Goal: Task Accomplishment & Management: Complete application form

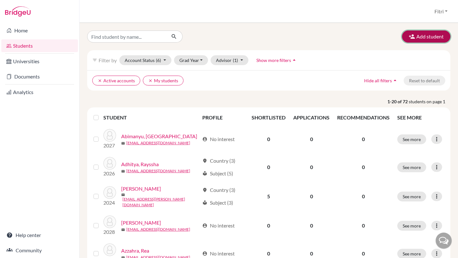
click at [418, 39] on button "Add student" at bounding box center [426, 37] width 48 height 12
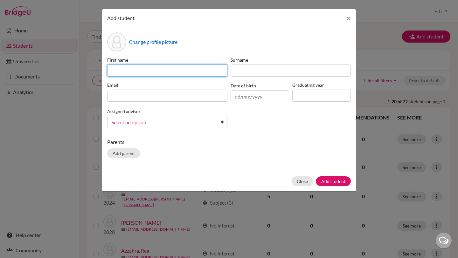
click at [205, 71] on input at bounding box center [167, 71] width 120 height 12
paste input "Aiden [PERSON_NAME]"
drag, startPoint x: 161, startPoint y: 71, endPoint x: 139, endPoint y: 71, distance: 22.3
click at [139, 71] on input "Aiden [PERSON_NAME]" at bounding box center [167, 71] width 120 height 12
type input "[PERSON_NAME]"
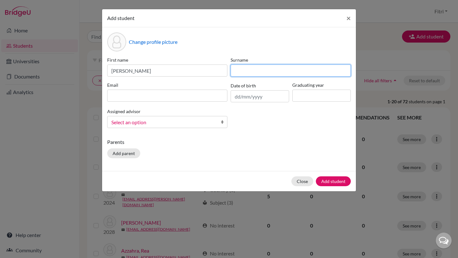
click at [241, 68] on input at bounding box center [291, 71] width 120 height 12
paste input "Ratiawan"
type input "Ratiawan"
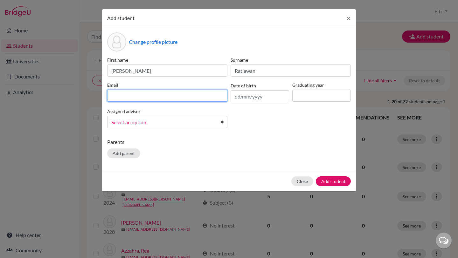
click at [182, 97] on input at bounding box center [167, 96] width 120 height 12
paste input "[EMAIL_ADDRESS][DOMAIN_NAME]"
type input "[EMAIL_ADDRESS][DOMAIN_NAME]"
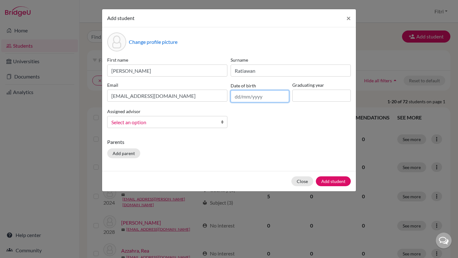
click at [259, 96] on input "text" at bounding box center [260, 96] width 59 height 12
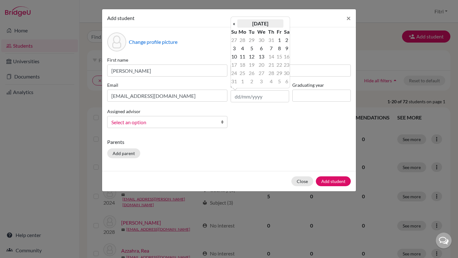
click at [247, 24] on th "[DATE]" at bounding box center [260, 23] width 46 height 8
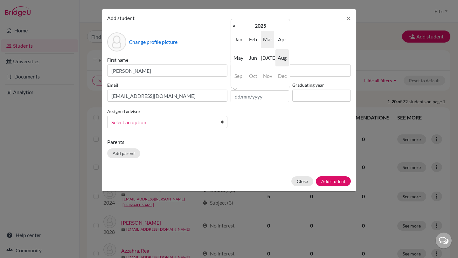
click at [270, 40] on span "Mar" at bounding box center [267, 39] width 13 height 17
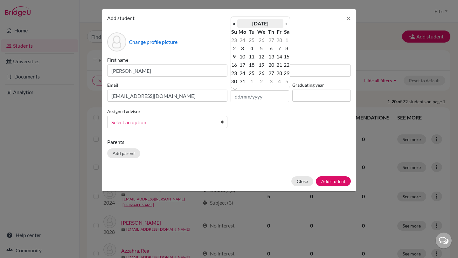
click at [254, 26] on th "[DATE]" at bounding box center [260, 23] width 46 height 8
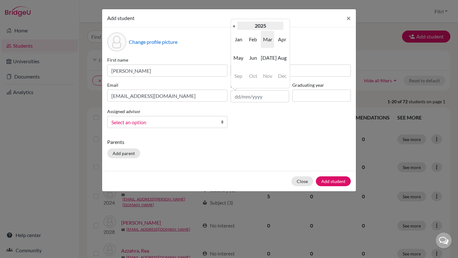
click at [243, 25] on th "2025" at bounding box center [260, 26] width 46 height 8
click at [234, 26] on th "«" at bounding box center [234, 26] width 6 height 8
click at [267, 39] on span "2011" at bounding box center [267, 39] width 13 height 17
click at [268, 40] on span "Mar" at bounding box center [267, 39] width 13 height 17
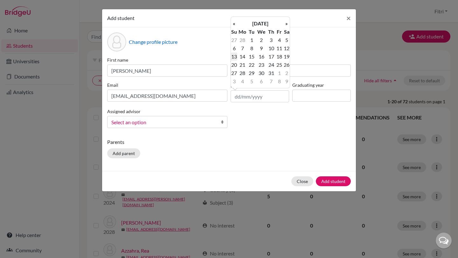
click at [233, 54] on td "13" at bounding box center [234, 57] width 6 height 8
type input "[DATE]"
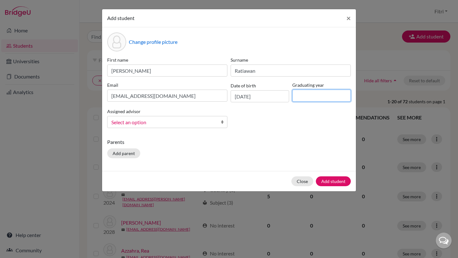
click at [302, 97] on input at bounding box center [322, 96] width 59 height 12
type input "2029"
click at [211, 129] on div "First name [PERSON_NAME] Surname Ratiawan Email [EMAIL_ADDRESS][DOMAIN_NAME] Da…" at bounding box center [229, 95] width 247 height 77
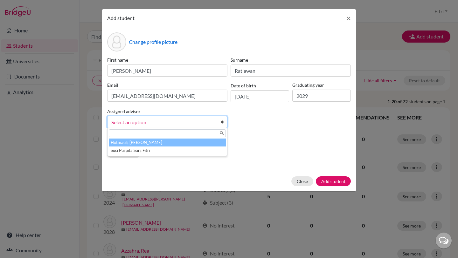
click at [214, 125] on span "Select an option" at bounding box center [163, 122] width 104 height 8
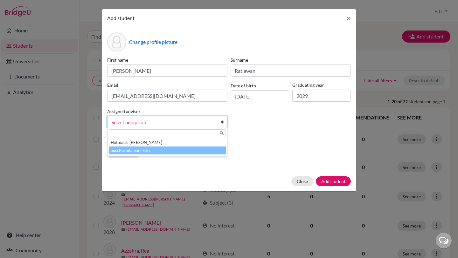
click at [205, 147] on li "Suci Puspita Sari, Fitri" at bounding box center [167, 151] width 117 height 8
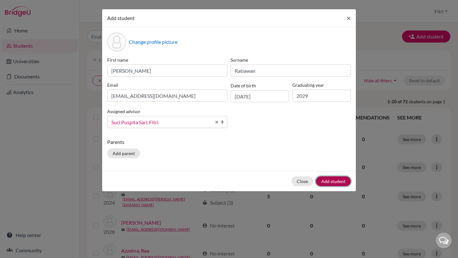
click at [328, 182] on button "Add student" at bounding box center [333, 182] width 35 height 10
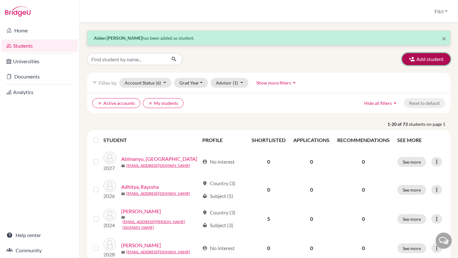
click at [425, 57] on button "Add student" at bounding box center [426, 59] width 48 height 12
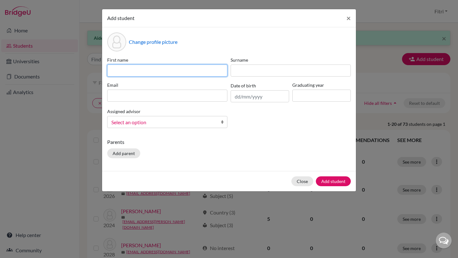
click at [204, 72] on input at bounding box center [167, 71] width 120 height 12
paste input "[PERSON_NAME]"
drag, startPoint x: 145, startPoint y: 70, endPoint x: 132, endPoint y: 70, distance: 13.4
click at [132, 70] on input "[PERSON_NAME]" at bounding box center [167, 71] width 120 height 12
type input "[PERSON_NAME]"
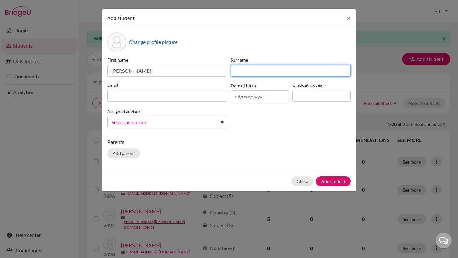
click at [238, 72] on input at bounding box center [291, 71] width 120 height 12
paste input "Halim"
type input "Halim"
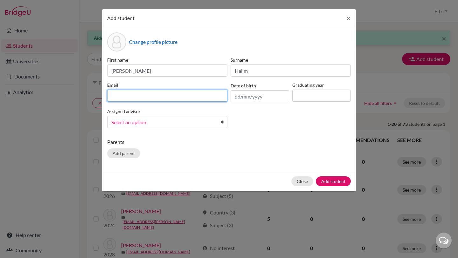
click at [188, 94] on input at bounding box center [167, 96] width 120 height 12
paste input "[EMAIL_ADDRESS][DOMAIN_NAME]"
type input "[EMAIL_ADDRESS][DOMAIN_NAME]"
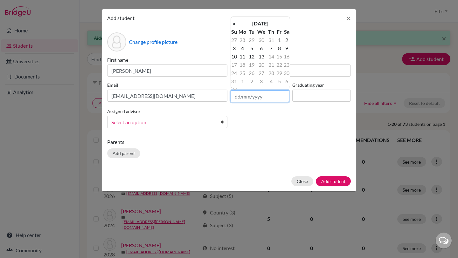
click at [272, 97] on input "text" at bounding box center [260, 96] width 59 height 12
click at [237, 25] on th "«" at bounding box center [234, 23] width 6 height 8
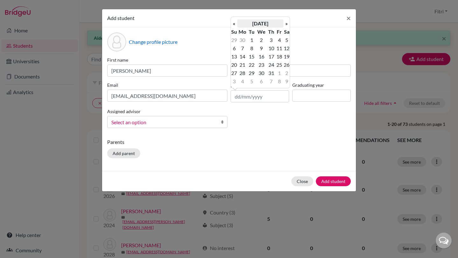
click at [252, 24] on th "[DATE]" at bounding box center [260, 23] width 46 height 8
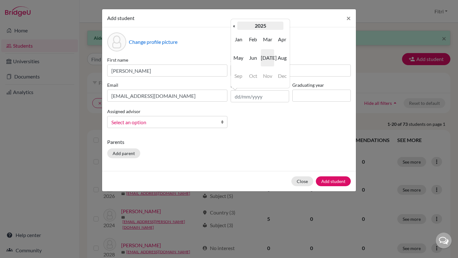
click at [253, 25] on th "2025" at bounding box center [260, 26] width 46 height 8
click at [235, 30] on td "2019 2020 2021 2022 2023 2024 2025 2026 2027 2028 2029 2030" at bounding box center [260, 58] width 59 height 56
click at [235, 29] on th "«" at bounding box center [234, 26] width 6 height 8
click at [283, 40] on span "2012" at bounding box center [282, 39] width 13 height 17
click at [254, 43] on span "Feb" at bounding box center [253, 39] width 13 height 17
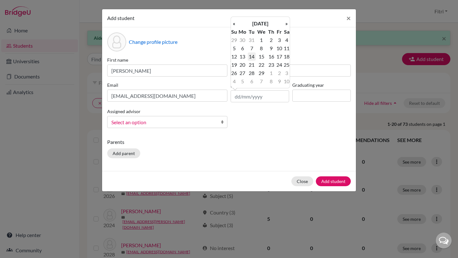
click at [251, 56] on td "14" at bounding box center [252, 57] width 8 height 8
type input "[DATE]"
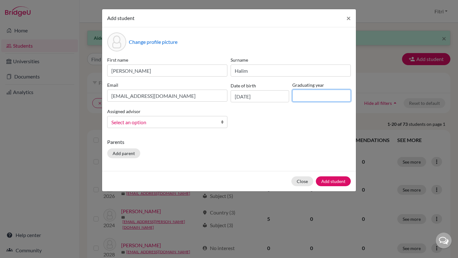
click at [323, 92] on input at bounding box center [322, 96] width 59 height 12
type input "2029"
click at [193, 123] on span "Select an option" at bounding box center [163, 122] width 104 height 8
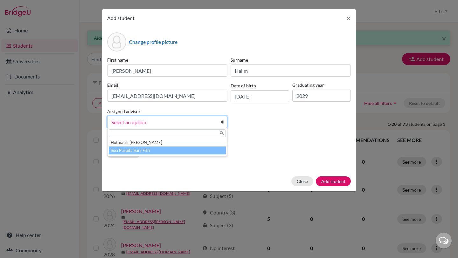
click at [191, 152] on li "Suci Puspita Sari, Fitri" at bounding box center [167, 151] width 117 height 8
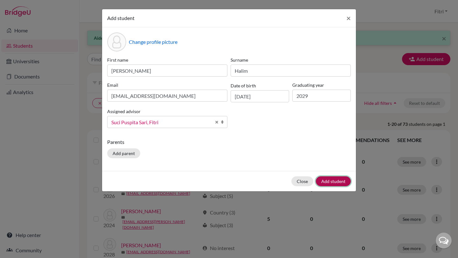
click at [325, 178] on button "Add student" at bounding box center [333, 182] width 35 height 10
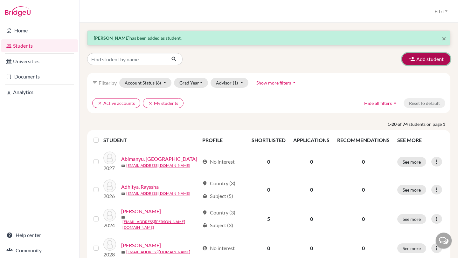
click at [432, 61] on button "Add student" at bounding box center [426, 59] width 48 height 12
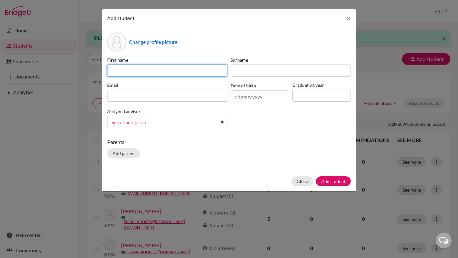
click at [196, 76] on input at bounding box center [167, 71] width 120 height 12
paste input "[PERSON_NAME] [PERSON_NAME]"
drag, startPoint x: 159, startPoint y: 73, endPoint x: 142, endPoint y: 73, distance: 16.2
click at [142, 73] on input "[PERSON_NAME] [PERSON_NAME]" at bounding box center [167, 71] width 120 height 12
type input "[PERSON_NAME]"
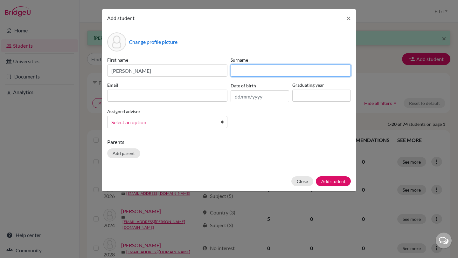
click at [245, 74] on input at bounding box center [291, 71] width 120 height 12
paste input "[PERSON_NAME]"
type input "[PERSON_NAME]"
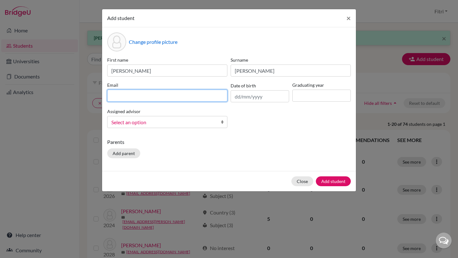
click at [207, 92] on input at bounding box center [167, 96] width 120 height 12
paste input "[EMAIL_ADDRESS][PERSON_NAME][DOMAIN_NAME]"
type input "[EMAIL_ADDRESS][PERSON_NAME][DOMAIN_NAME]"
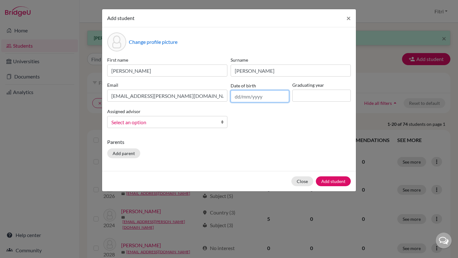
click at [247, 96] on input "text" at bounding box center [260, 96] width 59 height 12
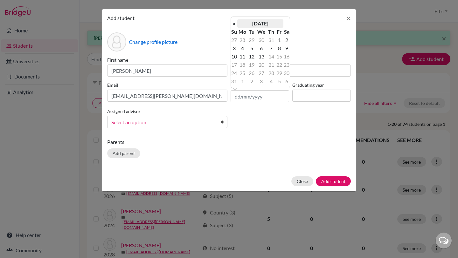
click at [250, 24] on th "[DATE]" at bounding box center [260, 23] width 46 height 8
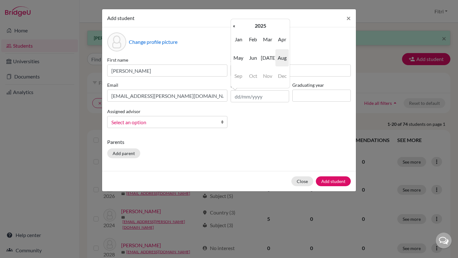
click at [250, 24] on th "2025" at bounding box center [260, 26] width 46 height 8
click at [235, 27] on th "«" at bounding box center [234, 26] width 6 height 8
click at [266, 43] on span "2011" at bounding box center [267, 39] width 13 height 17
click at [269, 56] on span "[DATE]" at bounding box center [267, 57] width 13 height 17
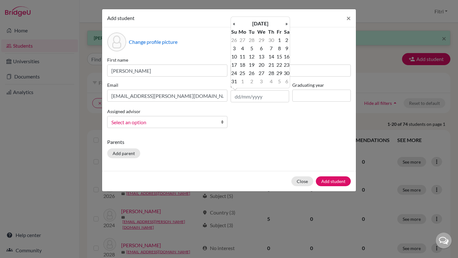
click at [252, 64] on td "19" at bounding box center [252, 65] width 8 height 8
type input "[DATE]"
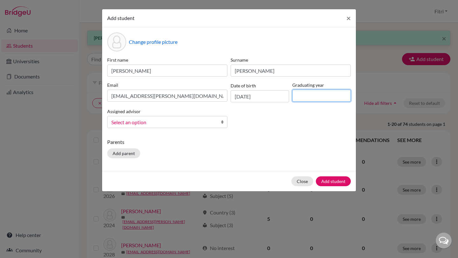
click at [307, 101] on input at bounding box center [322, 96] width 59 height 12
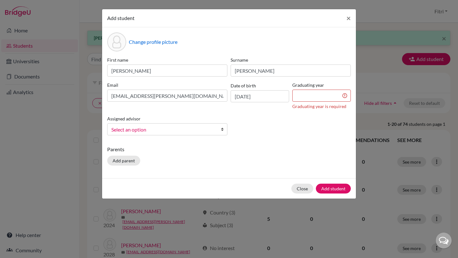
click at [314, 106] on div "First name [PERSON_NAME] Surname [PERSON_NAME] Email [EMAIL_ADDRESS][PERSON_NAM…" at bounding box center [229, 99] width 247 height 84
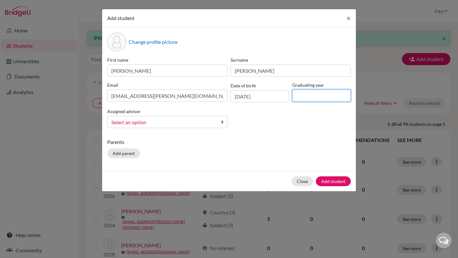
click at [300, 96] on input at bounding box center [322, 96] width 59 height 12
type input "2029"
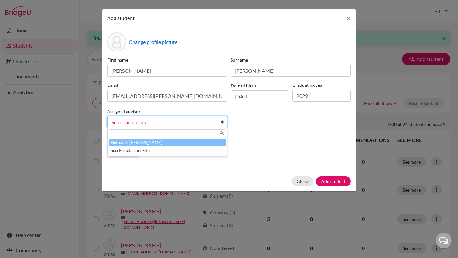
click at [207, 117] on link "Select an option" at bounding box center [167, 122] width 120 height 12
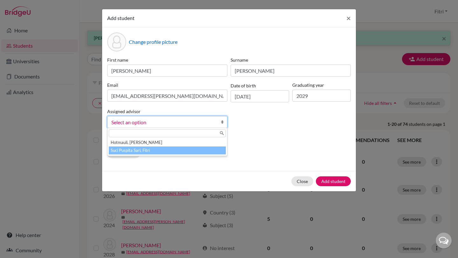
click at [211, 153] on li "Suci Puspita Sari, Fitri" at bounding box center [167, 151] width 117 height 8
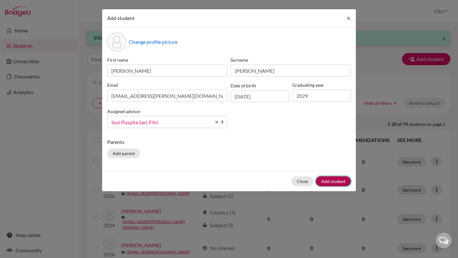
click at [335, 180] on button "Add student" at bounding box center [333, 182] width 35 height 10
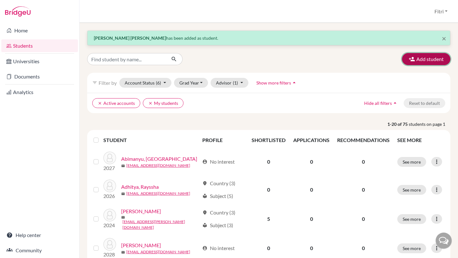
click at [430, 59] on button "Add student" at bounding box center [426, 59] width 48 height 12
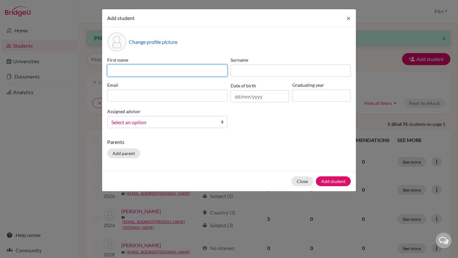
click at [194, 72] on input at bounding box center [167, 71] width 120 height 12
paste input "[PERSON_NAME]"
drag, startPoint x: 192, startPoint y: 72, endPoint x: 164, endPoint y: 71, distance: 28.7
click at [164, 71] on input "[PERSON_NAME]" at bounding box center [167, 71] width 120 height 12
type input "[PERSON_NAME]"
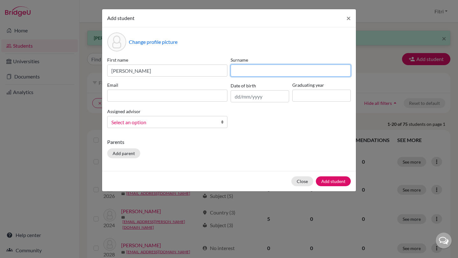
click at [241, 68] on input at bounding box center [291, 71] width 120 height 12
paste input "Asyifa"
type input "Asyifa"
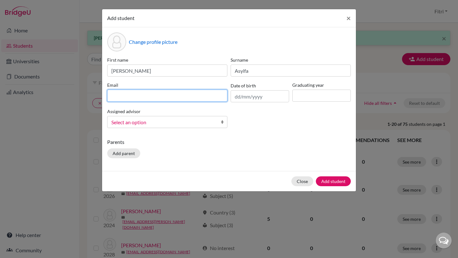
click at [194, 93] on input at bounding box center [167, 96] width 120 height 12
paste input "[EMAIL_ADDRESS][DOMAIN_NAME]"
type input "[EMAIL_ADDRESS][DOMAIN_NAME]"
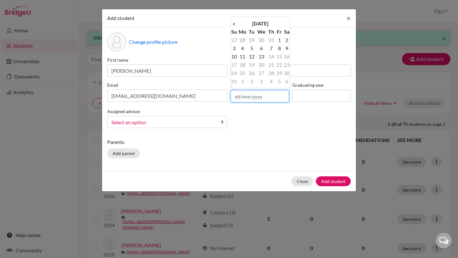
click at [262, 97] on input "text" at bounding box center [260, 96] width 59 height 12
click at [261, 25] on th "[DATE]" at bounding box center [260, 23] width 46 height 8
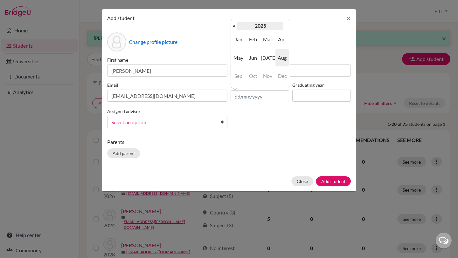
click at [243, 27] on th "2025" at bounding box center [260, 26] width 46 height 8
click at [235, 26] on th "«" at bounding box center [234, 26] width 6 height 8
click at [266, 39] on span "2011" at bounding box center [267, 39] width 13 height 17
click at [255, 61] on span "Jun" at bounding box center [253, 57] width 13 height 17
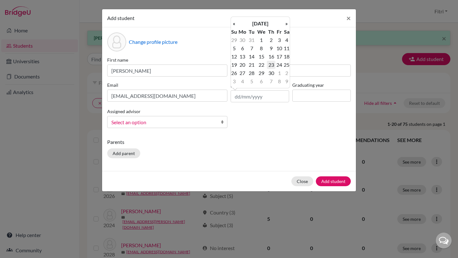
click at [270, 64] on td "23" at bounding box center [271, 65] width 8 height 8
type input "[DATE]"
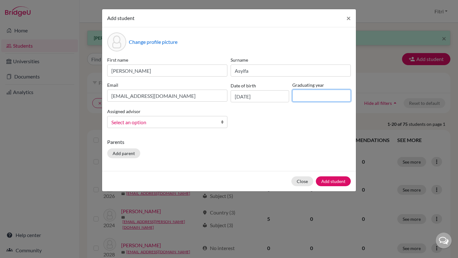
click at [308, 97] on input at bounding box center [322, 96] width 59 height 12
type input "2029"
click at [216, 120] on link "Select an option" at bounding box center [167, 122] width 120 height 12
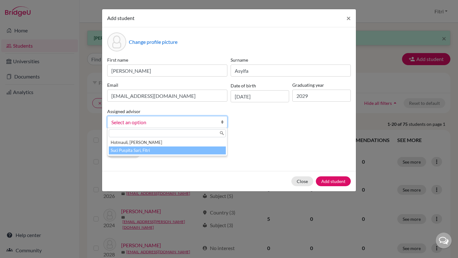
click at [210, 149] on li "Suci Puspita Sari, Fitri" at bounding box center [167, 151] width 117 height 8
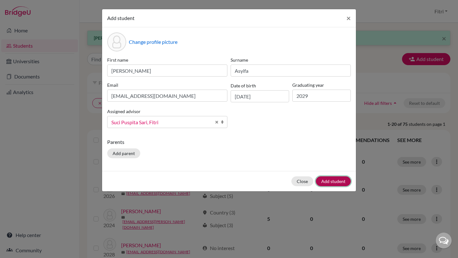
click at [328, 181] on button "Add student" at bounding box center [333, 182] width 35 height 10
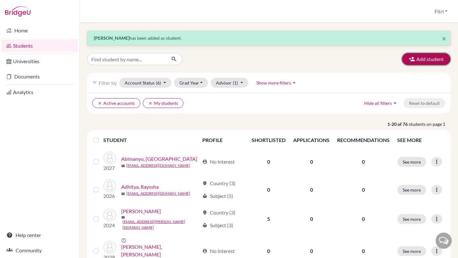
click at [415, 63] on button "Add student" at bounding box center [426, 59] width 48 height 12
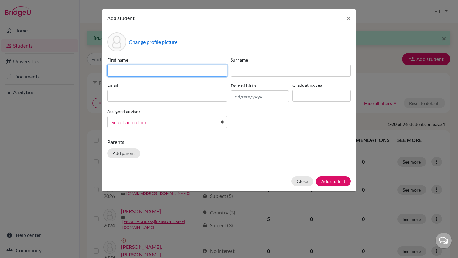
click at [186, 71] on input at bounding box center [167, 71] width 120 height 12
paste input "[PERSON_NAME] [PERSON_NAME]"
drag, startPoint x: 159, startPoint y: 72, endPoint x: 148, endPoint y: 72, distance: 10.2
click at [148, 72] on input "[PERSON_NAME] [PERSON_NAME]" at bounding box center [167, 71] width 120 height 12
type input "[DEMOGRAPHIC_DATA][PERSON_NAME]"
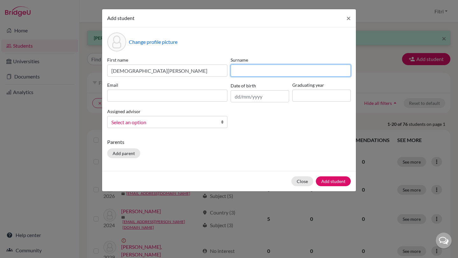
click at [241, 68] on input at bounding box center [291, 71] width 120 height 12
paste input "[PERSON_NAME]"
type input "[PERSON_NAME]"
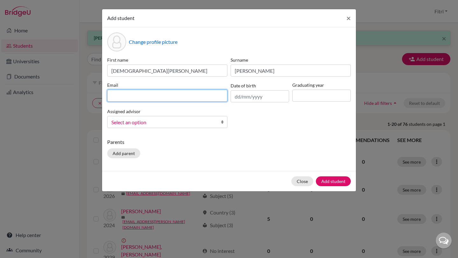
click at [185, 95] on input at bounding box center [167, 96] width 120 height 12
paste input "[EMAIL_ADDRESS][PERSON_NAME][DOMAIN_NAME]"
type input "[EMAIL_ADDRESS][PERSON_NAME][DOMAIN_NAME]"
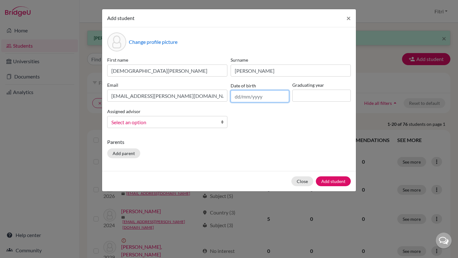
click at [245, 94] on input "text" at bounding box center [260, 96] width 59 height 12
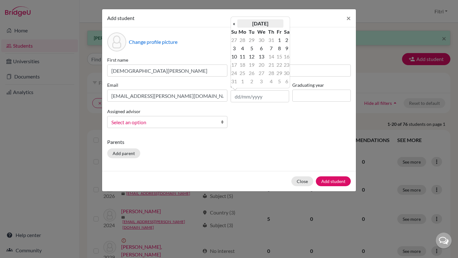
click at [252, 22] on th "[DATE]" at bounding box center [260, 23] width 46 height 8
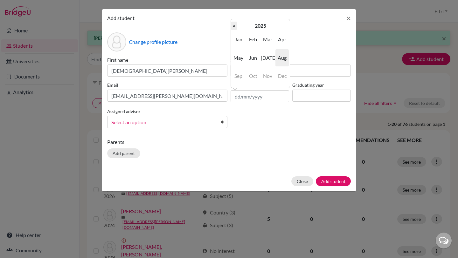
click at [234, 26] on th "«" at bounding box center [234, 26] width 6 height 8
click at [245, 25] on th "2024" at bounding box center [260, 26] width 46 height 8
click at [235, 27] on th "«" at bounding box center [234, 26] width 6 height 8
click at [269, 42] on span "2011" at bounding box center [267, 39] width 13 height 17
click at [282, 44] on span "Apr" at bounding box center [282, 39] width 13 height 17
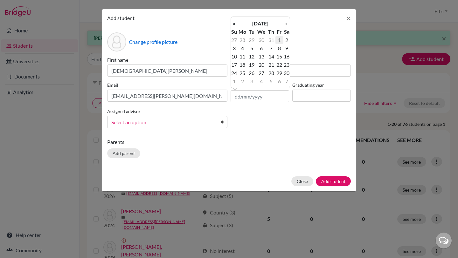
click at [280, 41] on td "1" at bounding box center [280, 40] width 8 height 8
type input "[DATE]"
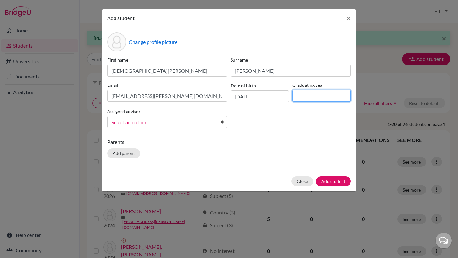
click at [305, 99] on input at bounding box center [322, 96] width 59 height 12
type input "2029"
click at [204, 124] on span "Select an option" at bounding box center [163, 122] width 104 height 8
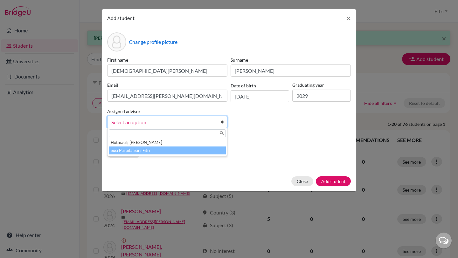
click at [201, 150] on li "Suci Puspita Sari, Fitri" at bounding box center [167, 151] width 117 height 8
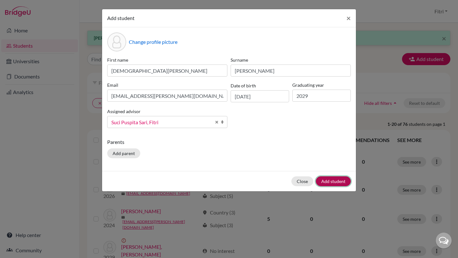
click at [331, 181] on button "Add student" at bounding box center [333, 182] width 35 height 10
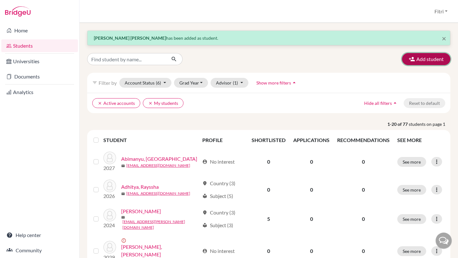
click at [427, 58] on button "Add student" at bounding box center [426, 59] width 48 height 12
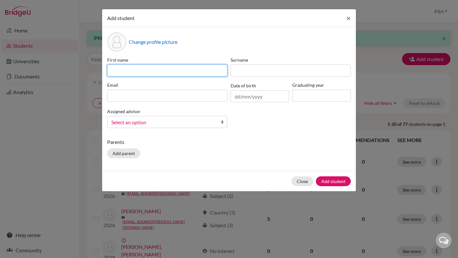
click at [193, 73] on input at bounding box center [167, 71] width 120 height 12
paste input "Clairine [PERSON_NAME]"
drag, startPoint x: 180, startPoint y: 71, endPoint x: 146, endPoint y: 71, distance: 34.1
click at [146, 71] on input "Clairine [PERSON_NAME]" at bounding box center [167, 71] width 120 height 12
type input "[PERSON_NAME]"
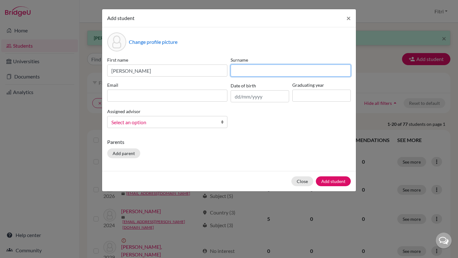
click at [245, 72] on input at bounding box center [291, 71] width 120 height 12
paste input "Muliawan"
type input "Muliawan"
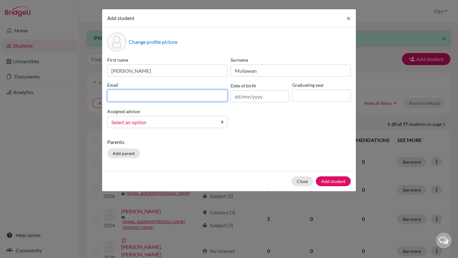
click at [196, 94] on input at bounding box center [167, 96] width 120 height 12
paste input "[EMAIL_ADDRESS][DOMAIN_NAME]"
type input "[EMAIL_ADDRESS][DOMAIN_NAME]"
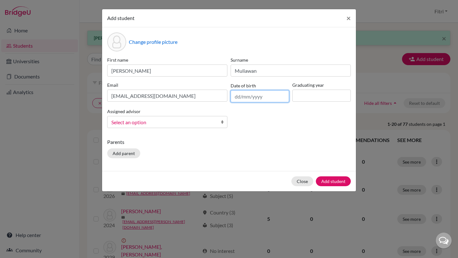
click at [279, 97] on input "text" at bounding box center [260, 96] width 59 height 12
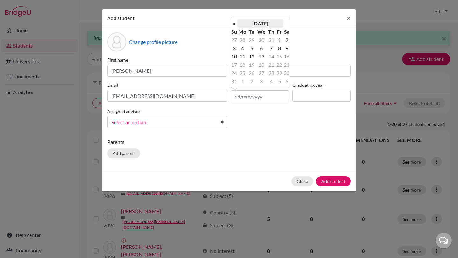
click at [244, 23] on th "[DATE]" at bounding box center [260, 23] width 46 height 8
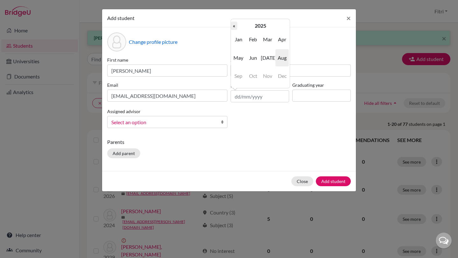
click at [235, 25] on th "«" at bounding box center [234, 26] width 6 height 8
click at [249, 25] on th "2024" at bounding box center [260, 26] width 46 height 8
click at [234, 27] on th "«" at bounding box center [234, 26] width 6 height 8
click at [265, 41] on span "2011" at bounding box center [267, 39] width 13 height 17
click at [278, 75] on span "Dec" at bounding box center [282, 75] width 13 height 17
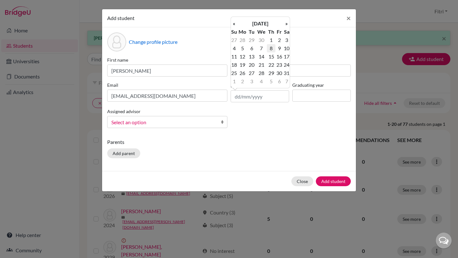
click at [272, 50] on td "8" at bounding box center [271, 48] width 8 height 8
type input "[DATE]"
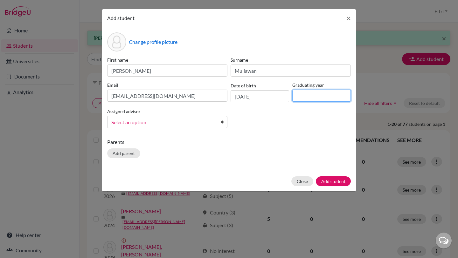
click at [301, 96] on input at bounding box center [322, 96] width 59 height 12
type input "2029"
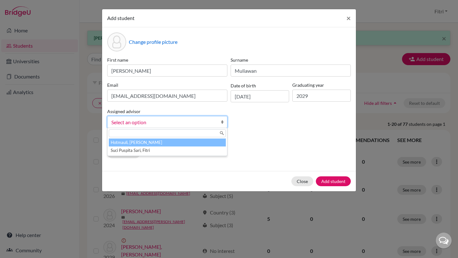
click at [202, 120] on span "Select an option" at bounding box center [163, 122] width 104 height 8
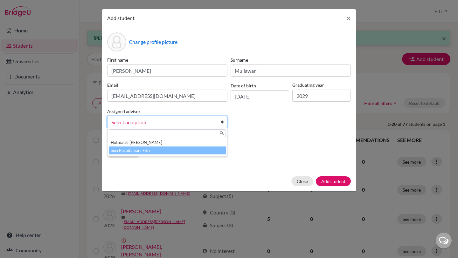
click at [199, 151] on li "Suci Puspita Sari, Fitri" at bounding box center [167, 151] width 117 height 8
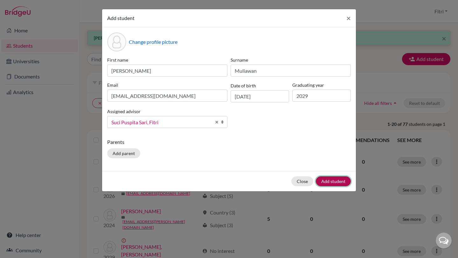
click at [329, 180] on button "Add student" at bounding box center [333, 182] width 35 height 10
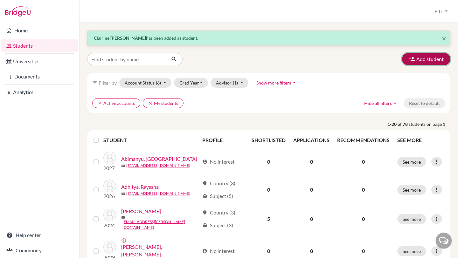
click at [418, 58] on button "Add student" at bounding box center [426, 59] width 48 height 12
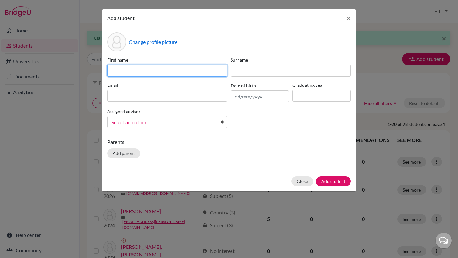
click at [200, 71] on input at bounding box center [167, 71] width 120 height 12
paste input "[PERSON_NAME]"
drag, startPoint x: 156, startPoint y: 73, endPoint x: 139, endPoint y: 73, distance: 16.6
click at [139, 73] on input "[PERSON_NAME]" at bounding box center [167, 71] width 120 height 12
type input "[PERSON_NAME]"
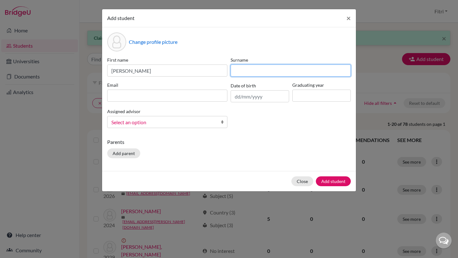
click at [254, 73] on input at bounding box center [291, 71] width 120 height 12
paste input "[PERSON_NAME]"
type input "[PERSON_NAME]"
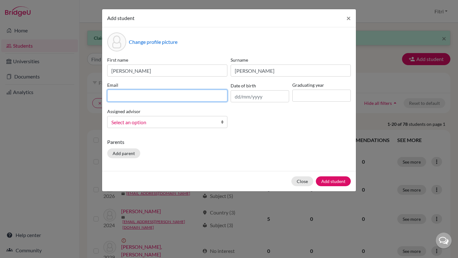
click at [204, 91] on input at bounding box center [167, 96] width 120 height 12
paste input "[EMAIL_ADDRESS][DOMAIN_NAME]"
type input "[EMAIL_ADDRESS][DOMAIN_NAME]"
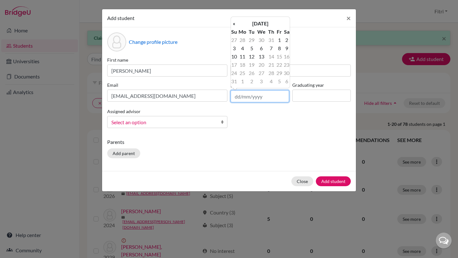
click at [245, 98] on input "text" at bounding box center [260, 96] width 59 height 12
click at [258, 24] on th "[DATE]" at bounding box center [260, 23] width 46 height 8
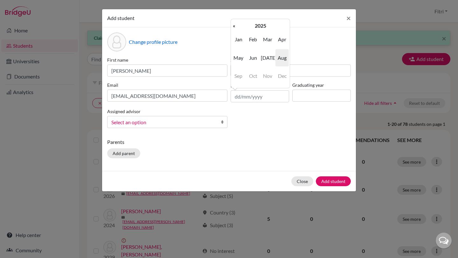
click at [258, 24] on th "2025" at bounding box center [260, 26] width 46 height 8
click at [238, 25] on th "[DATE]-[DATE]" at bounding box center [260, 26] width 46 height 8
click at [282, 25] on th "[DATE]-[DATE]" at bounding box center [260, 26] width 46 height 8
click at [285, 27] on table "« [DATE]-2900 » 1900 2000 2100 2200 2300 2400 2500 2600 2700 2800 2900 3000 [DA…" at bounding box center [260, 54] width 59 height 64
click at [251, 39] on span "2000" at bounding box center [253, 39] width 13 height 17
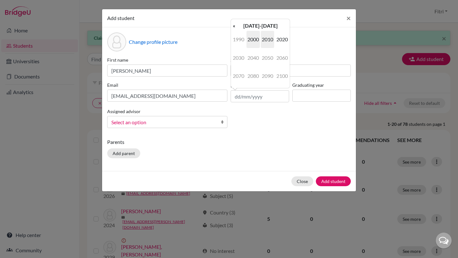
click at [266, 39] on span "2010" at bounding box center [267, 39] width 13 height 17
click at [267, 39] on span "2011" at bounding box center [267, 39] width 13 height 17
click at [250, 42] on span "Feb" at bounding box center [253, 39] width 13 height 17
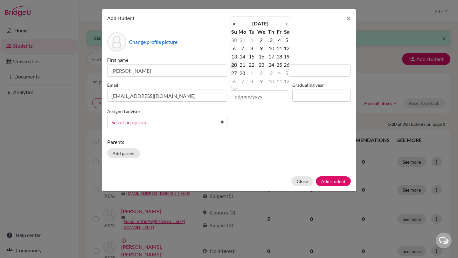
click at [236, 65] on td "20" at bounding box center [234, 65] width 6 height 8
type input "[DATE]"
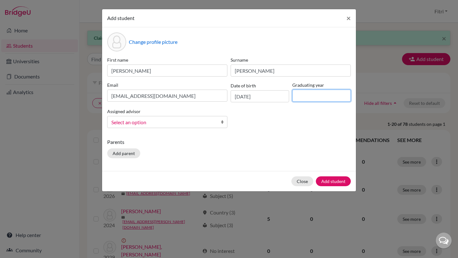
click at [313, 96] on input at bounding box center [322, 96] width 59 height 12
type input "2029"
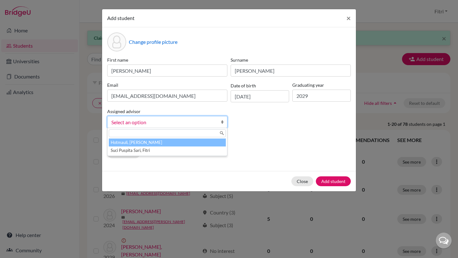
click at [220, 121] on link "Select an option" at bounding box center [167, 122] width 120 height 12
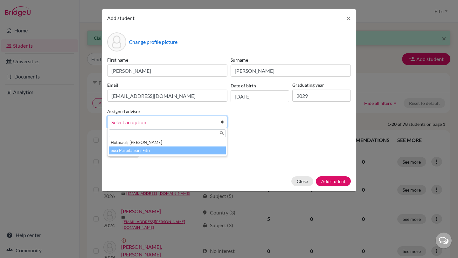
click at [211, 149] on li "Suci Puspita Sari, Fitri" at bounding box center [167, 151] width 117 height 8
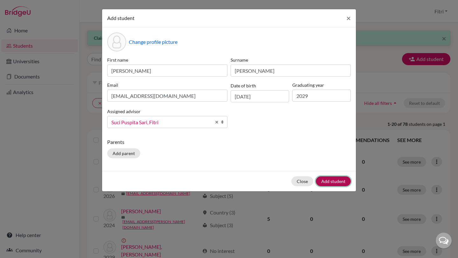
click at [334, 181] on button "Add student" at bounding box center [333, 182] width 35 height 10
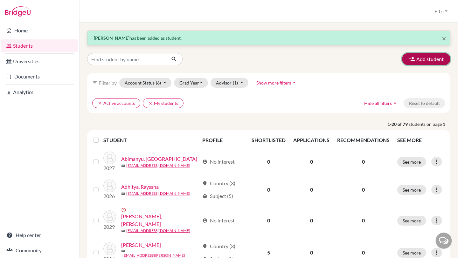
click at [427, 60] on button "Add student" at bounding box center [426, 59] width 48 height 12
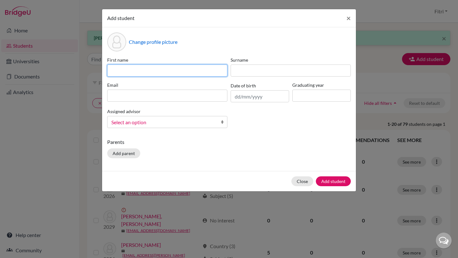
click at [203, 72] on input at bounding box center [167, 71] width 120 height 12
paste input "[PERSON_NAME]"
drag, startPoint x: 157, startPoint y: 74, endPoint x: 128, endPoint y: 72, distance: 28.4
click at [128, 72] on input "[PERSON_NAME]" at bounding box center [167, 71] width 120 height 12
type input "[PERSON_NAME]"
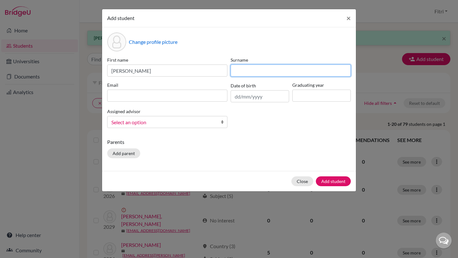
click at [253, 72] on input at bounding box center [291, 71] width 120 height 12
paste input "[PERSON_NAME]"
type input "[PERSON_NAME]"
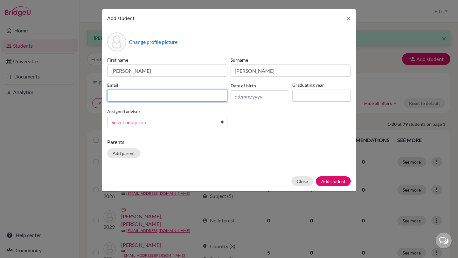
click at [211, 96] on input at bounding box center [167, 96] width 120 height 12
paste input "[EMAIL_ADDRESS][DOMAIN_NAME]"
type input "[EMAIL_ADDRESS][DOMAIN_NAME]"
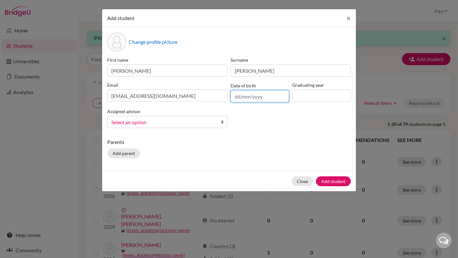
click at [259, 94] on input "text" at bounding box center [260, 96] width 59 height 12
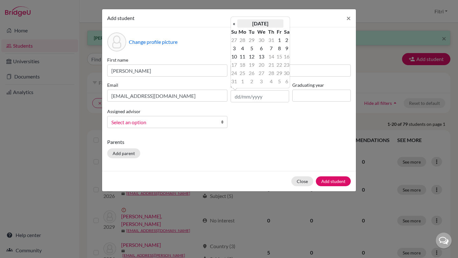
click at [248, 23] on th "[DATE]" at bounding box center [260, 23] width 46 height 8
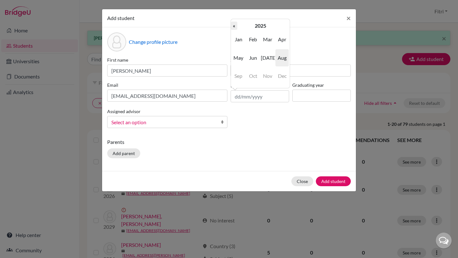
click at [235, 27] on th "«" at bounding box center [234, 26] width 6 height 8
click at [253, 28] on th "2024" at bounding box center [260, 26] width 46 height 8
click at [237, 28] on th "«" at bounding box center [234, 26] width 6 height 8
click at [268, 42] on span "2011" at bounding box center [267, 39] width 13 height 17
click at [281, 41] on span "Apr" at bounding box center [282, 39] width 13 height 17
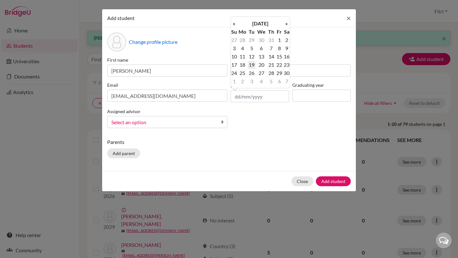
click at [253, 64] on td "19" at bounding box center [252, 65] width 8 height 8
type input "[DATE]"
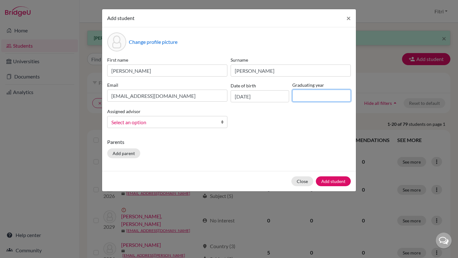
click at [306, 97] on input at bounding box center [322, 96] width 59 height 12
type input "2029"
click at [216, 120] on link "Select an option" at bounding box center [167, 122] width 120 height 12
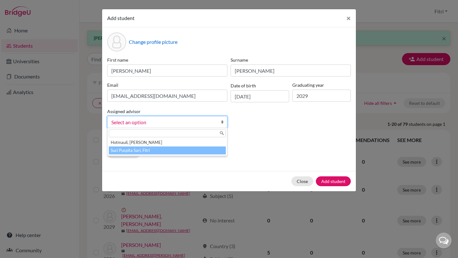
click at [207, 150] on li "Suci Puspita Sari, Fitri" at bounding box center [167, 151] width 117 height 8
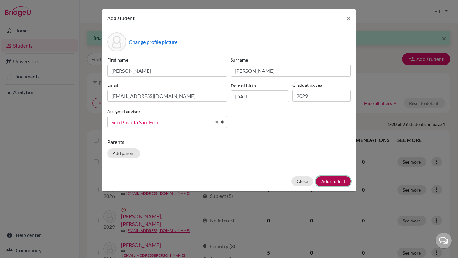
click at [320, 180] on button "Add student" at bounding box center [333, 182] width 35 height 10
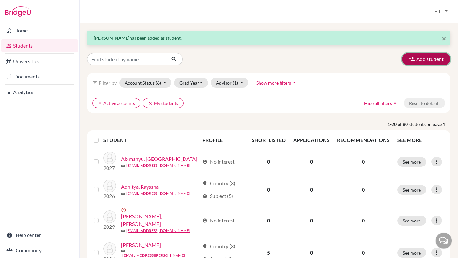
click at [416, 60] on button "Add student" at bounding box center [426, 59] width 48 height 12
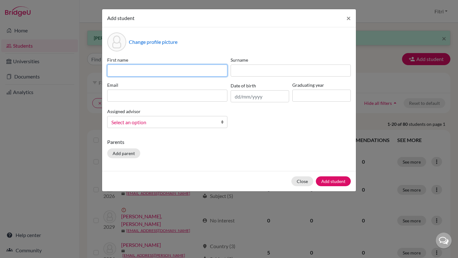
click at [203, 72] on input at bounding box center [167, 71] width 120 height 12
paste input "[PERSON_NAME]"
drag, startPoint x: 154, startPoint y: 72, endPoint x: 130, endPoint y: 72, distance: 24.2
click at [130, 72] on input "[PERSON_NAME]" at bounding box center [167, 71] width 120 height 12
type input "Delvino"
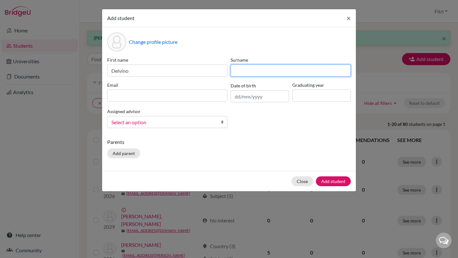
click at [244, 72] on input at bounding box center [291, 71] width 120 height 12
paste input "[PERSON_NAME]"
type input "[PERSON_NAME]"
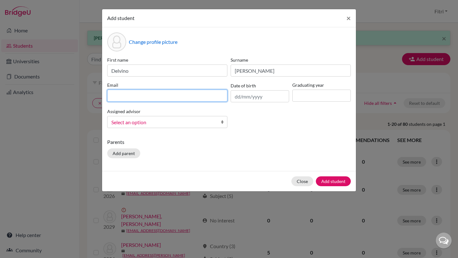
click at [200, 94] on input at bounding box center [167, 96] width 120 height 12
paste input "[EMAIL_ADDRESS][PERSON_NAME][DOMAIN_NAME]"
type input "[EMAIL_ADDRESS][PERSON_NAME][DOMAIN_NAME]"
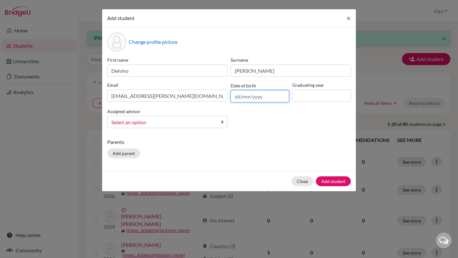
click at [247, 96] on input "text" at bounding box center [260, 96] width 59 height 12
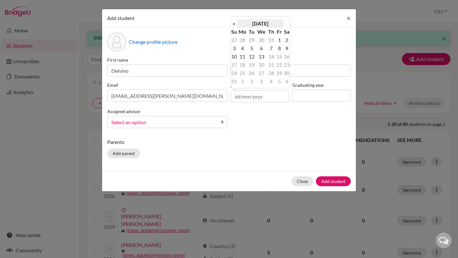
click at [249, 24] on th "[DATE]" at bounding box center [260, 23] width 46 height 8
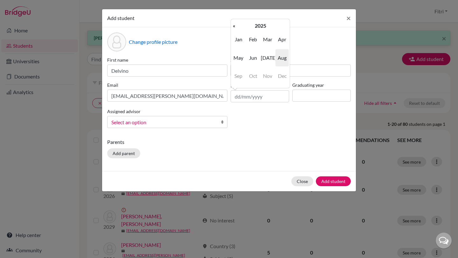
click at [249, 24] on th "2025" at bounding box center [260, 26] width 46 height 8
click at [234, 26] on th "«" at bounding box center [234, 26] width 6 height 8
click at [272, 40] on span "2011" at bounding box center [267, 39] width 13 height 17
click at [278, 62] on span "Aug" at bounding box center [282, 57] width 13 height 17
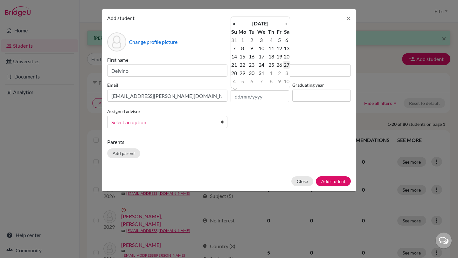
click at [289, 63] on td "27" at bounding box center [287, 65] width 6 height 8
type input "[DATE]"
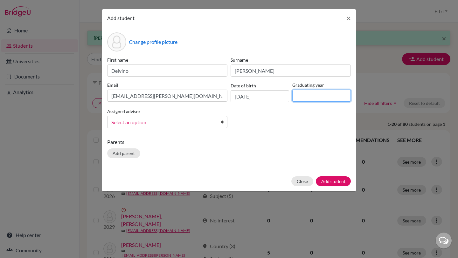
click at [302, 94] on input at bounding box center [322, 96] width 59 height 12
type input "2029"
click at [194, 123] on span "Select an option" at bounding box center [163, 122] width 104 height 8
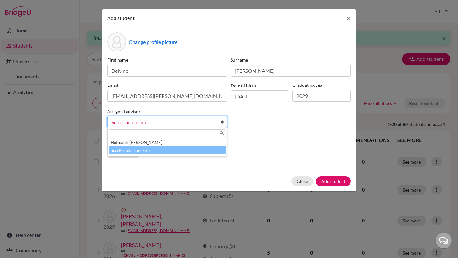
click at [191, 152] on li "Suci Puspita Sari, Fitri" at bounding box center [167, 151] width 117 height 8
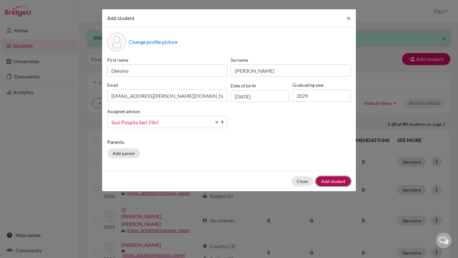
click at [335, 180] on button "Add student" at bounding box center [333, 182] width 35 height 10
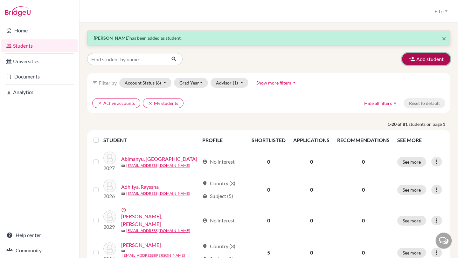
click at [411, 59] on icon "button" at bounding box center [412, 59] width 6 height 6
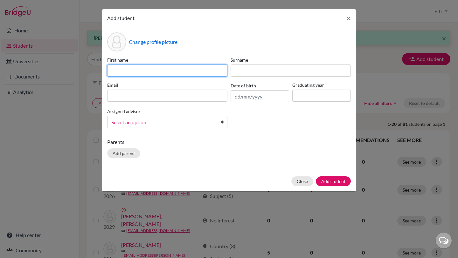
click at [191, 74] on input at bounding box center [167, 71] width 120 height 12
paste input "[PERSON_NAME]"
drag, startPoint x: 161, startPoint y: 71, endPoint x: 143, endPoint y: 71, distance: 18.5
click at [143, 71] on input "[PERSON_NAME]" at bounding box center [167, 71] width 120 height 12
type input "[PERSON_NAME]"
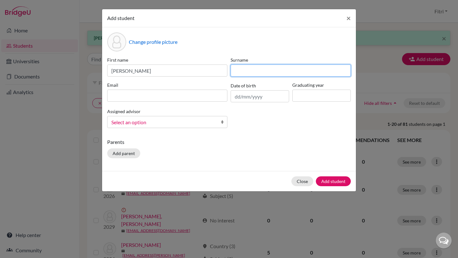
click at [248, 69] on input at bounding box center [291, 71] width 120 height 12
paste input "Kesuma"
type input "Kesuma"
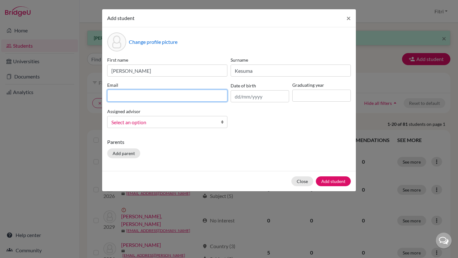
click at [197, 93] on input at bounding box center [167, 96] width 120 height 12
paste input "[EMAIL_ADDRESS][DOMAIN_NAME]"
type input "[EMAIL_ADDRESS][DOMAIN_NAME]"
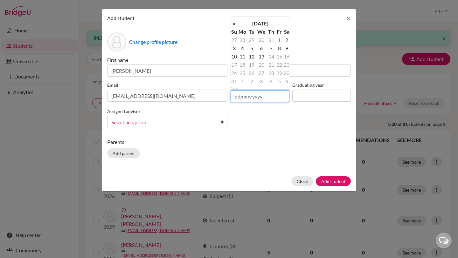
click at [255, 92] on input "text" at bounding box center [260, 96] width 59 height 12
click at [254, 22] on th "[DATE]" at bounding box center [260, 23] width 46 height 8
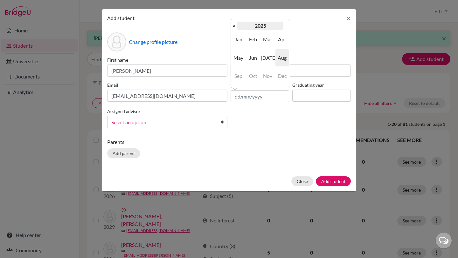
click at [252, 24] on th "2025" at bounding box center [260, 26] width 46 height 8
click at [235, 25] on th "«" at bounding box center [234, 26] width 6 height 8
click at [272, 39] on span "2011" at bounding box center [267, 39] width 13 height 17
click at [239, 75] on span "Sep" at bounding box center [238, 75] width 13 height 17
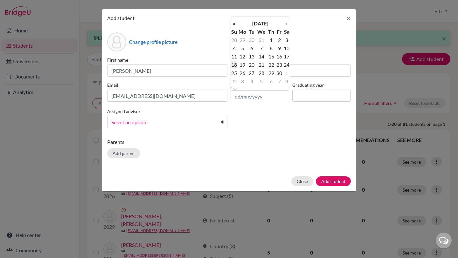
click at [237, 65] on td "18" at bounding box center [234, 65] width 6 height 8
type input "[DATE]"
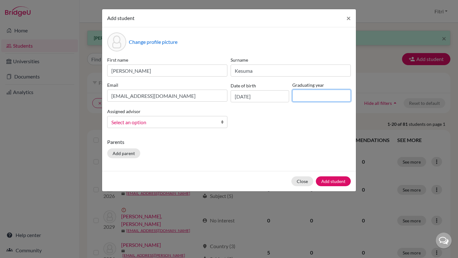
click at [306, 97] on input at bounding box center [322, 96] width 59 height 12
type input "2029"
click at [185, 124] on span "Select an option" at bounding box center [163, 122] width 104 height 8
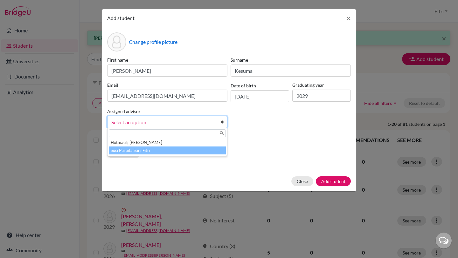
click at [185, 150] on li "Suci Puspita Sari, Fitri" at bounding box center [167, 151] width 117 height 8
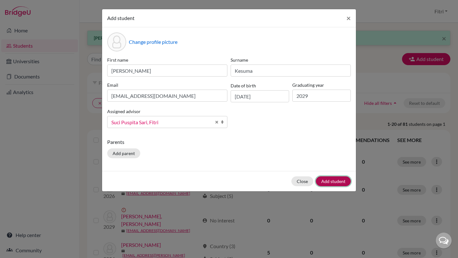
click at [342, 182] on button "Add student" at bounding box center [333, 182] width 35 height 10
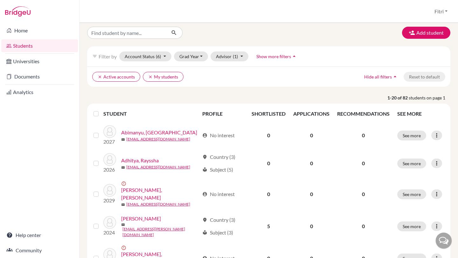
scroll to position [27, 0]
click at [406, 35] on button "Add student" at bounding box center [426, 32] width 48 height 12
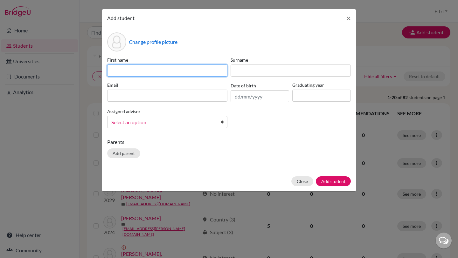
click at [203, 73] on input at bounding box center [167, 71] width 120 height 12
paste input "Gresya [PERSON_NAME]"
drag, startPoint x: 158, startPoint y: 71, endPoint x: 146, endPoint y: 71, distance: 11.5
click at [146, 71] on input "Gresya [PERSON_NAME]" at bounding box center [167, 71] width 120 height 12
type input "Gresya [PERSON_NAME]"
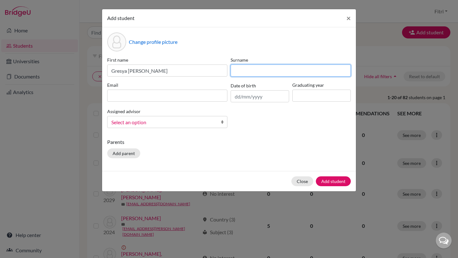
click at [244, 72] on input at bounding box center [291, 71] width 120 height 12
paste input "Lim"
type input "Lim"
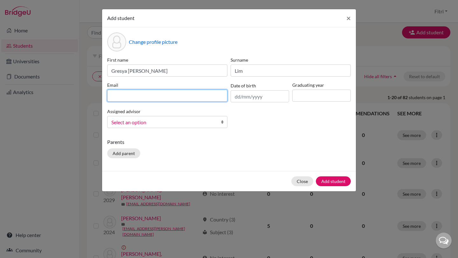
click at [183, 98] on input at bounding box center [167, 96] width 120 height 12
paste input "[EMAIL_ADDRESS][DOMAIN_NAME]"
type input "[EMAIL_ADDRESS][DOMAIN_NAME]"
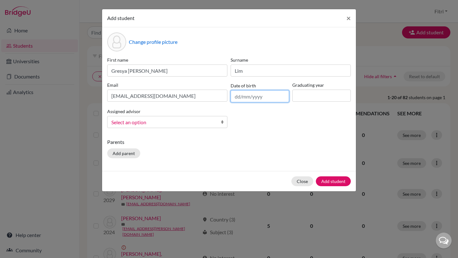
click at [245, 96] on input "text" at bounding box center [260, 96] width 59 height 12
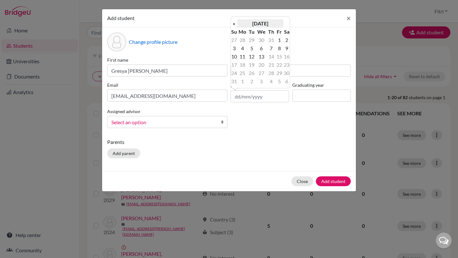
click at [256, 27] on th "[DATE]" at bounding box center [260, 23] width 46 height 8
click at [245, 26] on th "2025" at bounding box center [260, 26] width 46 height 8
click at [234, 26] on th "«" at bounding box center [234, 26] width 6 height 8
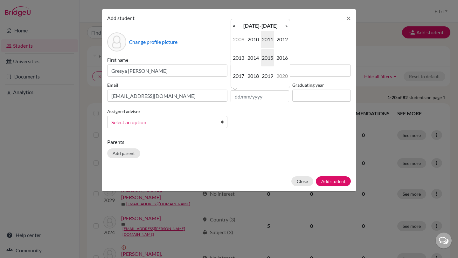
click at [269, 41] on span "2011" at bounding box center [267, 39] width 13 height 17
click at [241, 59] on span "May" at bounding box center [238, 57] width 13 height 17
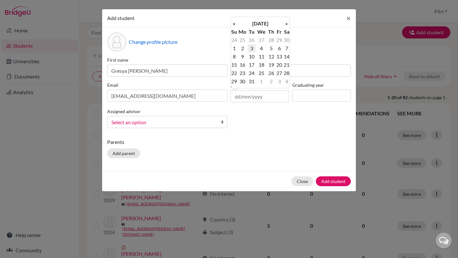
click at [251, 47] on td "3" at bounding box center [252, 48] width 8 height 8
type input "[DATE]"
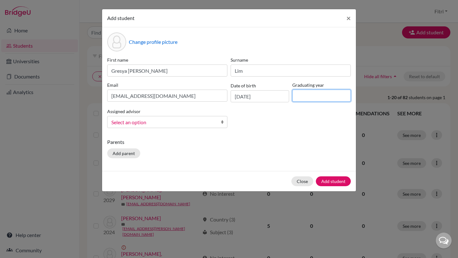
click at [322, 95] on input at bounding box center [322, 96] width 59 height 12
type input "2029"
click at [198, 125] on span "Select an option" at bounding box center [163, 122] width 104 height 8
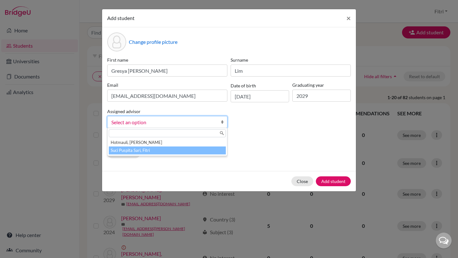
click at [197, 149] on li "Suci Puspita Sari, Fitri" at bounding box center [167, 151] width 117 height 8
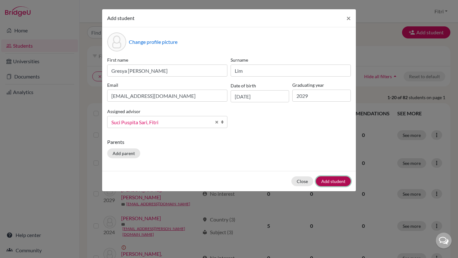
click at [325, 180] on button "Add student" at bounding box center [333, 182] width 35 height 10
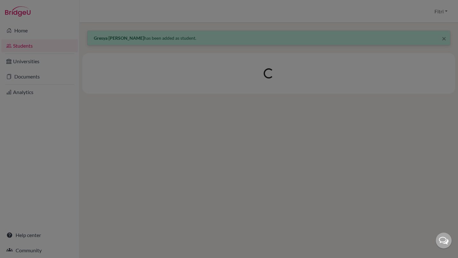
scroll to position [0, 0]
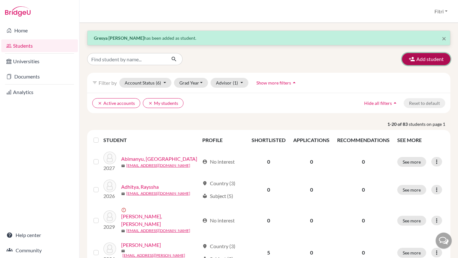
click at [422, 60] on button "Add student" at bounding box center [426, 59] width 48 height 12
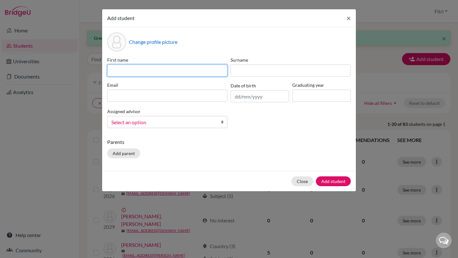
click at [179, 70] on input at bounding box center [167, 71] width 120 height 12
paste input "[PERSON_NAME]"
drag, startPoint x: 149, startPoint y: 70, endPoint x: 127, endPoint y: 70, distance: 22.6
click at [127, 70] on input "[PERSON_NAME]" at bounding box center [167, 71] width 120 height 12
type input "[PERSON_NAME]"
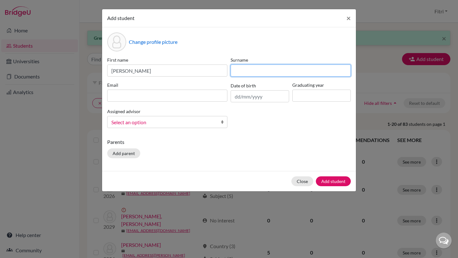
click at [244, 69] on input at bounding box center [291, 71] width 120 height 12
paste input "[GEOGRAPHIC_DATA]"
type input "[GEOGRAPHIC_DATA]"
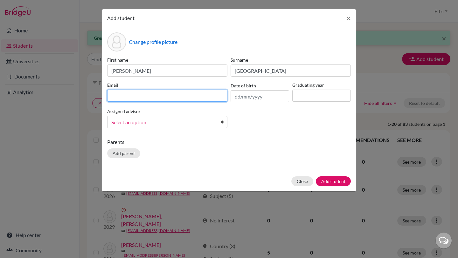
click at [196, 96] on input at bounding box center [167, 96] width 120 height 12
paste input "[EMAIL_ADDRESS][DOMAIN_NAME]"
type input "[EMAIL_ADDRESS][DOMAIN_NAME]"
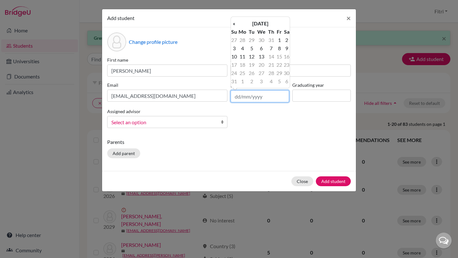
click at [264, 96] on input "text" at bounding box center [260, 96] width 59 height 12
click at [253, 22] on th "[DATE]" at bounding box center [260, 23] width 46 height 8
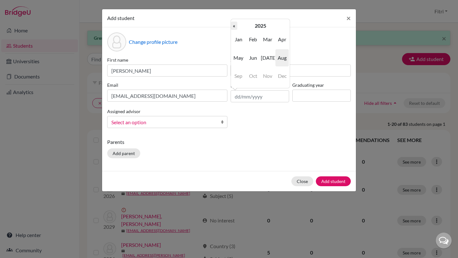
click at [234, 26] on th "«" at bounding box center [234, 26] width 6 height 8
click at [246, 27] on th "2024" at bounding box center [260, 26] width 46 height 8
click at [236, 26] on th "«" at bounding box center [234, 26] width 6 height 8
click at [281, 41] on span "2012" at bounding box center [282, 39] width 13 height 17
click at [242, 39] on span "Jan" at bounding box center [238, 39] width 13 height 17
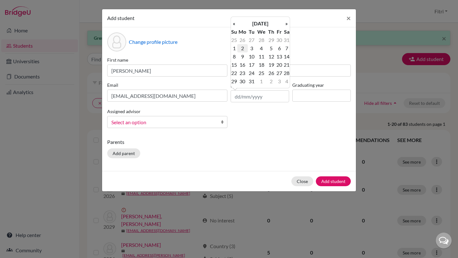
click at [242, 49] on td "2" at bounding box center [242, 48] width 11 height 8
type input "[DATE]"
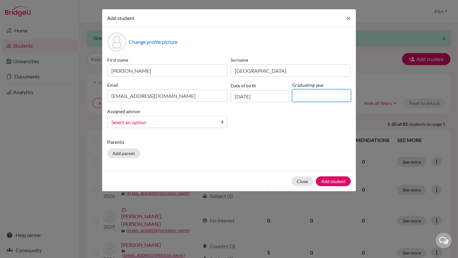
click at [298, 98] on input at bounding box center [322, 96] width 59 height 12
type input "2029"
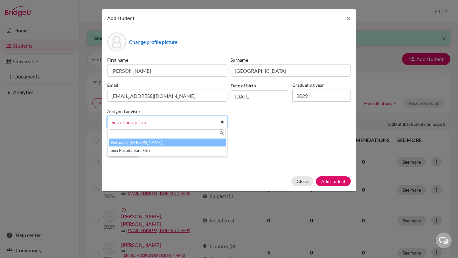
click at [189, 121] on span "Select an option" at bounding box center [163, 122] width 104 height 8
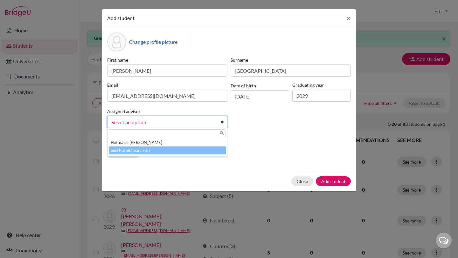
click at [173, 148] on li "Suci Puspita Sari, Fitri" at bounding box center [167, 151] width 117 height 8
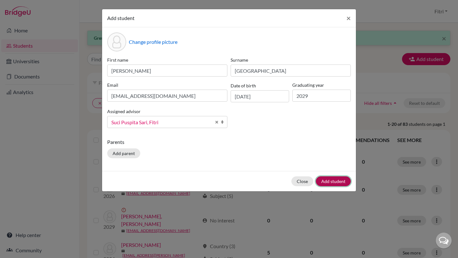
click at [330, 182] on button "Add student" at bounding box center [333, 182] width 35 height 10
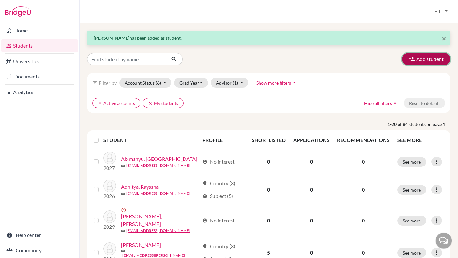
click at [413, 59] on icon "button" at bounding box center [412, 59] width 6 height 6
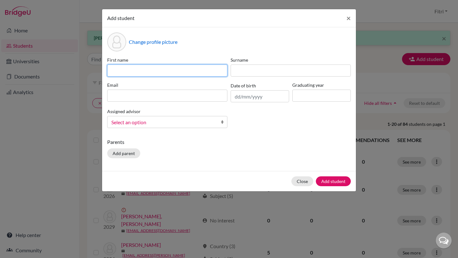
click at [196, 71] on input at bounding box center [167, 71] width 120 height 12
paste input "[PERSON_NAME] Defranto Lie"
drag, startPoint x: 174, startPoint y: 71, endPoint x: 160, endPoint y: 71, distance: 14.0
click at [160, 71] on input "[PERSON_NAME] Defranto Lie" at bounding box center [167, 71] width 120 height 12
type input "[PERSON_NAME] Defranto"
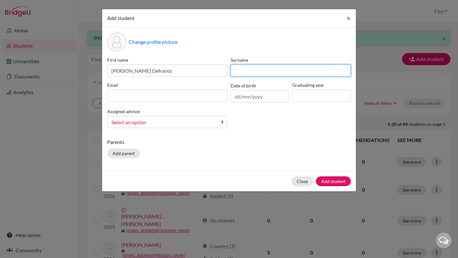
click at [252, 68] on input at bounding box center [291, 71] width 120 height 12
paste input "Lie"
type input "Lie"
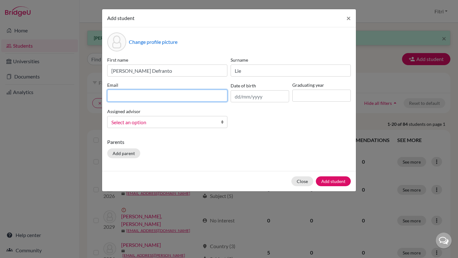
click at [189, 95] on input at bounding box center [167, 96] width 120 height 12
paste input "[EMAIL_ADDRESS][DOMAIN_NAME]"
type input "[EMAIL_ADDRESS][DOMAIN_NAME]"
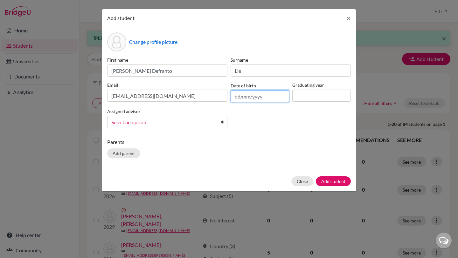
click at [267, 97] on input "text" at bounding box center [260, 96] width 59 height 12
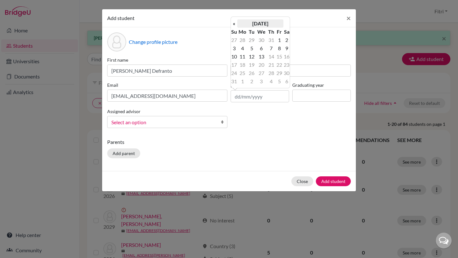
click at [251, 24] on th "[DATE]" at bounding box center [260, 23] width 46 height 8
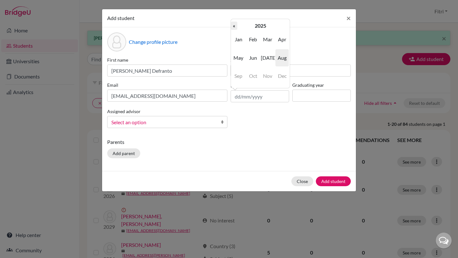
click at [235, 25] on th "«" at bounding box center [234, 26] width 6 height 8
click at [249, 28] on th "2024" at bounding box center [260, 26] width 46 height 8
click at [235, 28] on th "«" at bounding box center [234, 26] width 6 height 8
click at [269, 44] on span "2011" at bounding box center [267, 39] width 13 height 17
click at [255, 57] on span "Jun" at bounding box center [253, 57] width 13 height 17
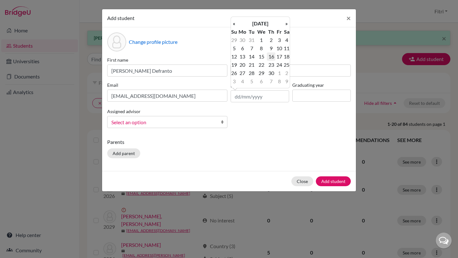
click at [271, 57] on td "16" at bounding box center [271, 57] width 8 height 8
type input "[DATE]"
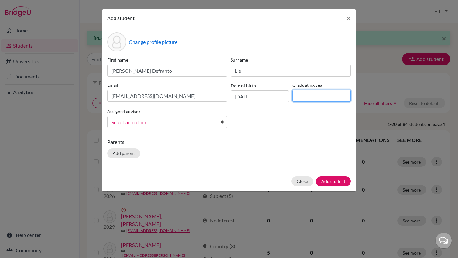
click at [299, 98] on input at bounding box center [322, 96] width 59 height 12
type input "2029"
click at [195, 121] on span "Select an option" at bounding box center [163, 122] width 104 height 8
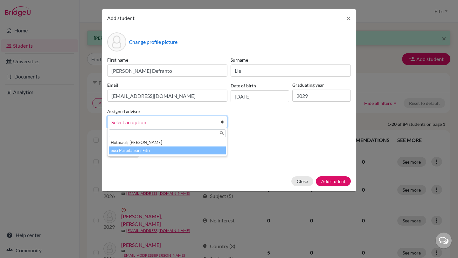
click at [194, 150] on li "Suci Puspita Sari, Fitri" at bounding box center [167, 151] width 117 height 8
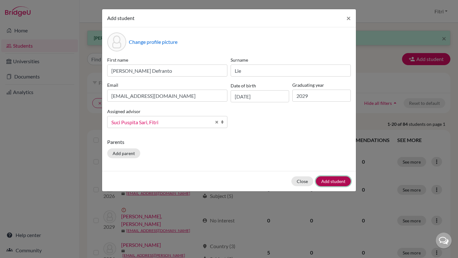
click at [332, 181] on button "Add student" at bounding box center [333, 182] width 35 height 10
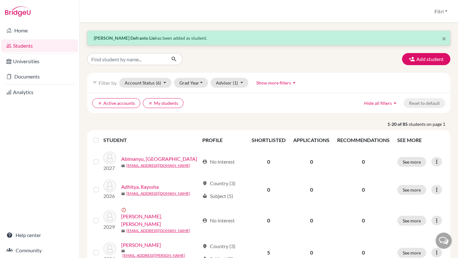
scroll to position [11, 0]
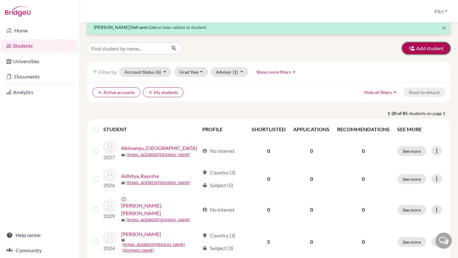
click at [410, 47] on icon "button" at bounding box center [412, 48] width 6 height 6
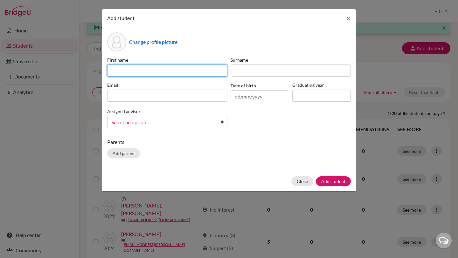
click at [202, 73] on input at bounding box center [167, 71] width 120 height 12
paste input "[PERSON_NAME]"
drag, startPoint x: 152, startPoint y: 72, endPoint x: 144, endPoint y: 72, distance: 8.6
click at [144, 72] on input "[PERSON_NAME]" at bounding box center [167, 71] width 120 height 12
type input "[PERSON_NAME]"
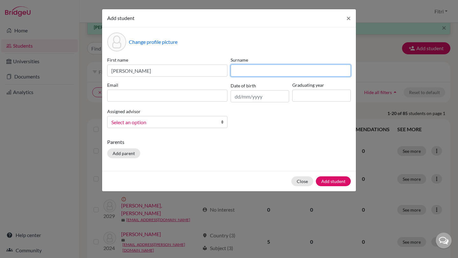
click at [240, 72] on input at bounding box center [291, 71] width 120 height 12
paste input "[PERSON_NAME]"
type input "[PERSON_NAME]"
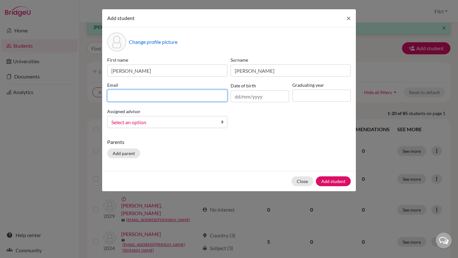
click at [190, 97] on input at bounding box center [167, 96] width 120 height 12
paste input "[EMAIL_ADDRESS][DOMAIN_NAME]"
type input "[EMAIL_ADDRESS][DOMAIN_NAME]"
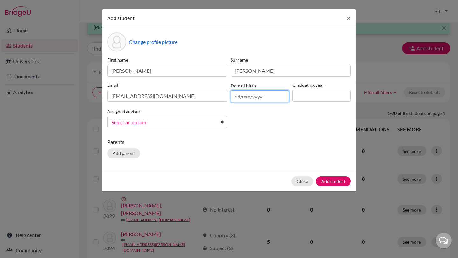
click at [267, 93] on input "text" at bounding box center [260, 96] width 59 height 12
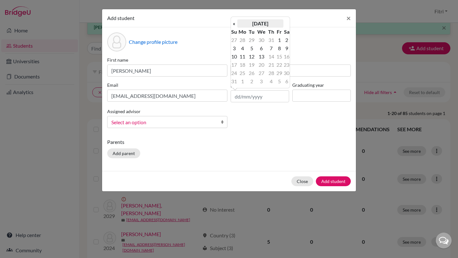
click at [252, 25] on th "[DATE]" at bounding box center [260, 23] width 46 height 8
click at [240, 26] on th "2025" at bounding box center [260, 26] width 46 height 8
click at [236, 28] on th "«" at bounding box center [234, 26] width 6 height 8
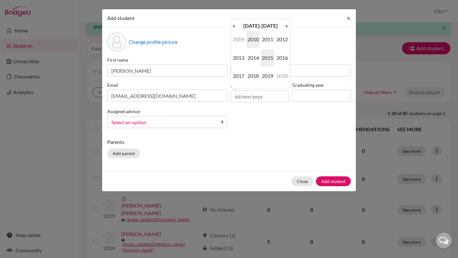
click at [255, 37] on span "2010" at bounding box center [253, 39] width 13 height 17
click at [256, 43] on span "Feb" at bounding box center [253, 39] width 13 height 17
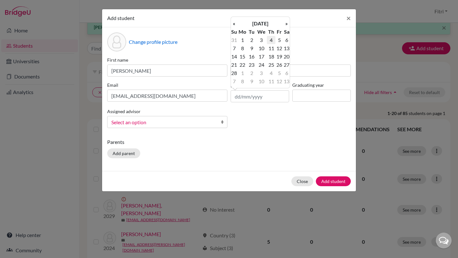
click at [268, 41] on td "4" at bounding box center [271, 40] width 8 height 8
type input "[DATE]"
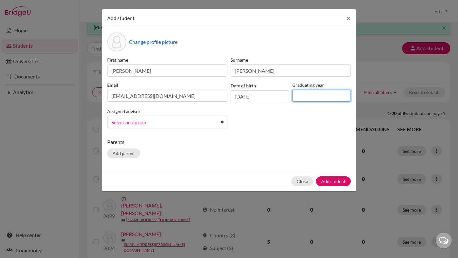
click at [299, 98] on input at bounding box center [322, 96] width 59 height 12
type input "2029"
click at [203, 121] on span "Select an option" at bounding box center [163, 122] width 104 height 8
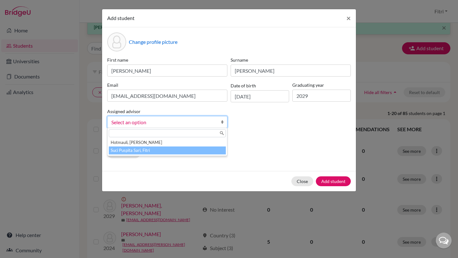
click at [201, 150] on li "Suci Puspita Sari, Fitri" at bounding box center [167, 151] width 117 height 8
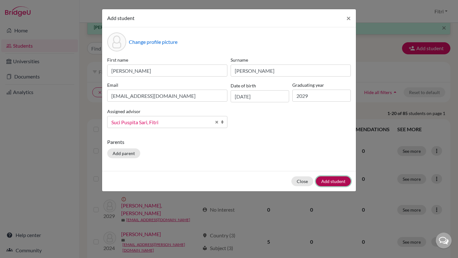
click at [343, 180] on button "Add student" at bounding box center [333, 182] width 35 height 10
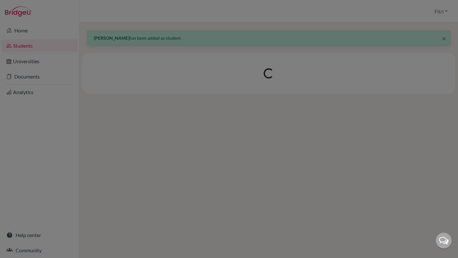
scroll to position [0, 0]
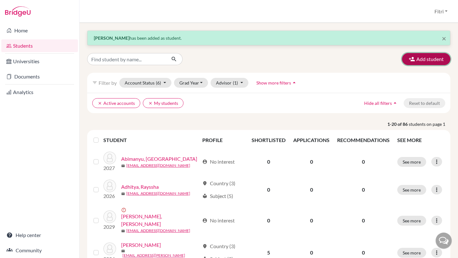
click at [417, 56] on button "Add student" at bounding box center [426, 59] width 48 height 12
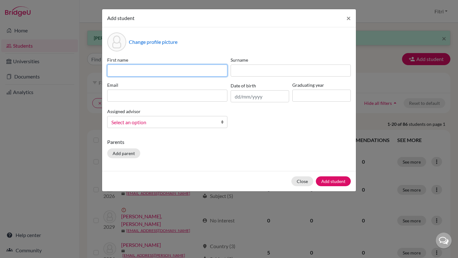
click at [202, 73] on input at bounding box center [167, 71] width 120 height 12
paste input "[PERSON_NAME]"
drag, startPoint x: 174, startPoint y: 72, endPoint x: 150, endPoint y: 72, distance: 24.8
click at [149, 72] on input "[PERSON_NAME]" at bounding box center [167, 71] width 120 height 12
type input "[PERSON_NAME]"
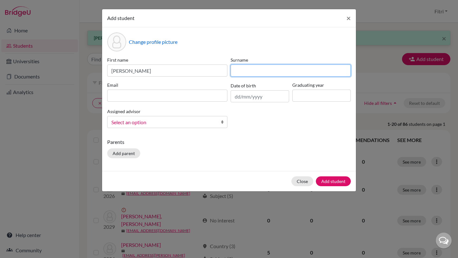
click at [244, 73] on input at bounding box center [291, 71] width 120 height 12
paste input "[PERSON_NAME]"
type input "[PERSON_NAME]"
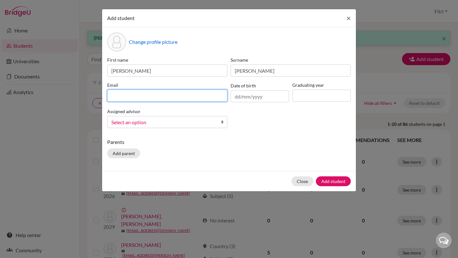
click at [209, 95] on input at bounding box center [167, 96] width 120 height 12
paste input "[EMAIL_ADDRESS][PERSON_NAME][DOMAIN_NAME]"
type input "[EMAIL_ADDRESS][PERSON_NAME][DOMAIN_NAME]"
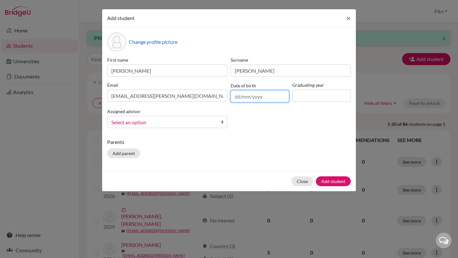
click at [249, 98] on input "text" at bounding box center [260, 96] width 59 height 12
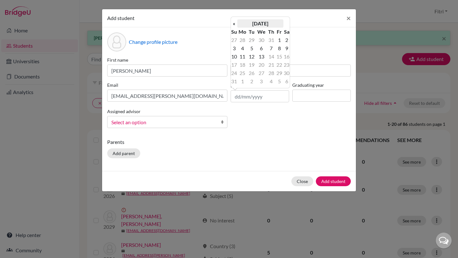
click at [250, 21] on th "[DATE]" at bounding box center [260, 23] width 46 height 8
click at [244, 25] on th "2025" at bounding box center [260, 26] width 46 height 8
click at [237, 26] on th "«" at bounding box center [234, 26] width 6 height 8
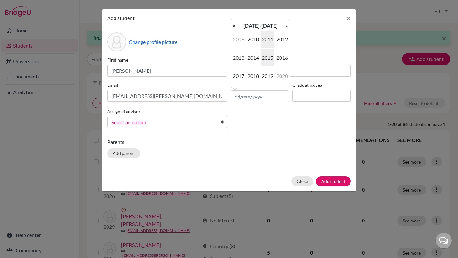
click at [265, 38] on span "2011" at bounding box center [267, 39] width 13 height 17
click at [242, 54] on span "May" at bounding box center [238, 57] width 13 height 17
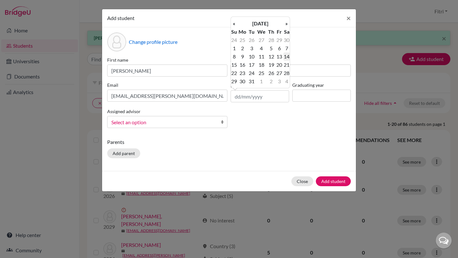
click at [286, 57] on td "14" at bounding box center [287, 57] width 6 height 8
type input "[DATE]"
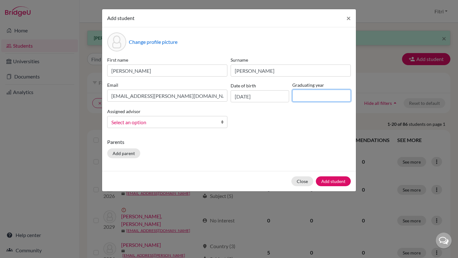
click at [305, 94] on input at bounding box center [322, 96] width 59 height 12
type input "2029"
click at [183, 122] on span "Select an option" at bounding box center [163, 122] width 104 height 8
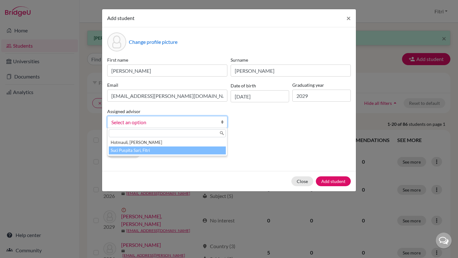
click at [182, 151] on li "Suci Puspita Sari, Fitri" at bounding box center [167, 151] width 117 height 8
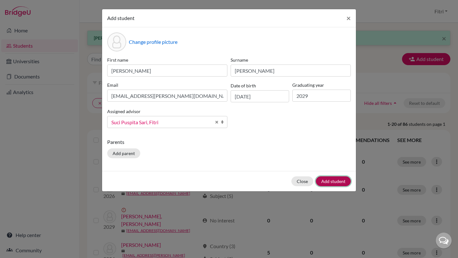
click at [328, 182] on button "Add student" at bounding box center [333, 182] width 35 height 10
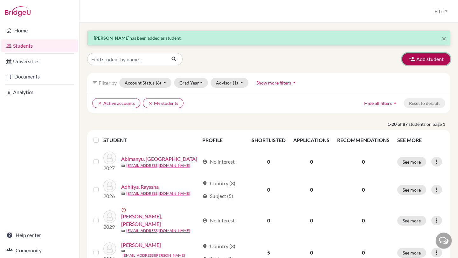
click at [422, 62] on button "Add student" at bounding box center [426, 59] width 48 height 12
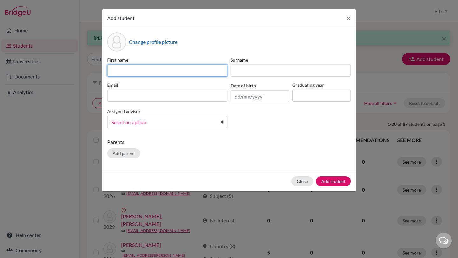
click at [195, 69] on input at bounding box center [167, 71] width 120 height 12
paste input "Nazhifa El Fariza"
drag, startPoint x: 158, startPoint y: 71, endPoint x: 130, endPoint y: 72, distance: 28.0
click at [130, 72] on input "Nazhifa El Fariza" at bounding box center [167, 71] width 120 height 12
type input "Nazhifa"
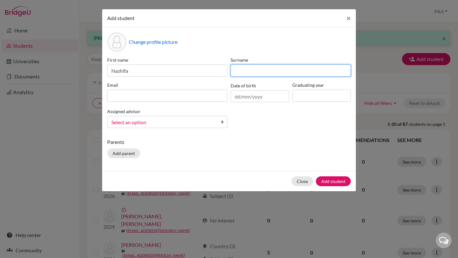
click at [248, 69] on input at bounding box center [291, 71] width 120 height 12
paste input "El Fariza"
type input "El Fariza"
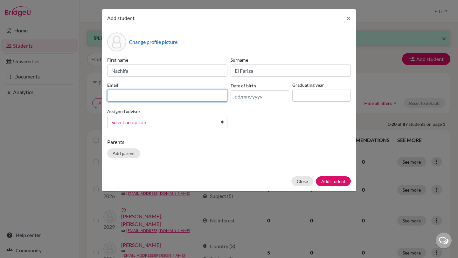
click at [190, 96] on input at bounding box center [167, 96] width 120 height 12
paste input "[EMAIL_ADDRESS][DOMAIN_NAME]"
type input "[EMAIL_ADDRESS][DOMAIN_NAME]"
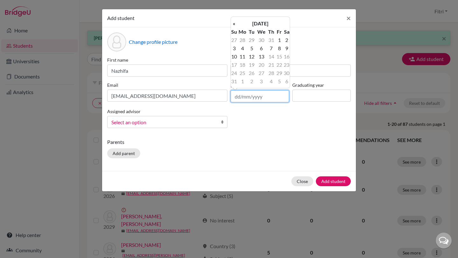
click at [265, 97] on input "text" at bounding box center [260, 96] width 59 height 12
click at [253, 25] on th "[DATE]" at bounding box center [260, 23] width 46 height 8
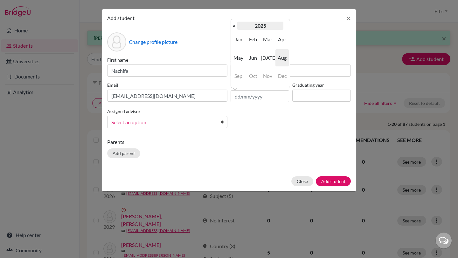
click at [242, 26] on th "2025" at bounding box center [260, 26] width 46 height 8
click at [234, 25] on th "«" at bounding box center [234, 26] width 6 height 8
click at [266, 40] on span "2011" at bounding box center [267, 39] width 13 height 17
click at [266, 42] on span "Mar" at bounding box center [267, 39] width 13 height 17
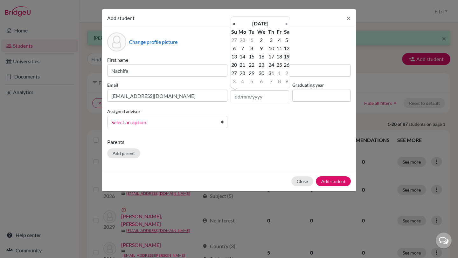
click at [289, 58] on td "19" at bounding box center [287, 57] width 6 height 8
type input "[DATE]"
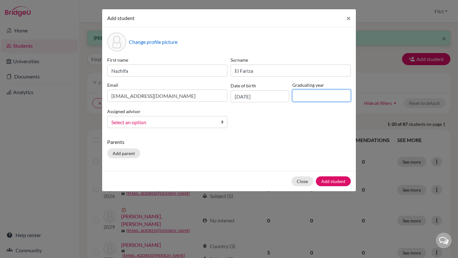
click at [312, 96] on input at bounding box center [322, 96] width 59 height 12
type input "2029"
click at [190, 119] on span "Select an option" at bounding box center [163, 122] width 104 height 8
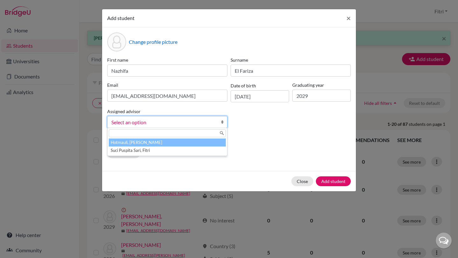
click at [186, 145] on li "Hotmauli, [PERSON_NAME]" at bounding box center [167, 143] width 117 height 8
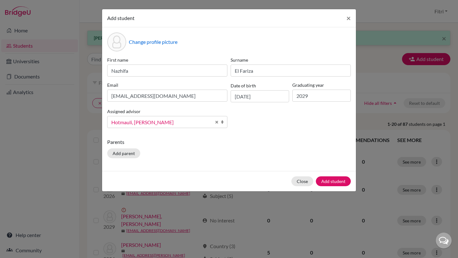
click at [197, 123] on span "Hotmauli, [PERSON_NAME]" at bounding box center [161, 122] width 100 height 8
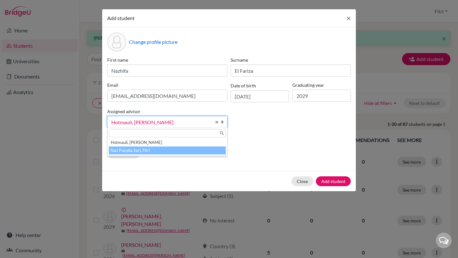
click at [184, 151] on li "Suci Puspita Sari, Fitri" at bounding box center [167, 151] width 117 height 8
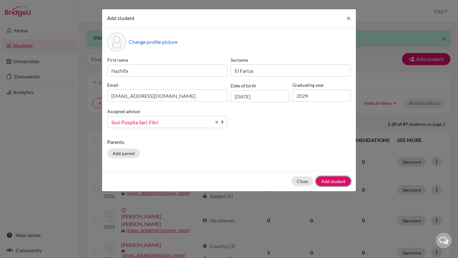
click at [336, 180] on button "Add student" at bounding box center [333, 182] width 35 height 10
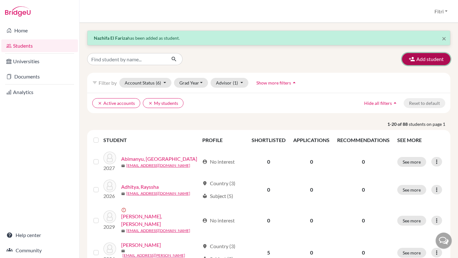
click at [420, 59] on button "Add student" at bounding box center [426, 59] width 48 height 12
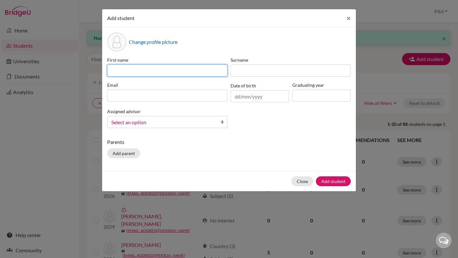
click at [171, 68] on input at bounding box center [167, 71] width 120 height 12
paste input "[PERSON_NAME] Callista"
drag, startPoint x: 162, startPoint y: 70, endPoint x: 143, endPoint y: 70, distance: 19.1
click at [143, 70] on input "[PERSON_NAME] Callista" at bounding box center [167, 71] width 120 height 12
type input "[PERSON_NAME]"
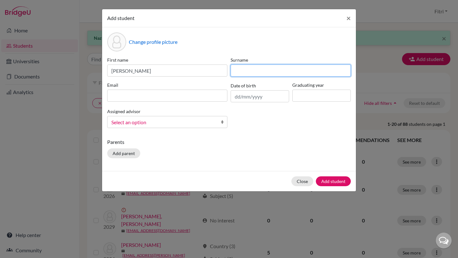
click at [243, 70] on input at bounding box center [291, 71] width 120 height 12
paste input "Callista"
type input "Callista"
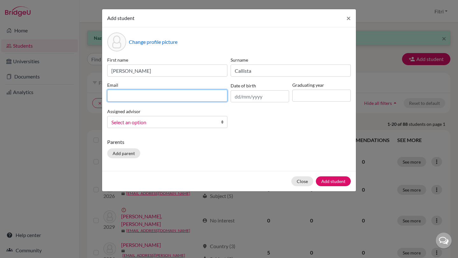
click at [194, 95] on input at bounding box center [167, 96] width 120 height 12
paste input "[PERSON_NAME][EMAIL_ADDRESS][DOMAIN_NAME]"
type input "[PERSON_NAME][EMAIL_ADDRESS][DOMAIN_NAME]"
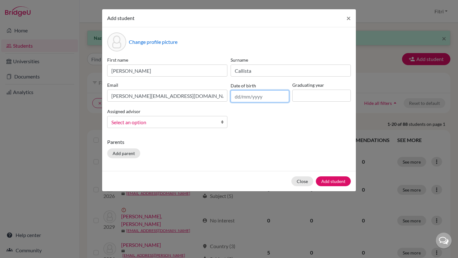
click at [263, 98] on input "text" at bounding box center [260, 96] width 59 height 12
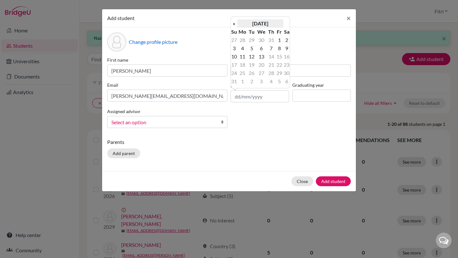
click at [259, 22] on th "[DATE]" at bounding box center [260, 23] width 46 height 8
click at [242, 26] on th "2025" at bounding box center [260, 26] width 46 height 8
click at [235, 26] on th "«" at bounding box center [234, 26] width 6 height 8
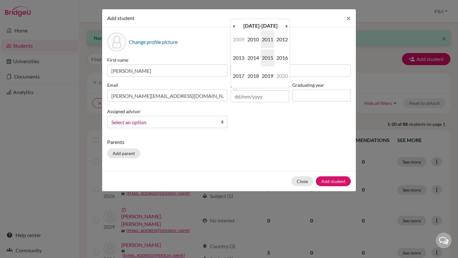
click at [268, 39] on span "2011" at bounding box center [267, 39] width 13 height 17
click at [242, 40] on span "Jan" at bounding box center [238, 39] width 13 height 17
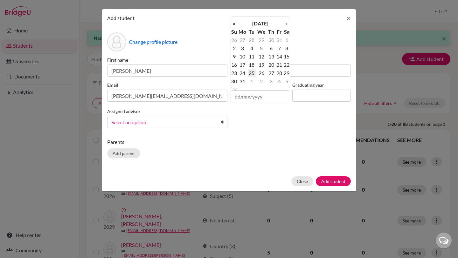
click at [254, 72] on td "25" at bounding box center [252, 73] width 8 height 8
type input "[DATE]"
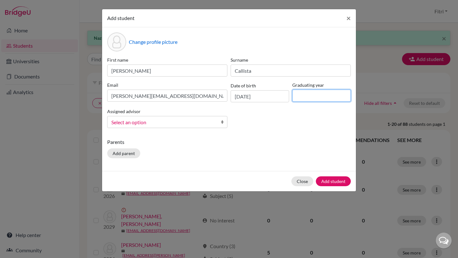
click at [303, 100] on input at bounding box center [322, 96] width 59 height 12
type input "2029"
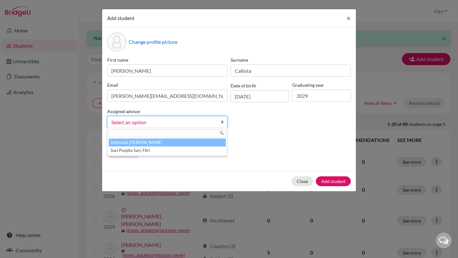
click at [196, 119] on span "Select an option" at bounding box center [163, 122] width 104 height 8
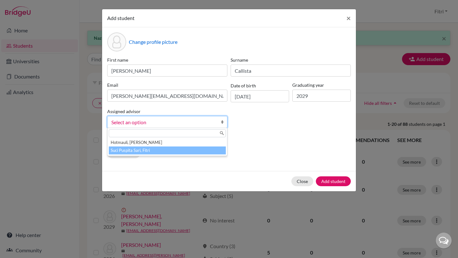
click at [196, 150] on li "Suci Puspita Sari, Fitri" at bounding box center [167, 151] width 117 height 8
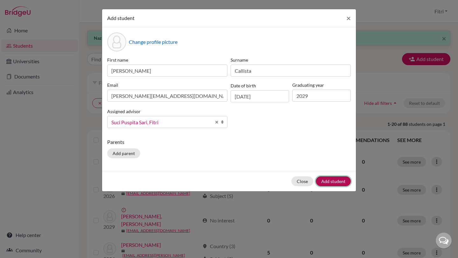
click at [328, 181] on button "Add student" at bounding box center [333, 182] width 35 height 10
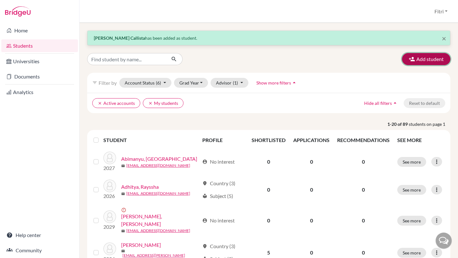
click at [428, 59] on button "Add student" at bounding box center [426, 59] width 48 height 12
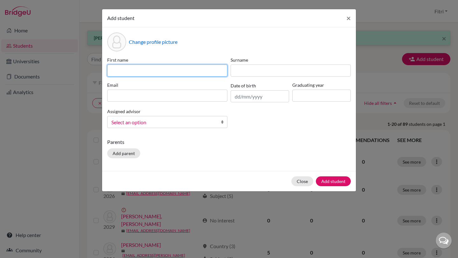
click at [198, 72] on input at bounding box center [167, 71] width 120 height 12
paste input "[PERSON_NAME]"
drag, startPoint x: 161, startPoint y: 72, endPoint x: 145, endPoint y: 72, distance: 15.9
click at [145, 72] on input "[PERSON_NAME]" at bounding box center [167, 71] width 120 height 12
type input "[PERSON_NAME]"
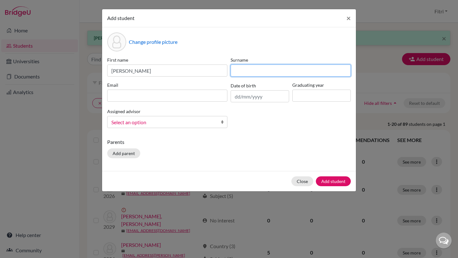
click at [242, 70] on input at bounding box center [291, 71] width 120 height 12
paste input "[PERSON_NAME]"
type input "[PERSON_NAME]"
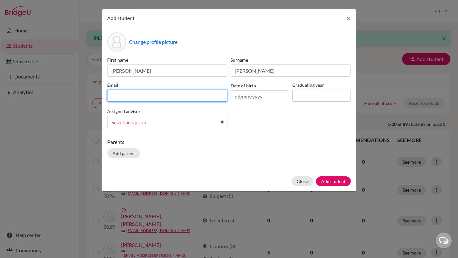
click at [187, 95] on input at bounding box center [167, 96] width 120 height 12
paste input "[EMAIL_ADDRESS][PERSON_NAME][DOMAIN_NAME]"
type input "[EMAIL_ADDRESS][PERSON_NAME][DOMAIN_NAME]"
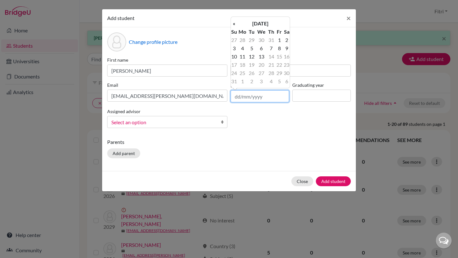
click at [261, 95] on input "text" at bounding box center [260, 96] width 59 height 12
click at [263, 20] on th "[DATE]" at bounding box center [260, 23] width 46 height 8
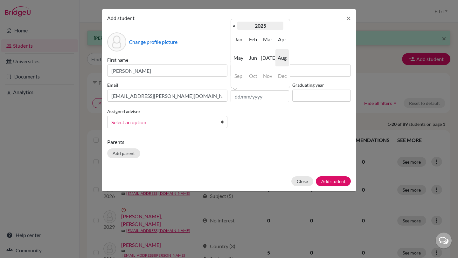
click at [244, 27] on th "2025" at bounding box center [260, 26] width 46 height 8
click at [236, 25] on th "«" at bounding box center [234, 26] width 6 height 8
click at [269, 39] on span "2011" at bounding box center [267, 39] width 13 height 17
click at [268, 42] on span "Mar" at bounding box center [267, 39] width 13 height 17
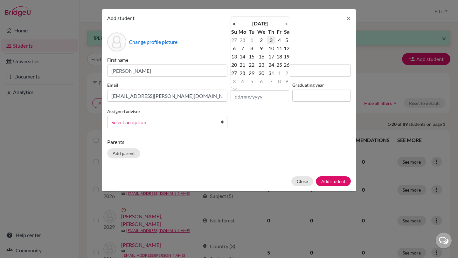
click at [272, 43] on td "3" at bounding box center [271, 40] width 8 height 8
type input "[DATE]"
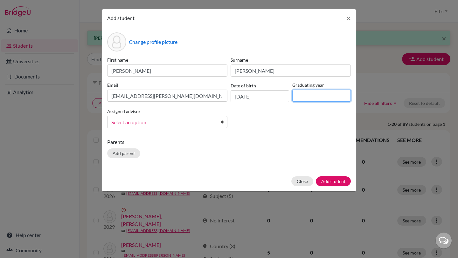
click at [306, 96] on input at bounding box center [322, 96] width 59 height 12
type input "2029"
click at [180, 129] on div "First name [PERSON_NAME] Surname [PERSON_NAME] [EMAIL_ADDRESS][PERSON_NAME][DOM…" at bounding box center [229, 95] width 247 height 77
click at [183, 125] on span "Select an option" at bounding box center [163, 122] width 104 height 8
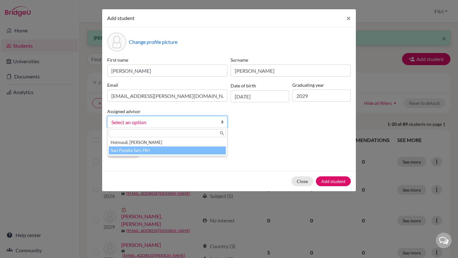
click at [182, 149] on li "Suci Puspita Sari, Fitri" at bounding box center [167, 151] width 117 height 8
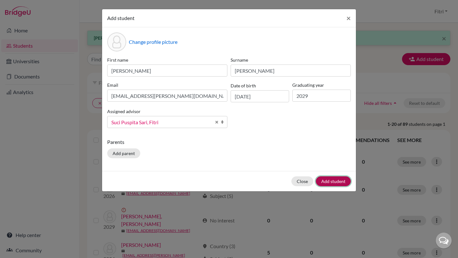
click at [328, 181] on button "Add student" at bounding box center [333, 182] width 35 height 10
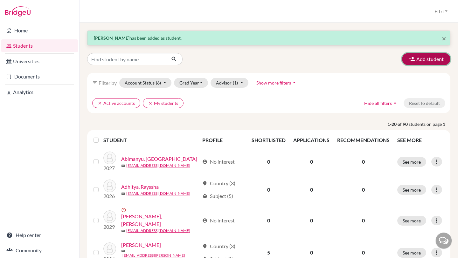
click at [419, 60] on button "Add student" at bounding box center [426, 59] width 48 height 12
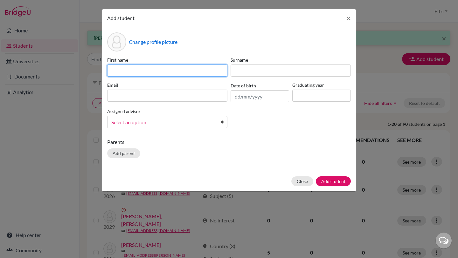
click at [196, 68] on input at bounding box center [167, 71] width 120 height 12
paste input "Qaireen [PERSON_NAME]"
drag, startPoint x: 177, startPoint y: 71, endPoint x: 150, endPoint y: 71, distance: 26.7
click at [151, 71] on input "Qaireen [PERSON_NAME]" at bounding box center [167, 71] width 120 height 12
type input "Qaireen [PERSON_NAME]"
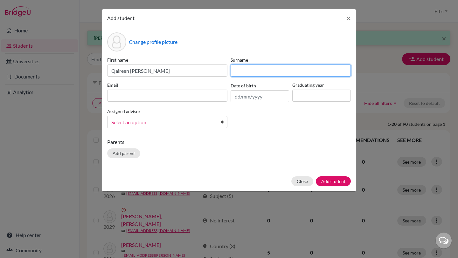
click at [237, 67] on input at bounding box center [291, 71] width 120 height 12
paste input "[PERSON_NAME]"
type input "[PERSON_NAME]"
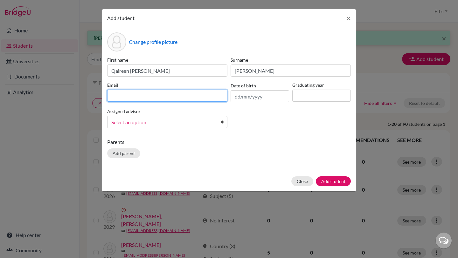
click at [206, 93] on input at bounding box center [167, 96] width 120 height 12
paste input "[EMAIL_ADDRESS][PERSON_NAME][DOMAIN_NAME]"
type input "[EMAIL_ADDRESS][PERSON_NAME][DOMAIN_NAME]"
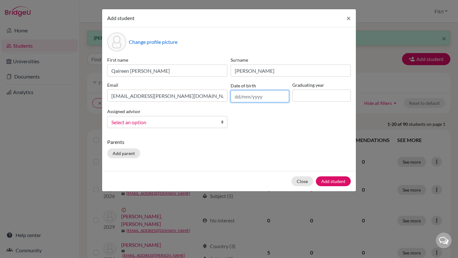
click at [254, 97] on input "text" at bounding box center [260, 96] width 59 height 12
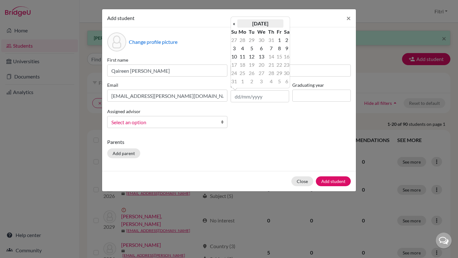
click at [250, 26] on th "[DATE]" at bounding box center [260, 23] width 46 height 8
click at [244, 26] on th "2025" at bounding box center [260, 26] width 46 height 8
click at [234, 26] on th "«" at bounding box center [234, 26] width 6 height 8
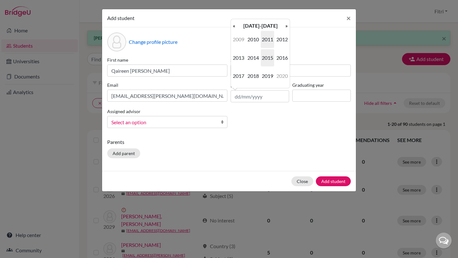
click at [268, 40] on span "2011" at bounding box center [267, 39] width 13 height 17
click at [281, 59] on span "Aug" at bounding box center [282, 57] width 13 height 17
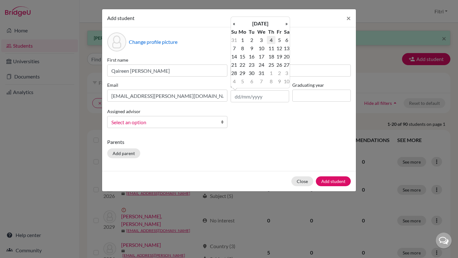
click at [273, 43] on td "4" at bounding box center [271, 40] width 8 height 8
type input "[DATE]"
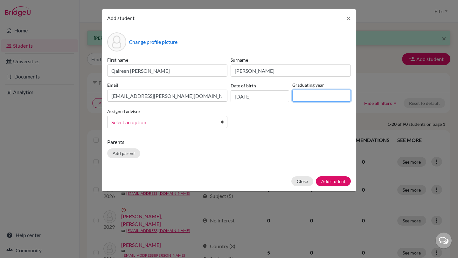
click at [302, 95] on input at bounding box center [322, 96] width 59 height 12
type input "2029"
click at [211, 121] on span "Select an option" at bounding box center [163, 122] width 104 height 8
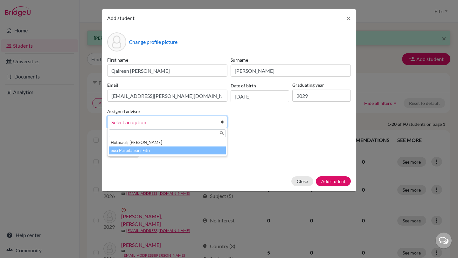
click at [206, 149] on li "Suci Puspita Sari, Fitri" at bounding box center [167, 151] width 117 height 8
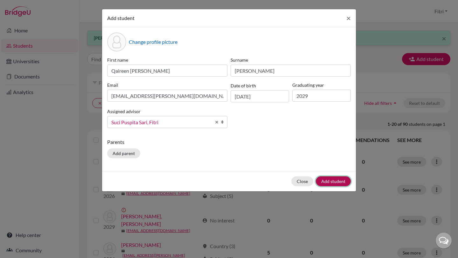
click at [325, 181] on button "Add student" at bounding box center [333, 182] width 35 height 10
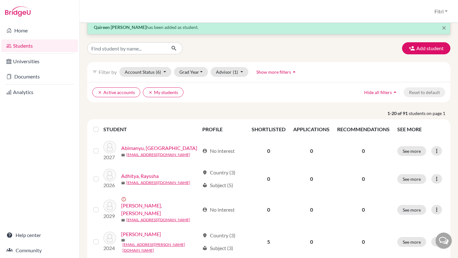
scroll to position [13, 0]
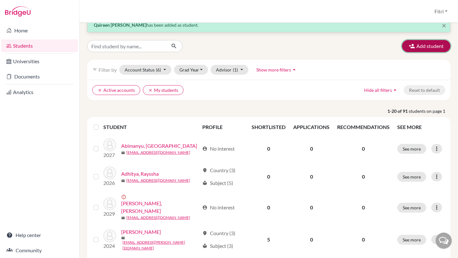
click at [413, 46] on icon "button" at bounding box center [412, 46] width 6 height 6
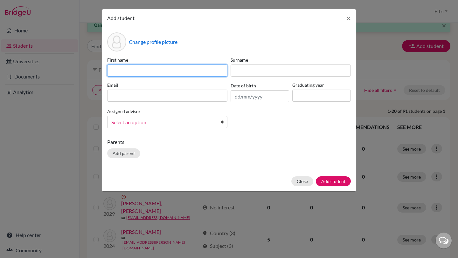
click at [186, 66] on input at bounding box center [167, 71] width 120 height 12
paste input "[PERSON_NAME]"
drag, startPoint x: 164, startPoint y: 72, endPoint x: 137, endPoint y: 72, distance: 27.4
click at [137, 72] on input "[PERSON_NAME]" at bounding box center [167, 71] width 120 height 12
type input "[PERSON_NAME]"
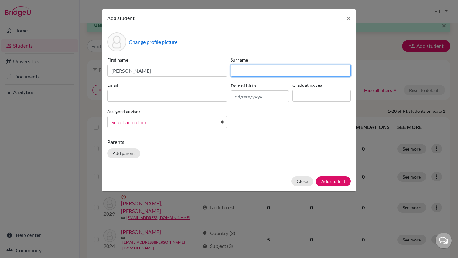
click at [242, 68] on input at bounding box center [291, 71] width 120 height 12
paste input "Fardianno"
type input "Fardianno"
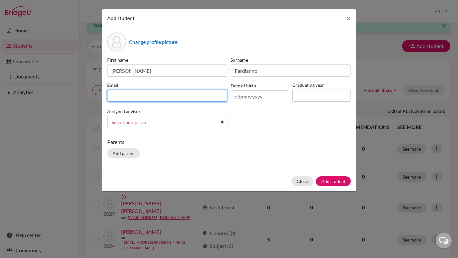
click at [213, 99] on input at bounding box center [167, 96] width 120 height 12
paste input "[EMAIL_ADDRESS][DOMAIN_NAME]"
type input "[EMAIL_ADDRESS][DOMAIN_NAME]"
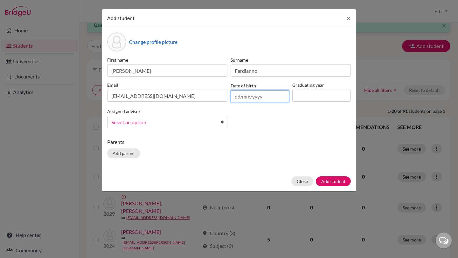
click at [249, 96] on input "text" at bounding box center [260, 96] width 59 height 12
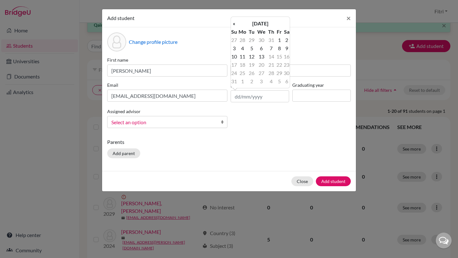
click at [261, 19] on div "« [DATE] » Su Mo Tu We Th Fr Sa 27 28 29 30 31 1 2 3 4 5 6 7 8 9 10 11 12 13 14…" at bounding box center [261, 53] width 60 height 72
click at [260, 23] on th "[DATE]" at bounding box center [260, 23] width 46 height 8
click at [243, 25] on th "2025" at bounding box center [260, 26] width 46 height 8
click at [234, 26] on th "«" at bounding box center [234, 26] width 6 height 8
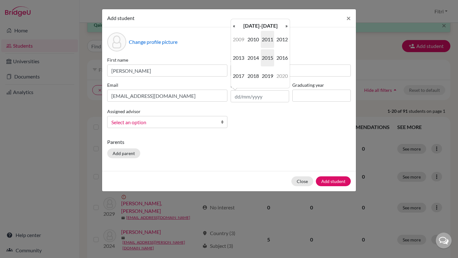
click at [271, 40] on span "2011" at bounding box center [267, 39] width 13 height 17
click at [270, 61] on span "[DATE]" at bounding box center [267, 57] width 13 height 17
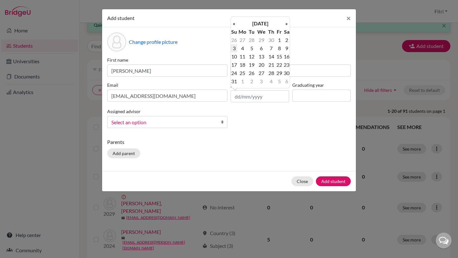
click at [236, 49] on td "3" at bounding box center [234, 48] width 6 height 8
type input "[DATE]"
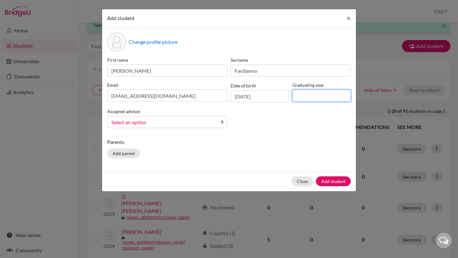
click at [307, 100] on input at bounding box center [322, 96] width 59 height 12
type input "2029"
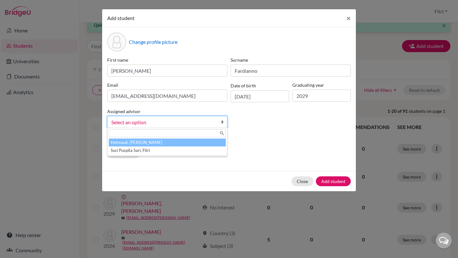
click at [198, 122] on span "Select an option" at bounding box center [163, 122] width 104 height 8
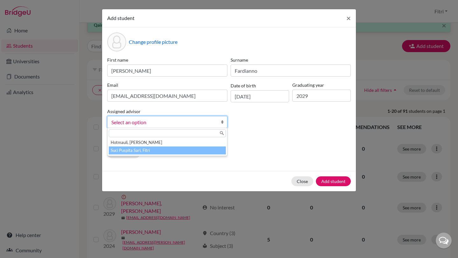
click at [198, 150] on li "Suci Puspita Sari, Fitri" at bounding box center [167, 151] width 117 height 8
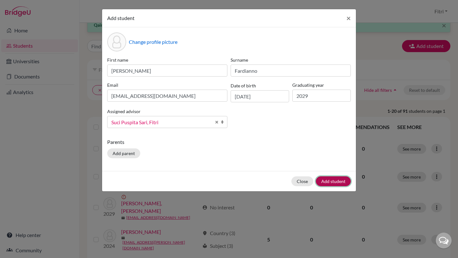
click at [338, 178] on button "Add student" at bounding box center [333, 182] width 35 height 10
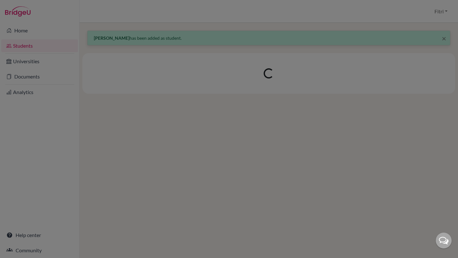
scroll to position [0, 0]
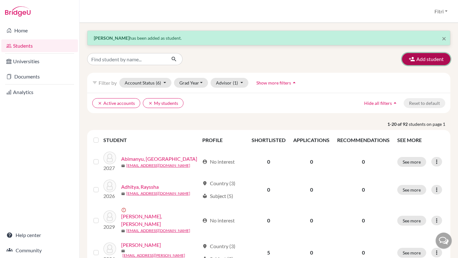
click at [421, 57] on button "Add student" at bounding box center [426, 59] width 48 height 12
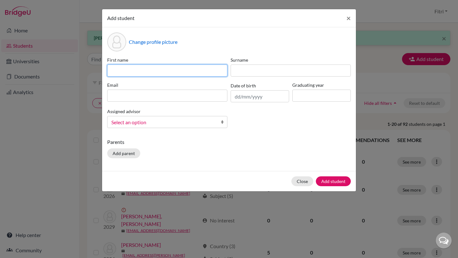
click at [200, 70] on input at bounding box center [167, 71] width 120 height 12
paste input "[PERSON_NAME]"
drag, startPoint x: 155, startPoint y: 72, endPoint x: 128, endPoint y: 72, distance: 26.7
click at [128, 72] on input "[PERSON_NAME]" at bounding box center [167, 71] width 120 height 12
type input "[PERSON_NAME]"
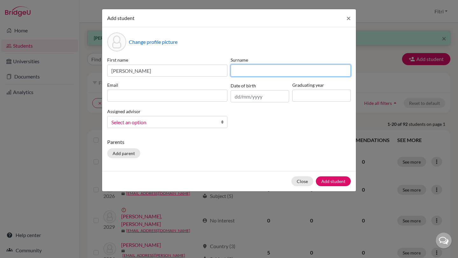
click at [242, 71] on input at bounding box center [291, 71] width 120 height 12
paste input "Suherman"
type input "Suherman"
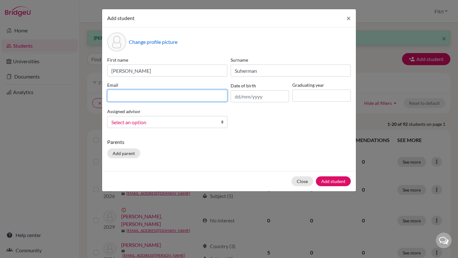
click at [193, 98] on input at bounding box center [167, 96] width 120 height 12
paste input "[EMAIL_ADDRESS][DOMAIN_NAME]"
type input "[EMAIL_ADDRESS][DOMAIN_NAME]"
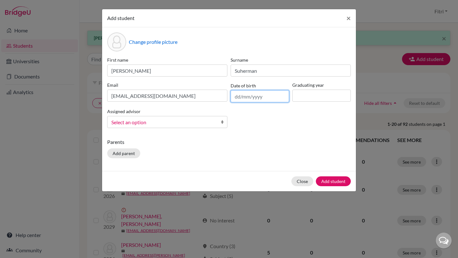
click at [260, 95] on input "text" at bounding box center [260, 96] width 59 height 12
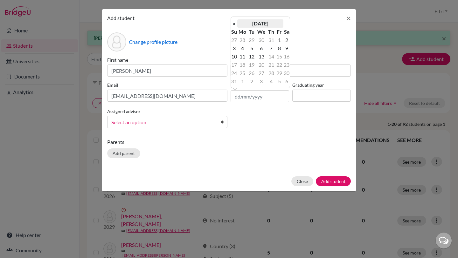
click at [259, 21] on th "[DATE]" at bounding box center [260, 23] width 46 height 8
click at [255, 24] on th "2025" at bounding box center [260, 26] width 46 height 8
click at [237, 27] on th "«" at bounding box center [234, 26] width 6 height 8
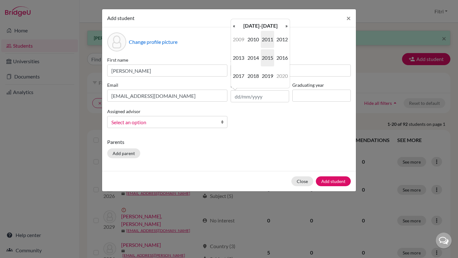
click at [272, 38] on span "2011" at bounding box center [267, 39] width 13 height 17
click at [255, 73] on span "Oct" at bounding box center [253, 75] width 13 height 17
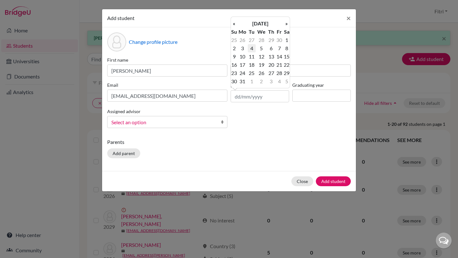
click at [254, 50] on td "4" at bounding box center [252, 48] width 8 height 8
type input "[DATE]"
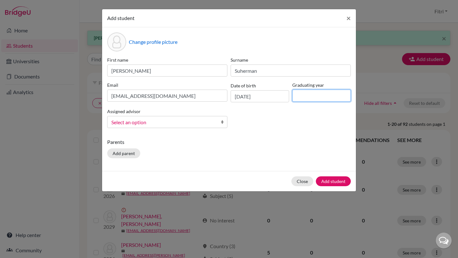
click at [300, 100] on input at bounding box center [322, 96] width 59 height 12
type input "2029"
click at [197, 126] on span "Select an option" at bounding box center [163, 122] width 104 height 8
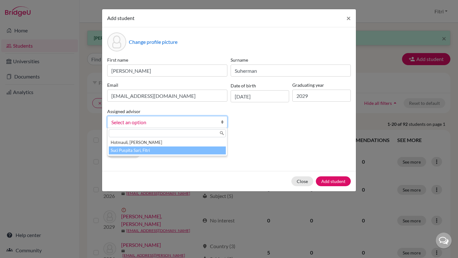
click at [188, 150] on li "Suci Puspita Sari, Fitri" at bounding box center [167, 151] width 117 height 8
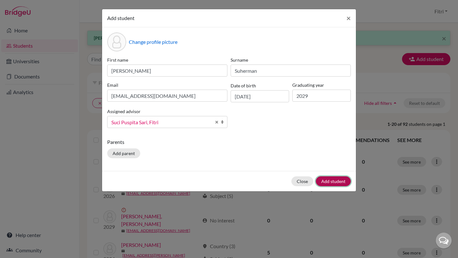
click at [328, 182] on button "Add student" at bounding box center [333, 182] width 35 height 10
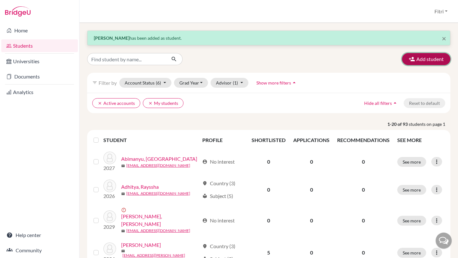
click at [410, 60] on icon "button" at bounding box center [412, 59] width 6 height 6
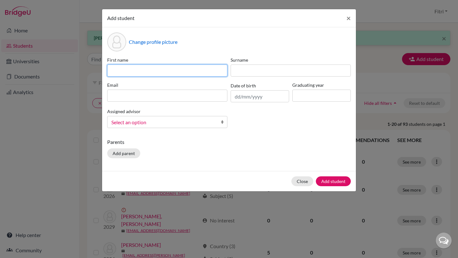
click at [181, 71] on input at bounding box center [167, 71] width 120 height 12
paste input "Sierra Kererein Asscabella"
drag, startPoint x: 174, startPoint y: 71, endPoint x: 147, endPoint y: 71, distance: 27.4
click at [146, 71] on input "Sierra Kererein Asscabella" at bounding box center [167, 71] width 120 height 12
type input "Sierra Kererein"
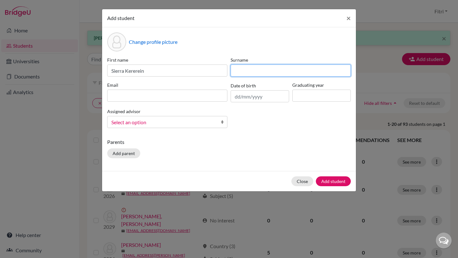
click at [242, 69] on input at bounding box center [291, 71] width 120 height 12
paste input "Asscabella"
type input "Asscabella"
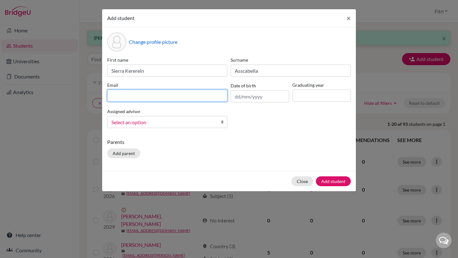
click at [207, 92] on input at bounding box center [167, 96] width 120 height 12
paste input "[EMAIL_ADDRESS][DOMAIN_NAME]"
type input "[EMAIL_ADDRESS][DOMAIN_NAME]"
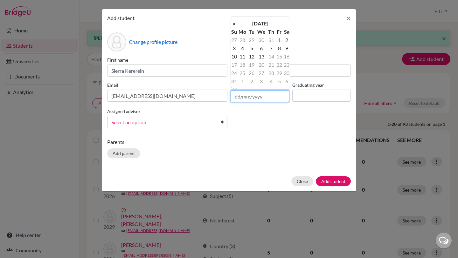
click at [252, 97] on input "text" at bounding box center [260, 96] width 59 height 12
click at [258, 22] on th "[DATE]" at bounding box center [260, 23] width 46 height 8
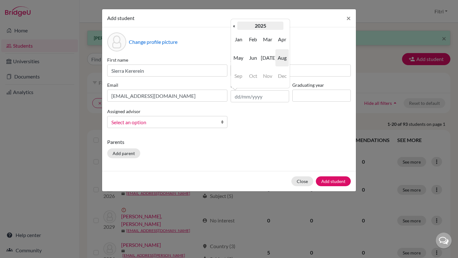
click at [256, 24] on th "2025" at bounding box center [260, 26] width 46 height 8
click at [246, 25] on th "[DATE]-[DATE]" at bounding box center [260, 26] width 46 height 8
click at [269, 39] on span "2010" at bounding box center [267, 39] width 13 height 17
click at [269, 39] on span "2011" at bounding box center [267, 39] width 13 height 17
click at [267, 41] on span "Mar" at bounding box center [267, 39] width 13 height 17
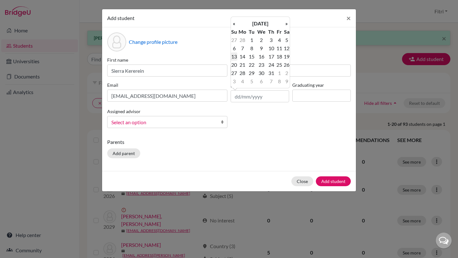
click at [234, 57] on td "13" at bounding box center [234, 57] width 6 height 8
type input "[DATE]"
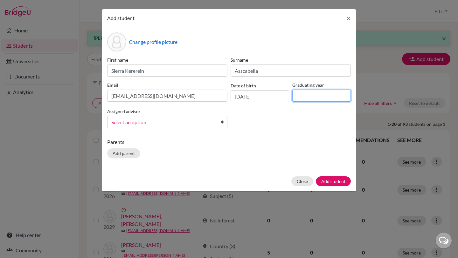
click at [310, 98] on input at bounding box center [322, 96] width 59 height 12
type input "2029"
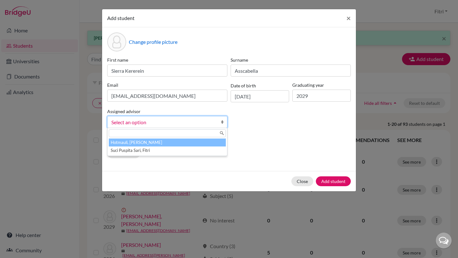
click at [197, 124] on span "Select an option" at bounding box center [163, 122] width 104 height 8
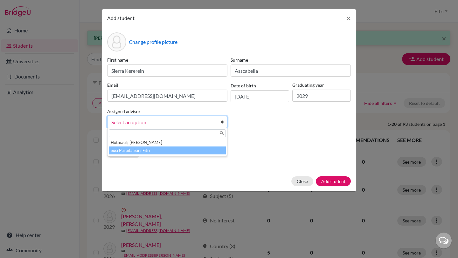
click at [197, 151] on li "Suci Puspita Sari, Fitri" at bounding box center [167, 151] width 117 height 8
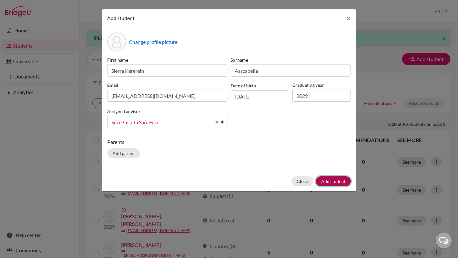
click at [336, 181] on button "Add student" at bounding box center [333, 182] width 35 height 10
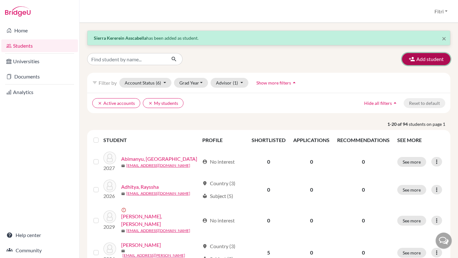
click at [420, 58] on button "Add student" at bounding box center [426, 59] width 48 height 12
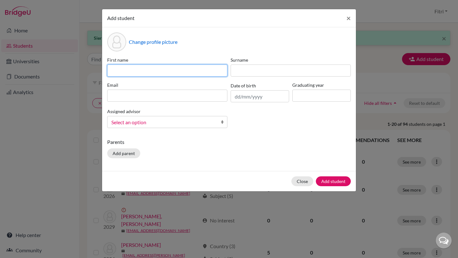
click at [185, 67] on input at bounding box center [167, 71] width 120 height 12
paste input "[PERSON_NAME]"
drag, startPoint x: 159, startPoint y: 73, endPoint x: 149, endPoint y: 73, distance: 10.8
click at [149, 73] on input "[PERSON_NAME]" at bounding box center [167, 71] width 120 height 12
type input "[PERSON_NAME]"
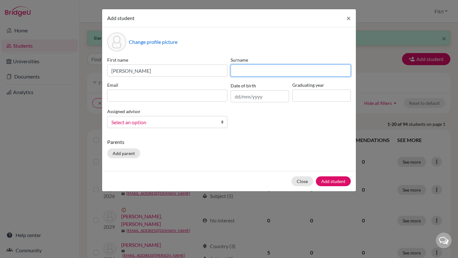
click at [243, 72] on input at bounding box center [291, 71] width 120 height 12
paste input "Tang"
type input "Tang"
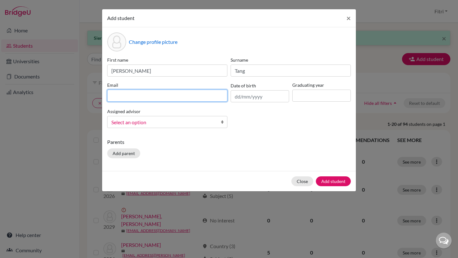
click at [205, 95] on input at bounding box center [167, 96] width 120 height 12
paste input "[EMAIL_ADDRESS][DOMAIN_NAME]"
type input "[EMAIL_ADDRESS][DOMAIN_NAME]"
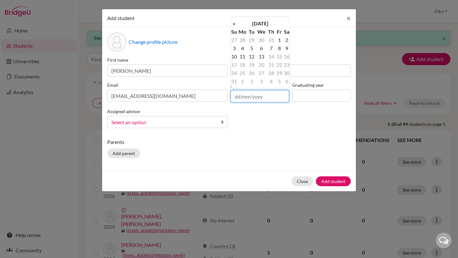
click at [252, 99] on input "text" at bounding box center [260, 96] width 59 height 12
click at [243, 26] on th "[DATE]" at bounding box center [260, 23] width 46 height 8
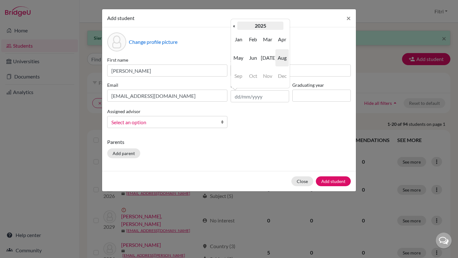
click at [243, 25] on th "2025" at bounding box center [260, 26] width 46 height 8
click at [264, 37] on span "2021" at bounding box center [267, 39] width 13 height 17
click at [254, 27] on th "2021" at bounding box center [260, 26] width 46 height 8
click at [254, 38] on span "2020" at bounding box center [253, 39] width 13 height 17
click at [253, 27] on th "2020" at bounding box center [260, 26] width 46 height 8
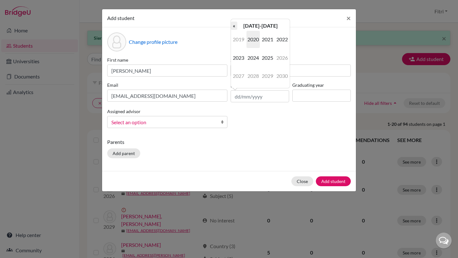
click at [235, 26] on th "«" at bounding box center [234, 26] width 6 height 8
click at [269, 39] on span "2011" at bounding box center [267, 39] width 13 height 17
click at [278, 40] on span "Apr" at bounding box center [282, 39] width 13 height 17
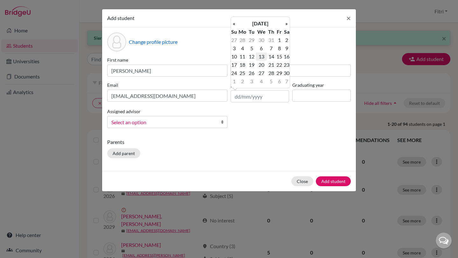
click at [260, 58] on td "13" at bounding box center [261, 57] width 11 height 8
type input "[DATE]"
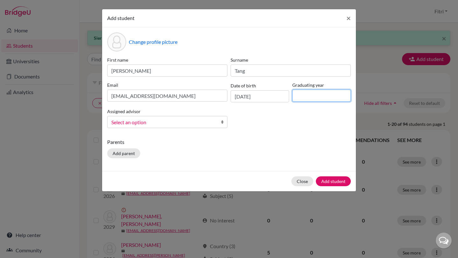
click at [308, 93] on input at bounding box center [322, 96] width 59 height 12
type input "2029"
click at [188, 126] on span "Select an option" at bounding box center [163, 122] width 104 height 8
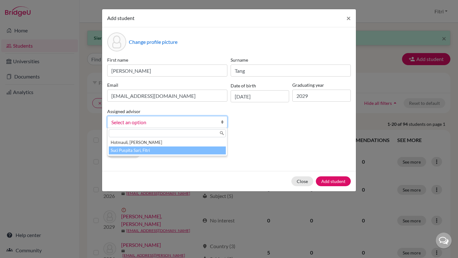
click at [187, 148] on li "Suci Puspita Sari, Fitri" at bounding box center [167, 151] width 117 height 8
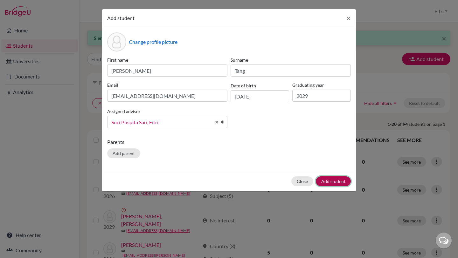
click at [336, 179] on button "Add student" at bounding box center [333, 182] width 35 height 10
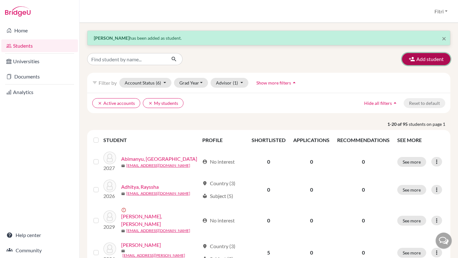
click at [429, 61] on button "Add student" at bounding box center [426, 59] width 48 height 12
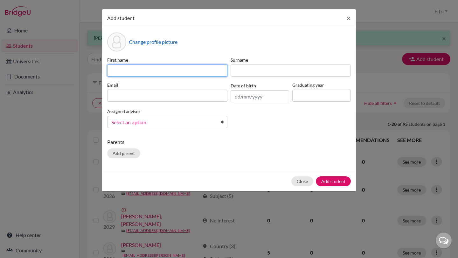
click at [205, 68] on input at bounding box center [167, 71] width 120 height 12
paste input "Axl Baby Sen"
drag, startPoint x: 140, startPoint y: 72, endPoint x: 132, endPoint y: 72, distance: 8.0
click at [132, 72] on input "Axl Baby Sen" at bounding box center [167, 71] width 120 height 12
type input "Axl Baby"
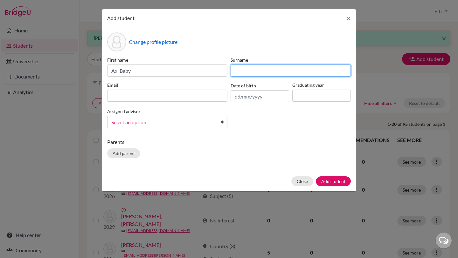
click at [245, 74] on input at bounding box center [291, 71] width 120 height 12
paste input "Sen"
type input "Sen"
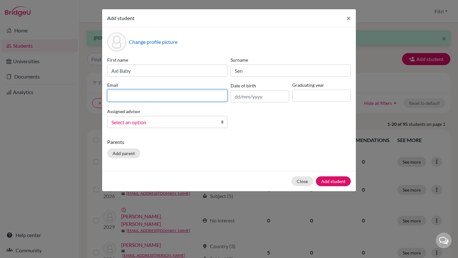
click at [196, 96] on input at bounding box center [167, 96] width 120 height 12
paste input "[EMAIL_ADDRESS][DOMAIN_NAME]"
type input "[EMAIL_ADDRESS][DOMAIN_NAME]"
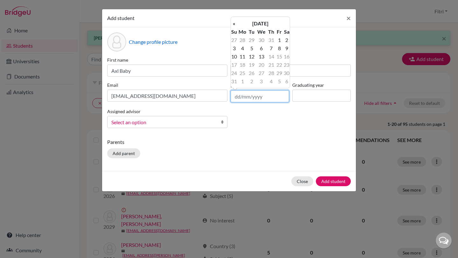
click at [257, 97] on input "text" at bounding box center [260, 96] width 59 height 12
click at [257, 23] on th "[DATE]" at bounding box center [260, 23] width 46 height 8
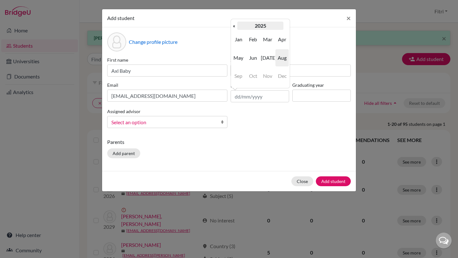
click at [255, 24] on th "2025" at bounding box center [260, 26] width 46 height 8
click at [234, 26] on th "«" at bounding box center [234, 26] width 6 height 8
click at [256, 40] on span "2010" at bounding box center [253, 39] width 13 height 17
click at [279, 57] on span "Aug" at bounding box center [282, 57] width 13 height 17
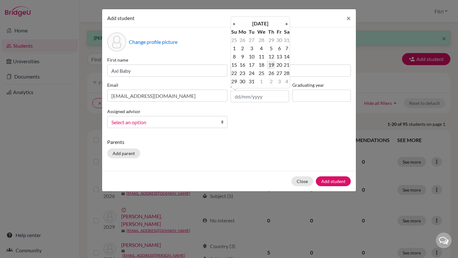
click at [273, 65] on td "19" at bounding box center [271, 65] width 8 height 8
type input "[DATE]"
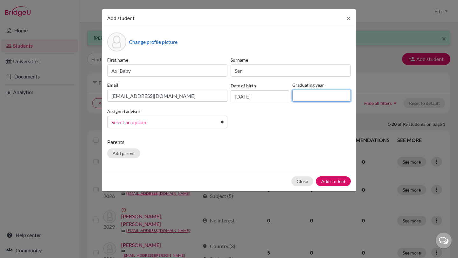
click at [302, 96] on input at bounding box center [322, 96] width 59 height 12
type input "2028"
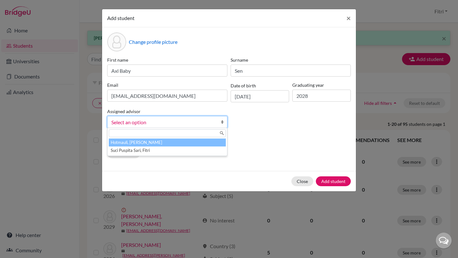
click at [185, 124] on span "Select an option" at bounding box center [163, 122] width 104 height 8
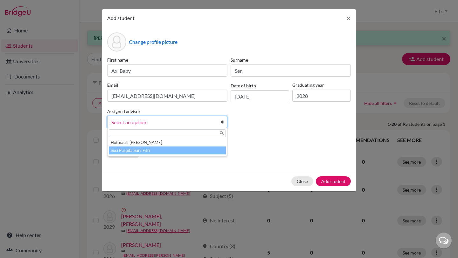
click at [179, 148] on li "Suci Puspita Sari, Fitri" at bounding box center [167, 151] width 117 height 8
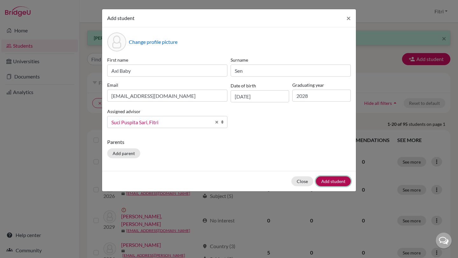
click at [329, 182] on button "Add student" at bounding box center [333, 182] width 35 height 10
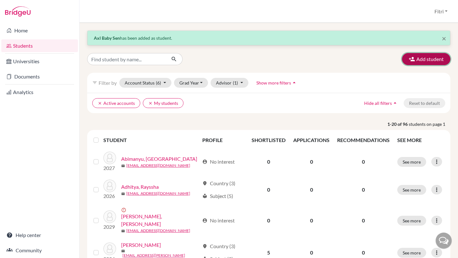
click at [416, 57] on button "Add student" at bounding box center [426, 59] width 48 height 12
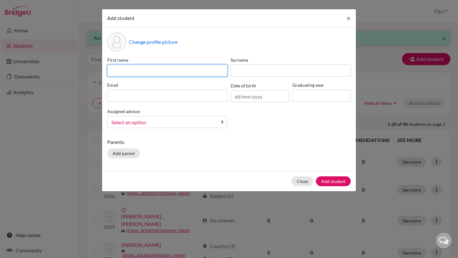
click at [192, 67] on input at bounding box center [167, 71] width 120 height 12
paste input "[PERSON_NAME]"
drag, startPoint x: 160, startPoint y: 71, endPoint x: 136, endPoint y: 72, distance: 24.8
click at [136, 72] on input "[PERSON_NAME]" at bounding box center [167, 71] width 120 height 12
type input "[PERSON_NAME]"
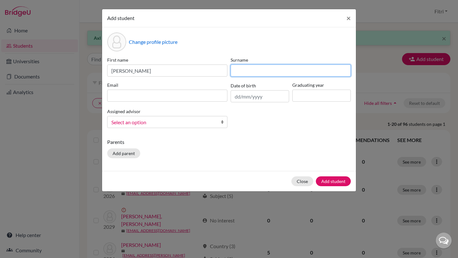
click at [240, 69] on input at bounding box center [291, 71] width 120 height 12
paste input "Carolina"
type input "Carolina"
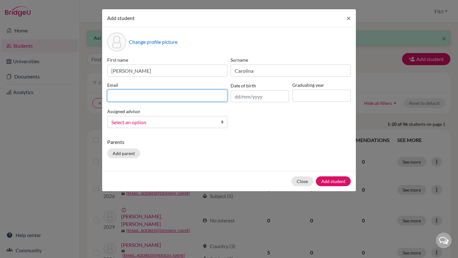
click at [190, 98] on input at bounding box center [167, 96] width 120 height 12
paste input "[PERSON_NAME][EMAIL_ADDRESS][DOMAIN_NAME]"
type input "[PERSON_NAME][EMAIL_ADDRESS][DOMAIN_NAME]"
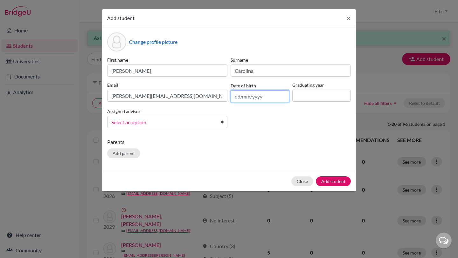
click at [246, 99] on input "text" at bounding box center [260, 96] width 59 height 12
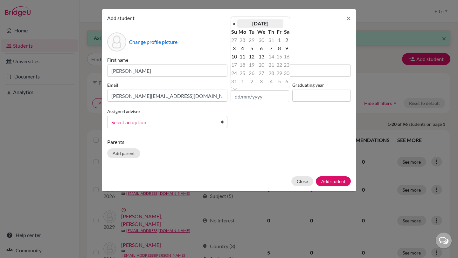
click at [272, 22] on th "[DATE]" at bounding box center [260, 23] width 46 height 8
click at [240, 24] on th "2025" at bounding box center [260, 26] width 46 height 8
click at [235, 26] on th "«" at bounding box center [234, 26] width 6 height 8
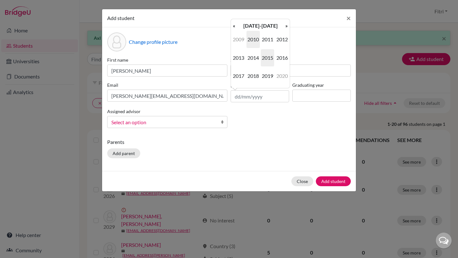
click at [252, 38] on span "2010" at bounding box center [253, 39] width 13 height 17
click at [256, 39] on span "Feb" at bounding box center [253, 39] width 13 height 17
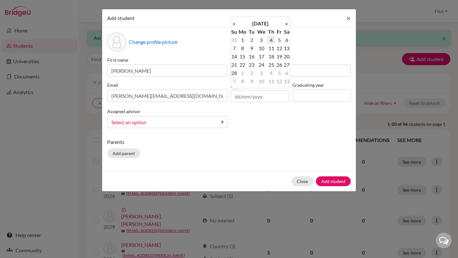
click at [271, 42] on td "4" at bounding box center [271, 40] width 8 height 8
type input "[DATE]"
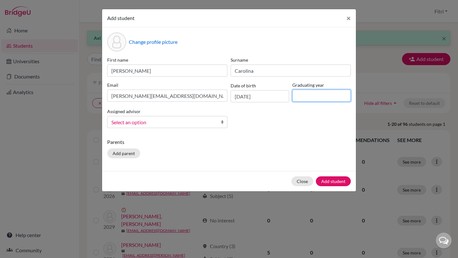
click at [298, 96] on input at bounding box center [322, 96] width 59 height 12
click at [314, 94] on input "2029" at bounding box center [322, 96] width 59 height 12
type input "2028"
click at [182, 118] on span "Select an option" at bounding box center [163, 122] width 104 height 8
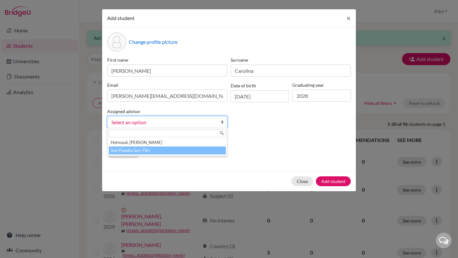
click at [184, 152] on li "Suci Puspita Sari, Fitri" at bounding box center [167, 151] width 117 height 8
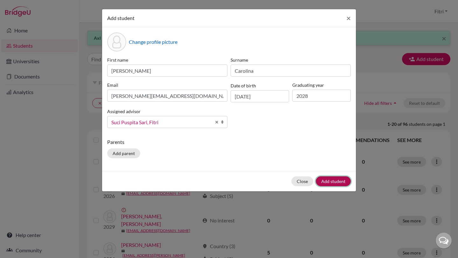
click at [328, 181] on button "Add student" at bounding box center [333, 182] width 35 height 10
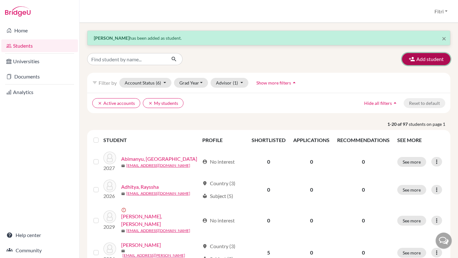
click at [421, 58] on button "Add student" at bounding box center [426, 59] width 48 height 12
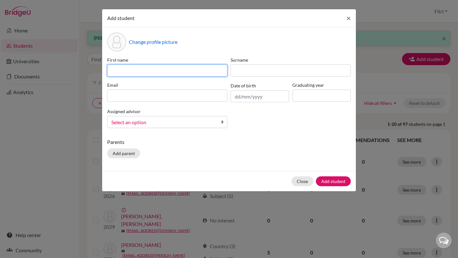
click at [171, 69] on input at bounding box center [167, 71] width 120 height 12
paste input "[PERSON_NAME]"
drag, startPoint x: 163, startPoint y: 72, endPoint x: 144, endPoint y: 71, distance: 18.8
click at [144, 71] on input "[PERSON_NAME]" at bounding box center [167, 71] width 120 height 12
type input "[PERSON_NAME]"
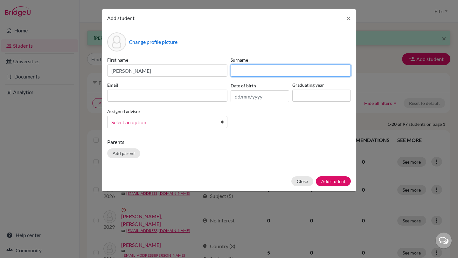
click at [243, 71] on input at bounding box center [291, 71] width 120 height 12
paste input "Joman"
type input "Joman"
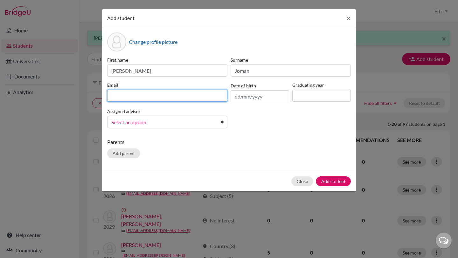
click at [193, 97] on input at bounding box center [167, 96] width 120 height 12
paste input "[PERSON_NAME][EMAIL_ADDRESS][DOMAIN_NAME]"
type input "[PERSON_NAME][EMAIL_ADDRESS][DOMAIN_NAME]"
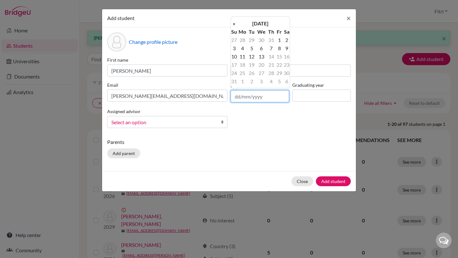
click at [239, 97] on input "text" at bounding box center [260, 96] width 59 height 12
click at [267, 20] on th "[DATE]" at bounding box center [260, 23] width 46 height 8
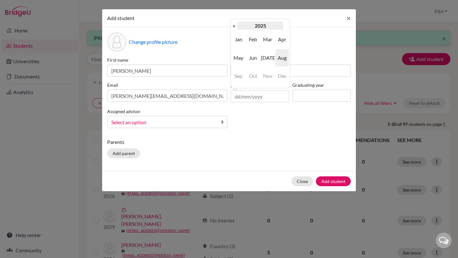
click at [257, 24] on th "2025" at bounding box center [260, 26] width 46 height 8
click at [237, 25] on th "«" at bounding box center [234, 26] width 6 height 8
click at [257, 41] on span "2010" at bounding box center [253, 39] width 13 height 17
click at [281, 77] on span "Dec" at bounding box center [282, 75] width 13 height 17
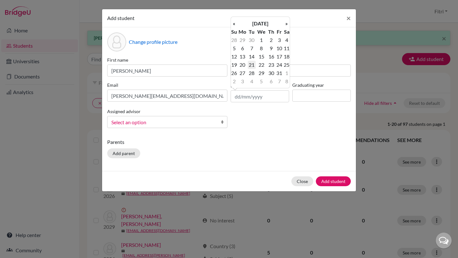
click at [251, 67] on td "21" at bounding box center [252, 65] width 8 height 8
type input "[DATE]"
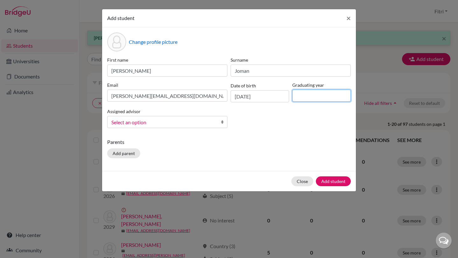
click at [302, 92] on input at bounding box center [322, 96] width 59 height 12
type input "2028"
click at [211, 124] on span "Select an option" at bounding box center [163, 122] width 104 height 8
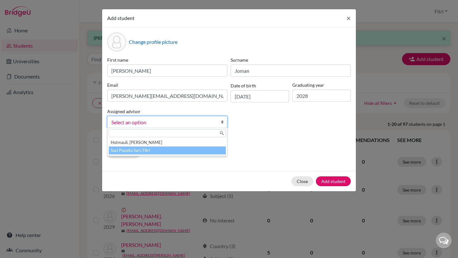
click at [210, 151] on li "Suci Puspita Sari, Fitri" at bounding box center [167, 151] width 117 height 8
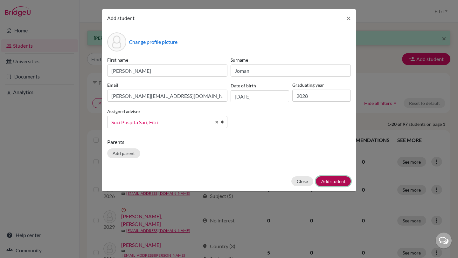
click at [324, 179] on button "Add student" at bounding box center [333, 182] width 35 height 10
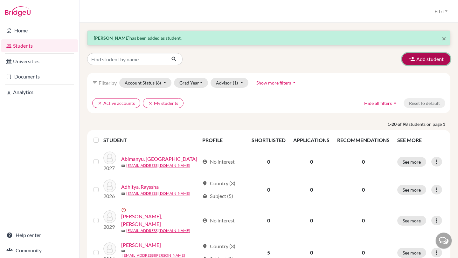
click at [415, 56] on icon "button" at bounding box center [412, 59] width 6 height 6
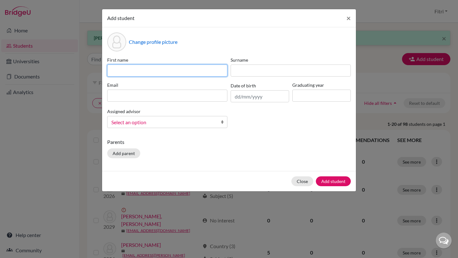
click at [208, 73] on input at bounding box center [167, 71] width 120 height 12
paste input "[PERSON_NAME][DEMOGRAPHIC_DATA]"
drag, startPoint x: 206, startPoint y: 72, endPoint x: 173, endPoint y: 72, distance: 32.5
click at [173, 72] on input "[PERSON_NAME][DEMOGRAPHIC_DATA]" at bounding box center [167, 71] width 120 height 12
type input "[PERSON_NAME][DEMOGRAPHIC_DATA]"
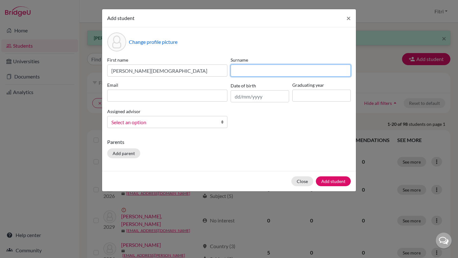
click at [252, 71] on input at bounding box center [291, 71] width 120 height 12
paste input "Ramadhanu"
type input "Ramadhanu"
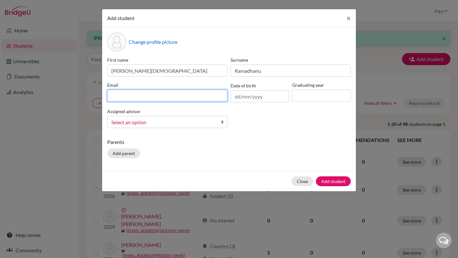
click at [199, 92] on input at bounding box center [167, 96] width 120 height 12
paste input "[PERSON_NAME][EMAIL_ADDRESS][DOMAIN_NAME]"
type input "[PERSON_NAME][EMAIL_ADDRESS][DOMAIN_NAME]"
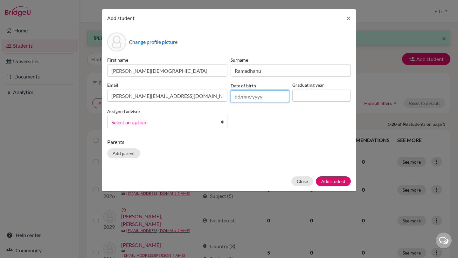
click at [240, 99] on input "text" at bounding box center [260, 96] width 59 height 12
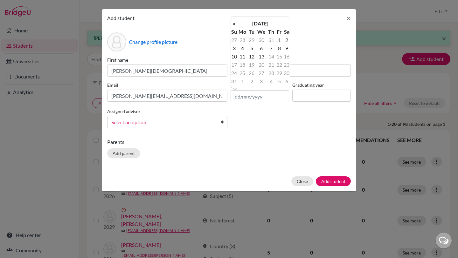
click at [258, 24] on th "[DATE]" at bounding box center [260, 23] width 46 height 8
click at [236, 25] on th "«" at bounding box center [234, 26] width 6 height 8
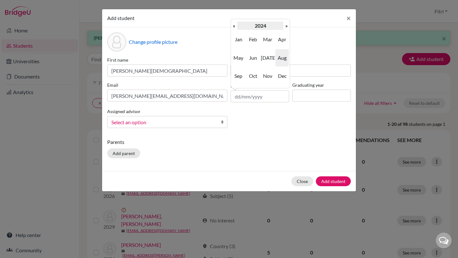
click at [247, 25] on th "2024" at bounding box center [260, 26] width 46 height 8
click at [235, 26] on th "«" at bounding box center [234, 26] width 6 height 8
click at [251, 39] on span "2010" at bounding box center [253, 39] width 13 height 17
click at [278, 60] on span "Aug" at bounding box center [282, 57] width 13 height 17
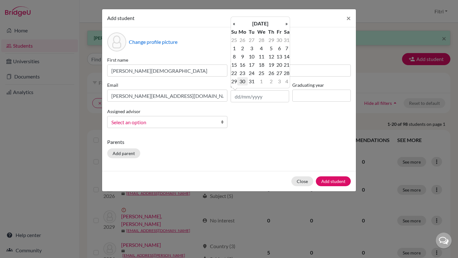
click at [243, 80] on td "30" at bounding box center [242, 81] width 11 height 8
type input "[DATE]"
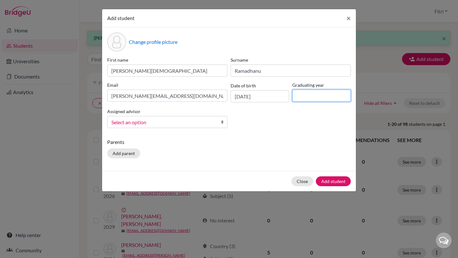
click at [307, 96] on input at bounding box center [322, 96] width 59 height 12
type input "2028"
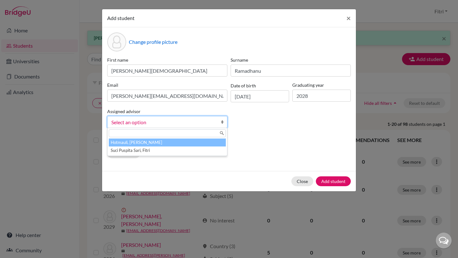
click at [199, 121] on span "Select an option" at bounding box center [163, 122] width 104 height 8
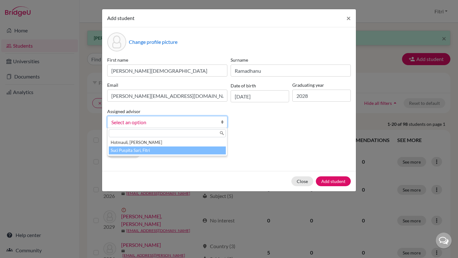
click at [198, 149] on li "Suci Puspita Sari, Fitri" at bounding box center [167, 151] width 117 height 8
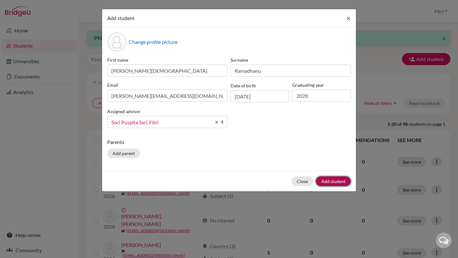
click at [337, 181] on button "Add student" at bounding box center [333, 182] width 35 height 10
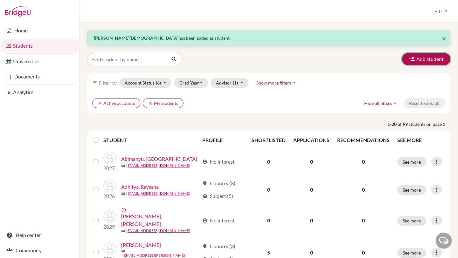
click at [423, 53] on button "Add student" at bounding box center [426, 59] width 48 height 12
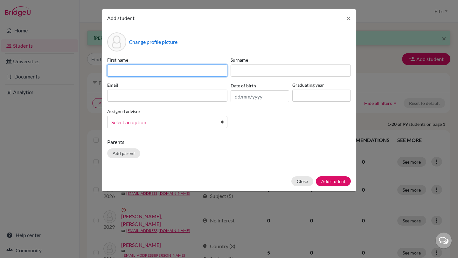
click at [212, 67] on input at bounding box center [167, 71] width 120 height 12
paste input "[PERSON_NAME] Qurratuaini Raycha"
drag, startPoint x: 183, startPoint y: 70, endPoint x: 165, endPoint y: 70, distance: 17.5
click at [165, 70] on input "[PERSON_NAME] Qurratuaini Raycha" at bounding box center [167, 71] width 120 height 12
type input "[PERSON_NAME]"
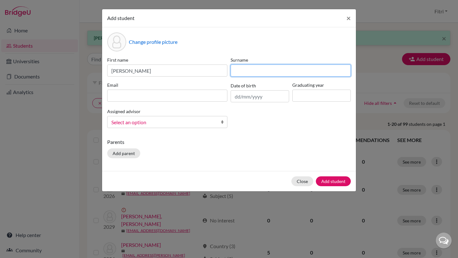
click at [249, 67] on input at bounding box center [291, 71] width 120 height 12
paste input "Raycha"
type input "Raycha"
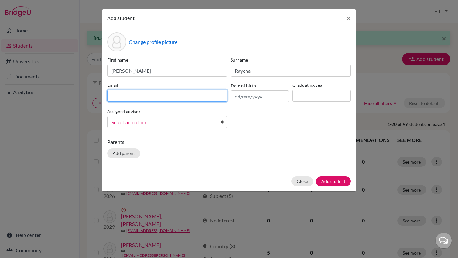
click at [192, 96] on input at bounding box center [167, 96] width 120 height 12
paste input "[EMAIL_ADDRESS][DOMAIN_NAME]"
type input "[EMAIL_ADDRESS][DOMAIN_NAME]"
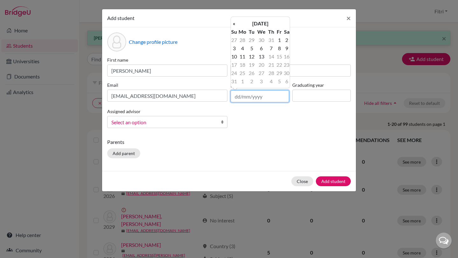
click at [261, 95] on input "text" at bounding box center [260, 96] width 59 height 12
click at [259, 26] on th "[DATE]" at bounding box center [260, 23] width 46 height 8
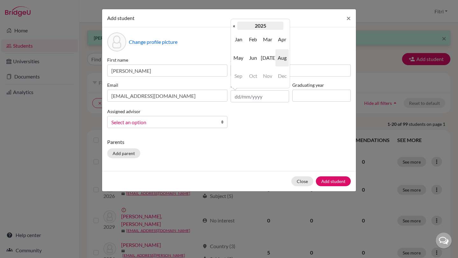
click at [259, 26] on th "2025" at bounding box center [260, 26] width 46 height 8
click at [233, 25] on th "«" at bounding box center [234, 26] width 6 height 8
click at [265, 39] on span "2011" at bounding box center [267, 39] width 13 height 17
click at [238, 43] on span "Jan" at bounding box center [238, 39] width 13 height 17
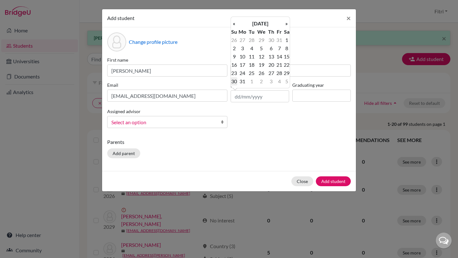
click at [235, 81] on td "30" at bounding box center [234, 81] width 6 height 8
type input "[DATE]"
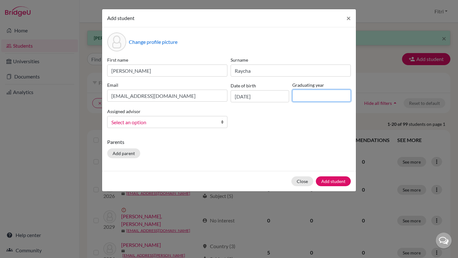
click at [302, 100] on input at bounding box center [322, 96] width 59 height 12
type input "2028"
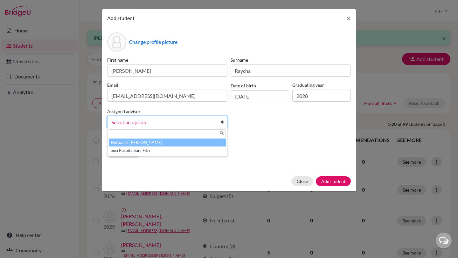
click at [196, 121] on span "Select an option" at bounding box center [163, 122] width 104 height 8
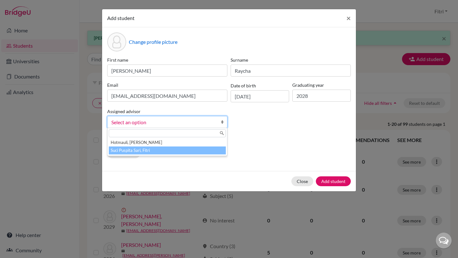
click at [195, 150] on li "Suci Puspita Sari, Fitri" at bounding box center [167, 151] width 117 height 8
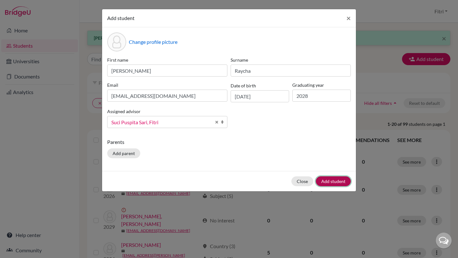
click at [342, 180] on button "Add student" at bounding box center [333, 182] width 35 height 10
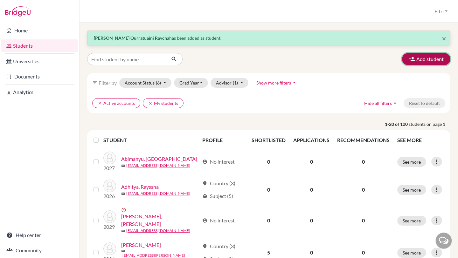
click at [410, 60] on icon "button" at bounding box center [412, 59] width 6 height 6
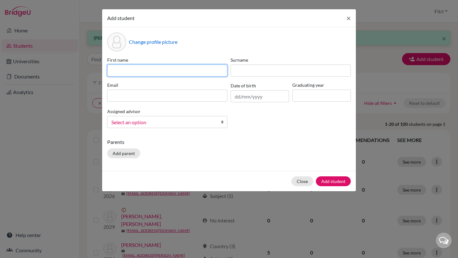
click at [197, 74] on input at bounding box center [167, 71] width 120 height 12
paste input "[PERSON_NAME] [PERSON_NAME]"
drag, startPoint x: 158, startPoint y: 71, endPoint x: 138, endPoint y: 73, distance: 20.1
click at [138, 73] on input "[PERSON_NAME] [PERSON_NAME]" at bounding box center [167, 71] width 120 height 12
type input "[PERSON_NAME]"
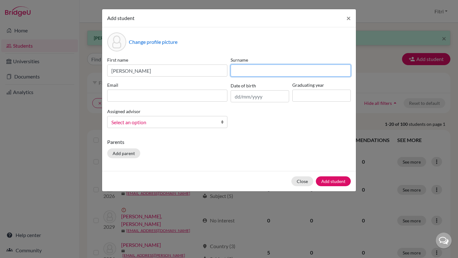
click at [251, 68] on input at bounding box center [291, 71] width 120 height 12
paste input "[PERSON_NAME]"
type input "[PERSON_NAME]"
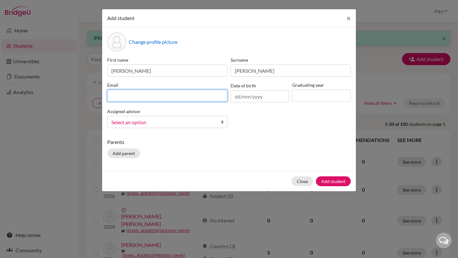
click at [206, 96] on input at bounding box center [167, 96] width 120 height 12
paste input "[PERSON_NAME][EMAIL_ADDRESS][PERSON_NAME][DOMAIN_NAME]"
type input "[PERSON_NAME][EMAIL_ADDRESS][PERSON_NAME][DOMAIN_NAME]"
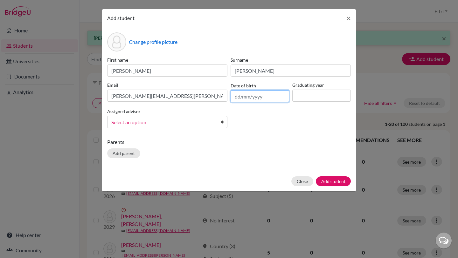
click at [263, 98] on input "text" at bounding box center [260, 96] width 59 height 12
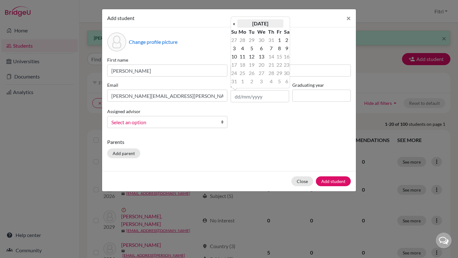
click at [241, 25] on th "[DATE]" at bounding box center [260, 23] width 46 height 8
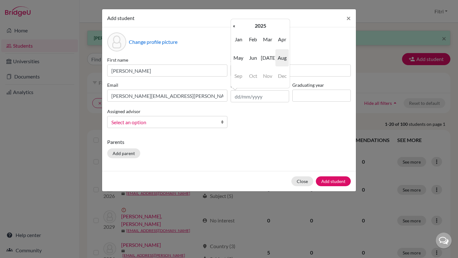
click at [241, 25] on th "2025" at bounding box center [260, 26] width 46 height 8
click at [241, 25] on th "[DATE]-[DATE]" at bounding box center [260, 26] width 46 height 8
click at [265, 38] on span "2010" at bounding box center [267, 39] width 13 height 17
click at [235, 27] on th "«" at bounding box center [234, 26] width 6 height 8
click at [256, 75] on span "2008" at bounding box center [253, 75] width 13 height 17
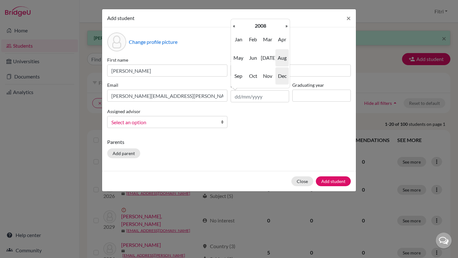
click at [279, 76] on span "Dec" at bounding box center [282, 75] width 13 height 17
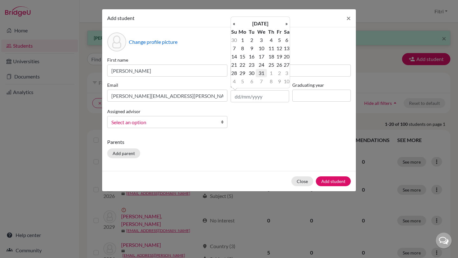
click at [265, 74] on td "31" at bounding box center [261, 73] width 11 height 8
type input "[DATE]"
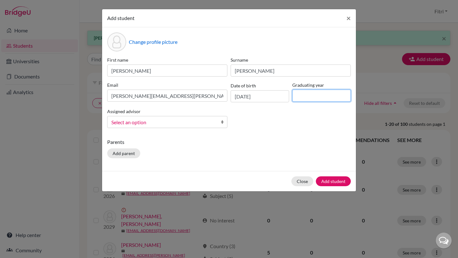
click at [301, 99] on input at bounding box center [322, 96] width 59 height 12
type input "2027"
click at [195, 122] on span "Select an option" at bounding box center [163, 122] width 104 height 8
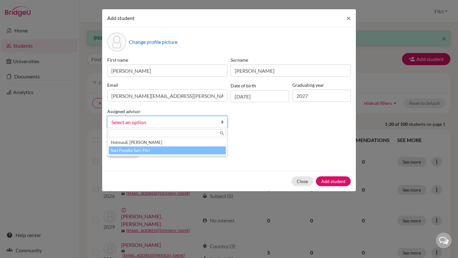
click at [188, 148] on li "Suci Puspita Sari, Fitri" at bounding box center [167, 151] width 117 height 8
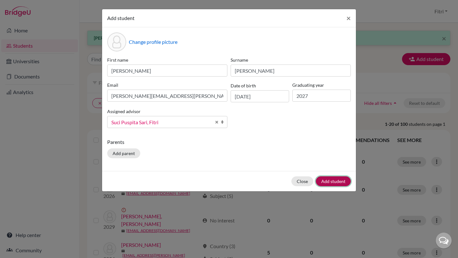
click at [325, 181] on button "Add student" at bounding box center [333, 182] width 35 height 10
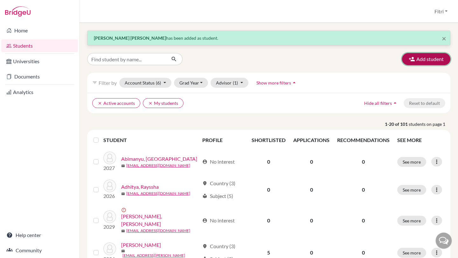
click at [420, 56] on button "Add student" at bounding box center [426, 59] width 48 height 12
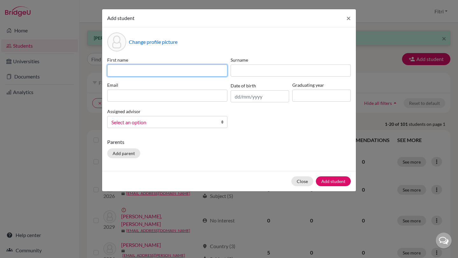
click at [181, 74] on input at bounding box center [167, 71] width 120 height 12
paste input "[PERSON_NAME] Atstsabita"
drag, startPoint x: 174, startPoint y: 72, endPoint x: 145, endPoint y: 72, distance: 29.3
click at [145, 72] on input "[PERSON_NAME] Atstsabita" at bounding box center [167, 71] width 120 height 12
type input "[PERSON_NAME]"
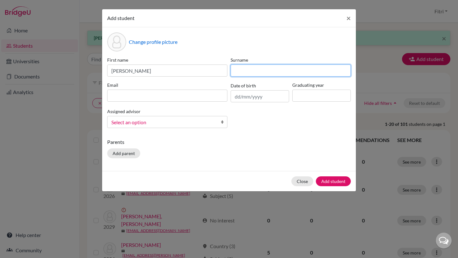
click at [247, 69] on input at bounding box center [291, 71] width 120 height 12
paste input "Atstsabita"
type input "Atstsabita"
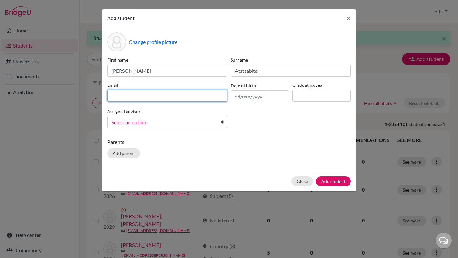
click at [209, 92] on input at bounding box center [167, 96] width 120 height 12
paste input "[EMAIL_ADDRESS][DOMAIN_NAME]"
type input "[EMAIL_ADDRESS][DOMAIN_NAME]"
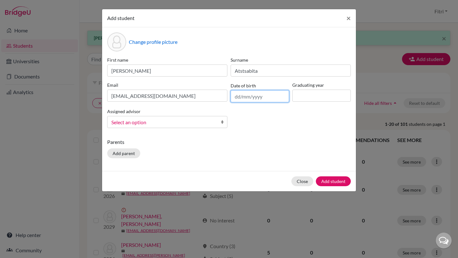
click at [259, 93] on input "text" at bounding box center [260, 96] width 59 height 12
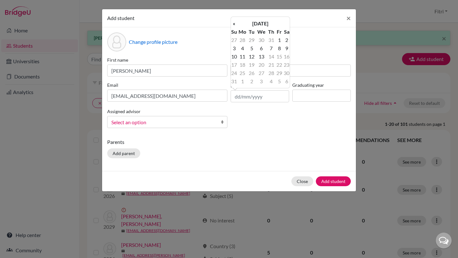
click at [243, 26] on th "[DATE]" at bounding box center [260, 23] width 46 height 8
click at [241, 27] on th "2025" at bounding box center [260, 26] width 46 height 8
click at [236, 28] on th "«" at bounding box center [234, 26] width 6 height 8
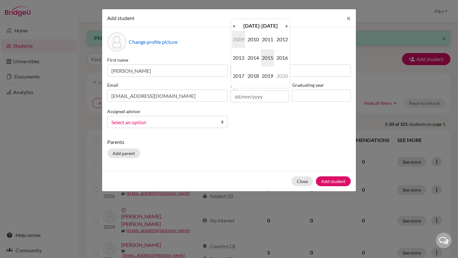
click at [241, 41] on span "2009" at bounding box center [238, 39] width 13 height 17
click at [251, 77] on span "Oct" at bounding box center [253, 75] width 13 height 17
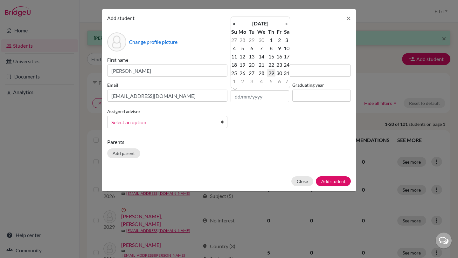
click at [270, 75] on td "29" at bounding box center [271, 73] width 8 height 8
type input "[DATE]"
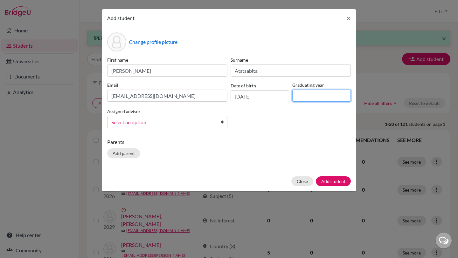
click at [321, 99] on input at bounding box center [322, 96] width 59 height 12
type input "2027"
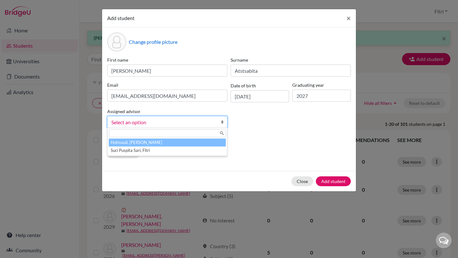
click at [216, 123] on link "Select an option" at bounding box center [167, 122] width 120 height 12
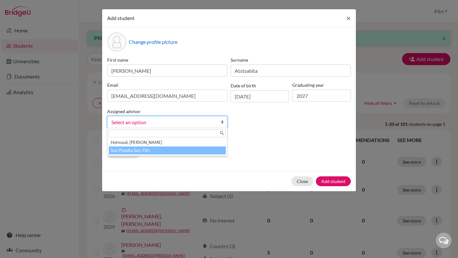
click at [208, 153] on li "Suci Puspita Sari, Fitri" at bounding box center [167, 151] width 117 height 8
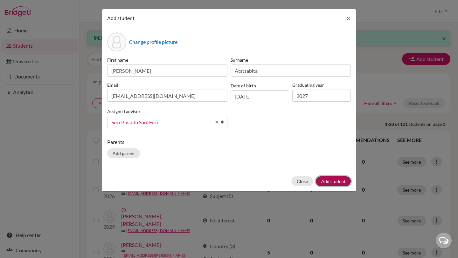
click at [332, 180] on button "Add student" at bounding box center [333, 182] width 35 height 10
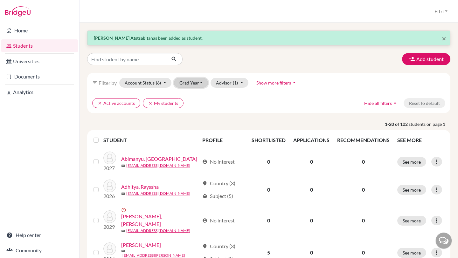
click at [191, 82] on button "Grad Year" at bounding box center [191, 83] width 34 height 10
click at [192, 145] on span "2023" at bounding box center [187, 148] width 11 height 8
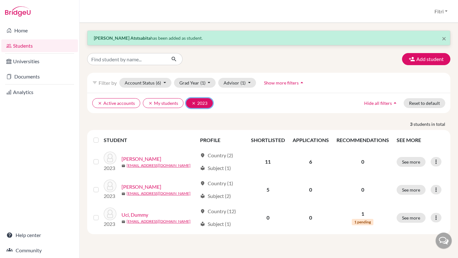
click at [192, 103] on icon "clear" at bounding box center [194, 103] width 4 height 4
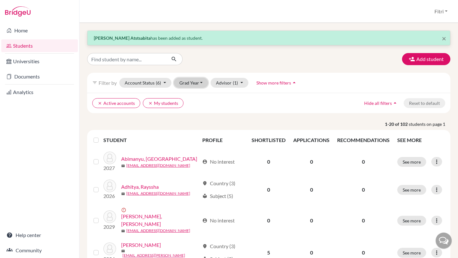
click at [198, 84] on button "Grad Year" at bounding box center [191, 83] width 34 height 10
click at [195, 134] on div "2024" at bounding box center [193, 137] width 22 height 8
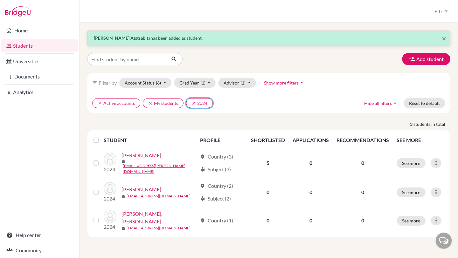
click at [192, 104] on icon "clear" at bounding box center [194, 103] width 4 height 4
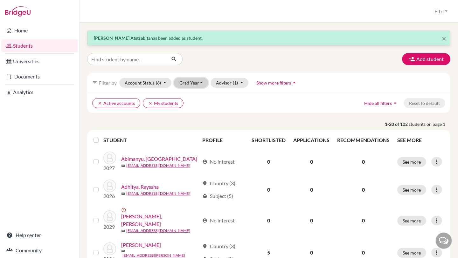
click at [201, 82] on button "Grad Year" at bounding box center [191, 83] width 34 height 10
click at [198, 129] on div "2025" at bounding box center [193, 127] width 22 height 8
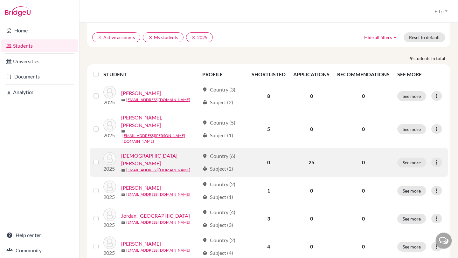
scroll to position [68, 0]
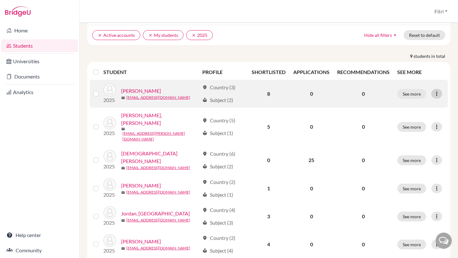
click at [436, 93] on icon at bounding box center [437, 94] width 6 height 6
click at [420, 110] on button "Edit student" at bounding box center [410, 107] width 50 height 10
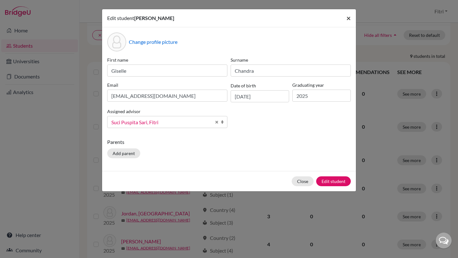
click at [350, 17] on span "×" at bounding box center [349, 17] width 4 height 9
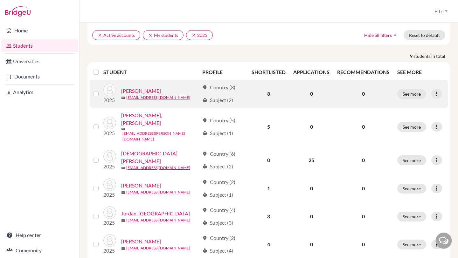
click at [101, 90] on label at bounding box center [101, 90] width 0 height 0
click at [0, 0] on input "checkbox" at bounding box center [0, 0] width 0 height 0
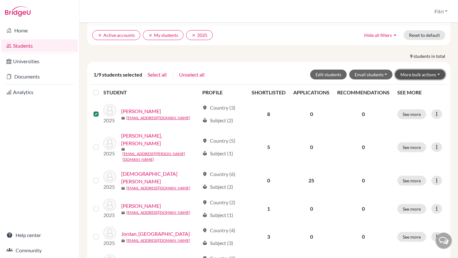
click at [413, 79] on button "More bulk actions" at bounding box center [420, 75] width 50 height 10
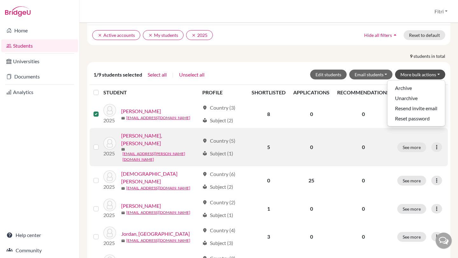
click at [101, 144] on label at bounding box center [101, 144] width 0 height 0
click at [0, 0] on input "checkbox" at bounding box center [0, 0] width 0 height 0
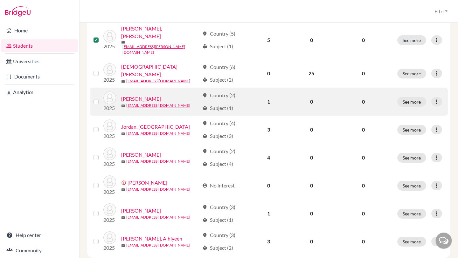
scroll to position [180, 0]
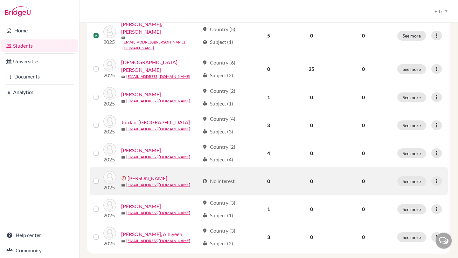
click at [101, 178] on label at bounding box center [101, 178] width 0 height 0
click at [0, 0] on input "checkbox" at bounding box center [0, 0] width 0 height 0
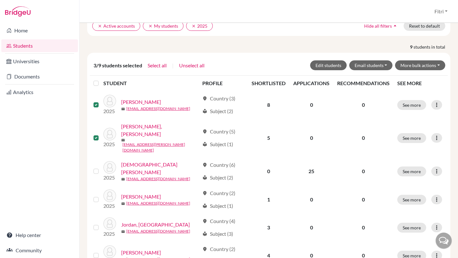
scroll to position [7, 0]
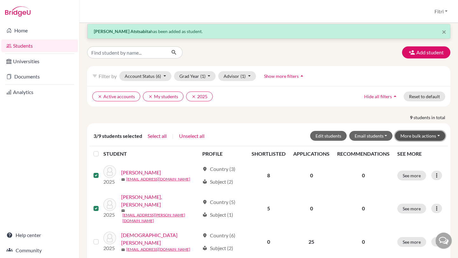
click at [435, 133] on button "More bulk actions" at bounding box center [420, 136] width 50 height 10
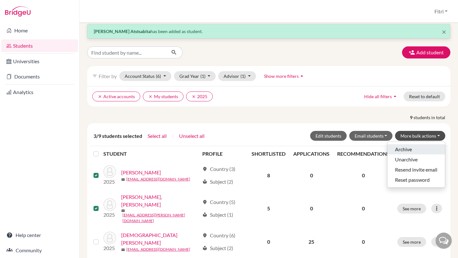
click at [426, 148] on button "Archive" at bounding box center [417, 150] width 58 height 10
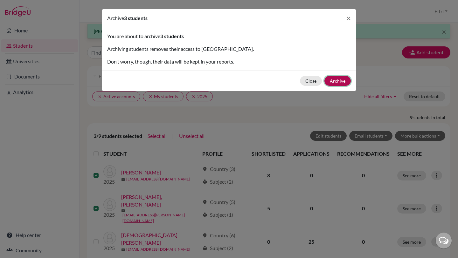
click at [332, 81] on button "Archive" at bounding box center [338, 81] width 26 height 10
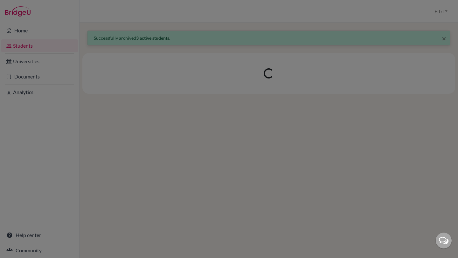
scroll to position [0, 0]
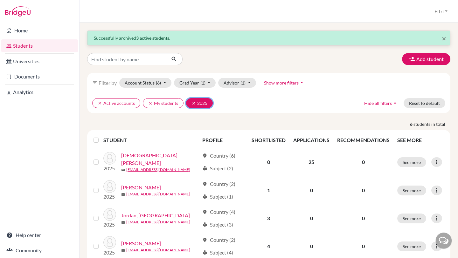
click at [194, 102] on icon "clear" at bounding box center [194, 103] width 4 height 4
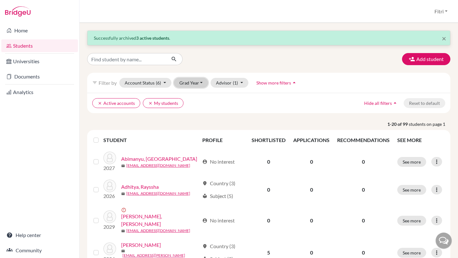
click at [202, 83] on button "Grad Year" at bounding box center [191, 83] width 34 height 10
click at [194, 118] on div "2026" at bounding box center [193, 117] width 22 height 8
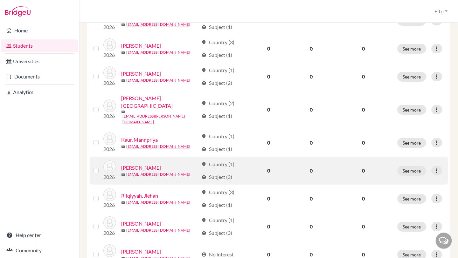
scroll to position [215, 0]
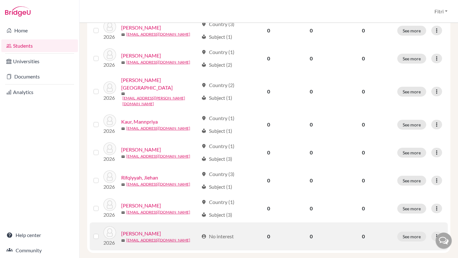
click at [101, 233] on label at bounding box center [101, 233] width 0 height 0
click at [0, 0] on input "checkbox" at bounding box center [0, 0] width 0 height 0
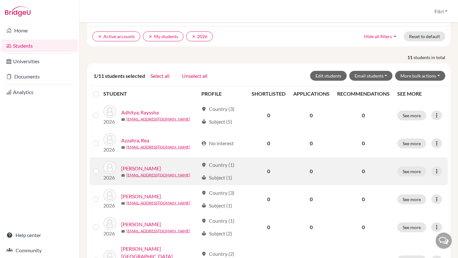
scroll to position [0, 0]
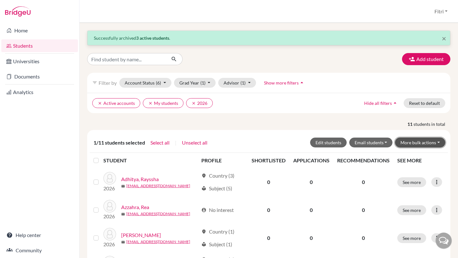
click at [420, 142] on button "More bulk actions" at bounding box center [420, 143] width 50 height 10
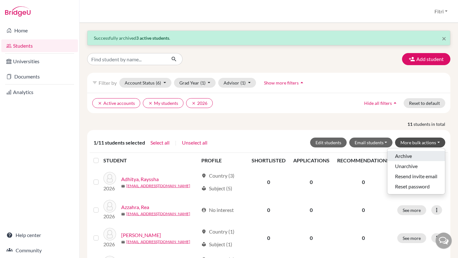
click at [414, 153] on button "Archive" at bounding box center [417, 156] width 58 height 10
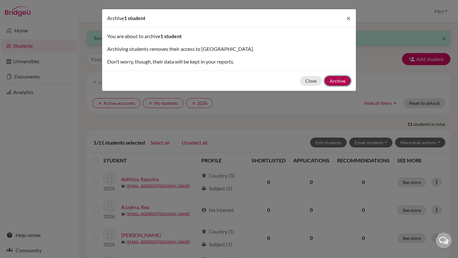
click at [335, 82] on button "Archive" at bounding box center [338, 81] width 26 height 10
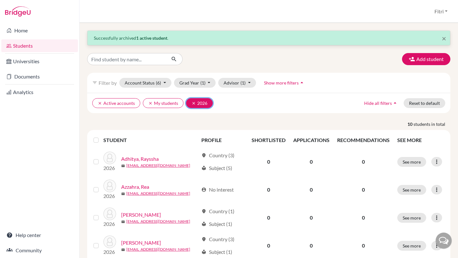
click at [193, 103] on icon "clear" at bounding box center [194, 103] width 4 height 4
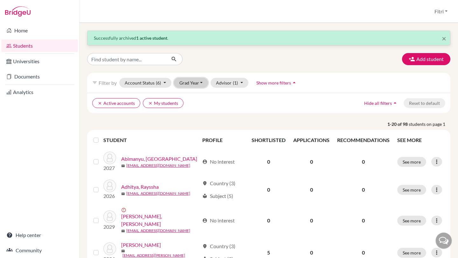
click at [199, 83] on button "Grad Year" at bounding box center [191, 83] width 34 height 10
click at [194, 105] on div "2027" at bounding box center [193, 107] width 22 height 8
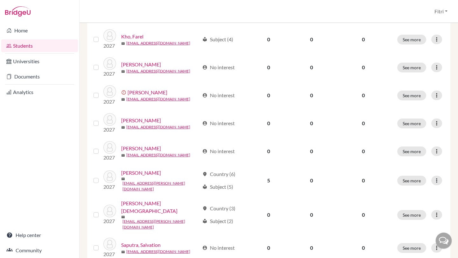
scroll to position [492, 0]
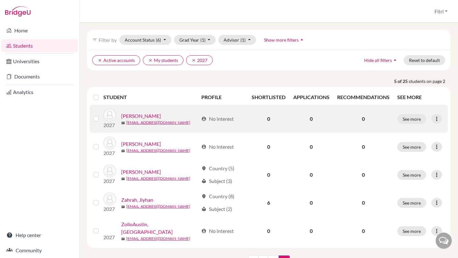
scroll to position [72, 0]
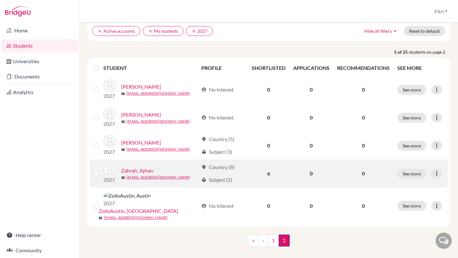
click at [101, 170] on label at bounding box center [101, 170] width 0 height 0
click at [0, 0] on input "checkbox" at bounding box center [0, 0] width 0 height 0
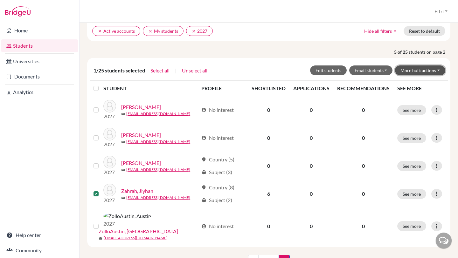
click at [432, 70] on button "More bulk actions" at bounding box center [420, 71] width 50 height 10
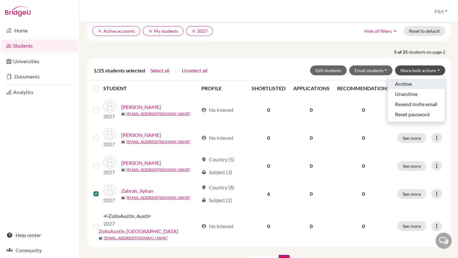
click at [412, 87] on button "Archive" at bounding box center [417, 84] width 58 height 10
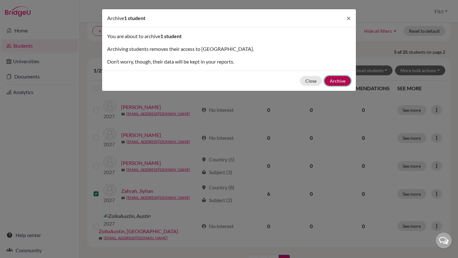
click at [332, 82] on button "Archive" at bounding box center [338, 81] width 26 height 10
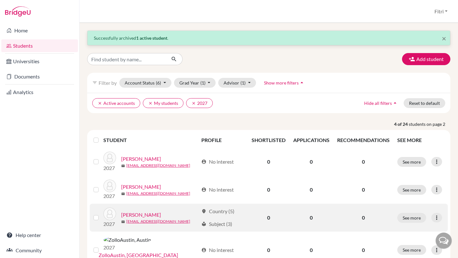
scroll to position [44, 0]
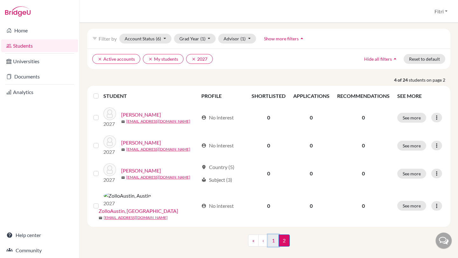
click at [269, 235] on link "1" at bounding box center [273, 241] width 11 height 12
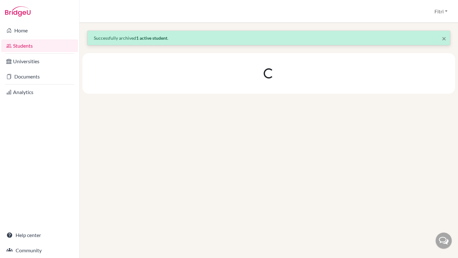
scroll to position [0, 0]
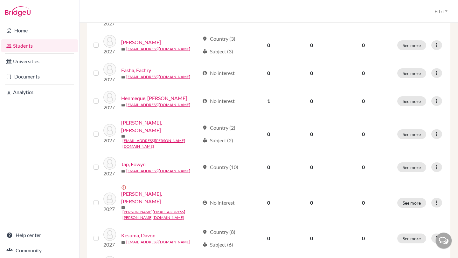
scroll to position [261, 0]
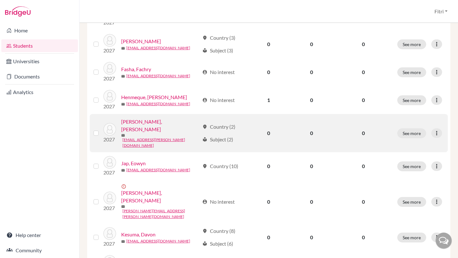
click at [101, 130] on label at bounding box center [101, 130] width 0 height 0
click at [0, 0] on input "checkbox" at bounding box center [0, 0] width 0 height 0
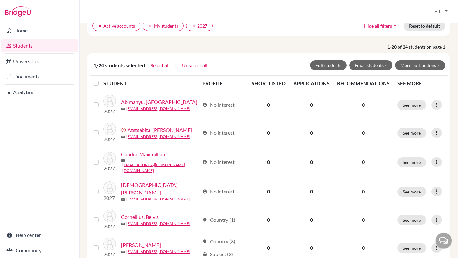
scroll to position [23, 0]
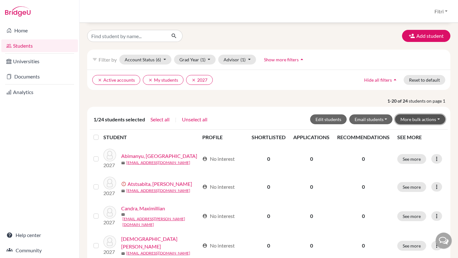
click at [423, 117] on button "More bulk actions" at bounding box center [420, 120] width 50 height 10
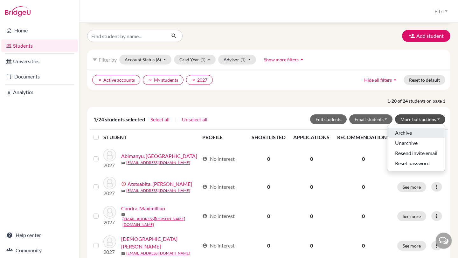
click at [414, 134] on button "Archive" at bounding box center [417, 133] width 58 height 10
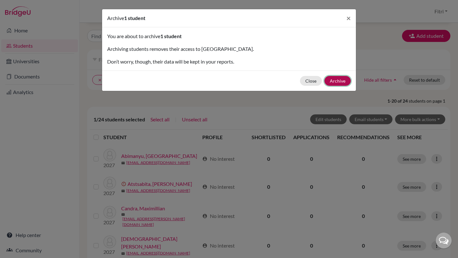
click at [334, 81] on button "Archive" at bounding box center [338, 81] width 26 height 10
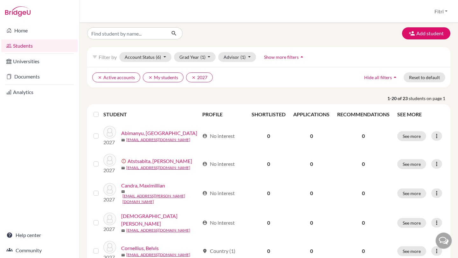
scroll to position [25, 0]
click at [192, 78] on icon "clear" at bounding box center [194, 78] width 4 height 4
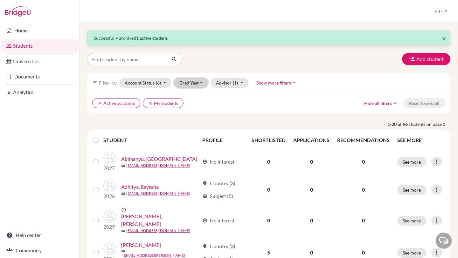
click at [197, 84] on button "Grad Year" at bounding box center [191, 83] width 34 height 10
click at [194, 98] on div "2028" at bounding box center [193, 97] width 22 height 8
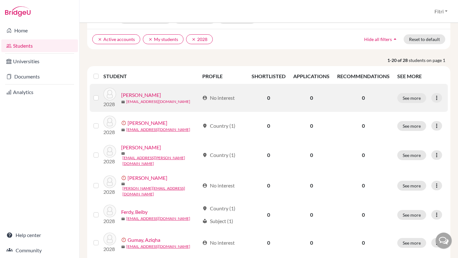
scroll to position [65, 0]
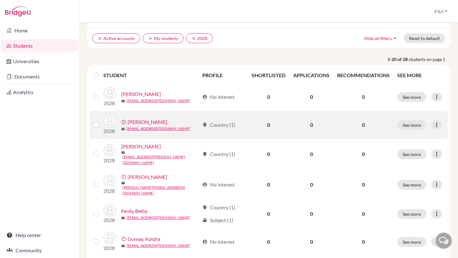
click at [101, 121] on label at bounding box center [101, 121] width 0 height 0
click at [0, 0] on input "checkbox" at bounding box center [0, 0] width 0 height 0
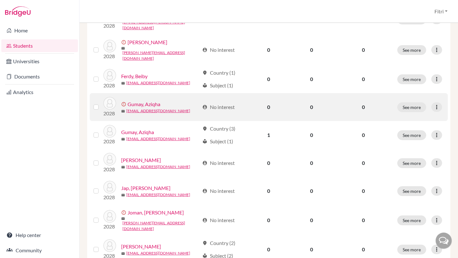
scroll to position [222, 0]
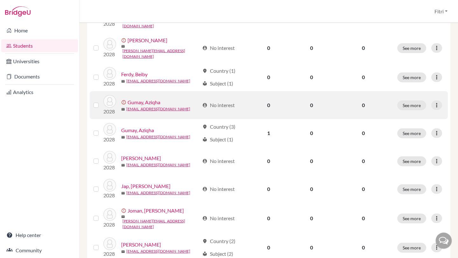
click at [101, 102] on label at bounding box center [101, 102] width 0 height 0
click at [0, 0] on input "checkbox" at bounding box center [0, 0] width 0 height 0
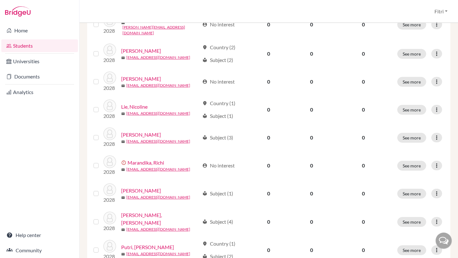
scroll to position [421, 0]
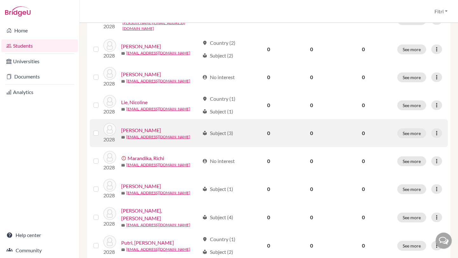
click at [101, 130] on label at bounding box center [101, 130] width 0 height 0
click at [0, 0] on input "checkbox" at bounding box center [0, 0] width 0 height 0
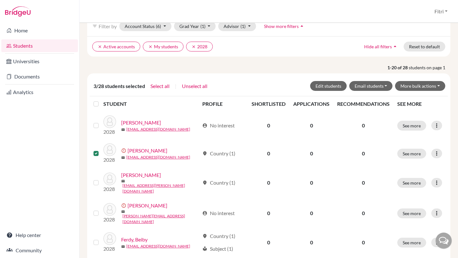
scroll to position [0, 0]
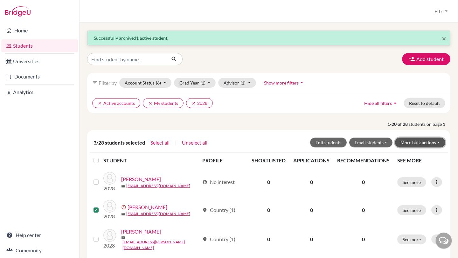
click at [424, 141] on button "More bulk actions" at bounding box center [420, 143] width 50 height 10
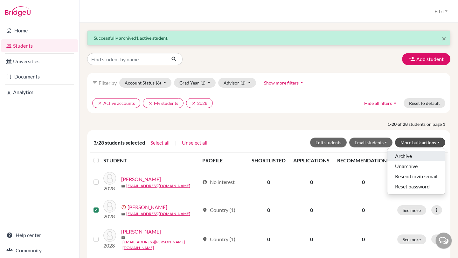
click at [404, 158] on button "Archive" at bounding box center [417, 156] width 58 height 10
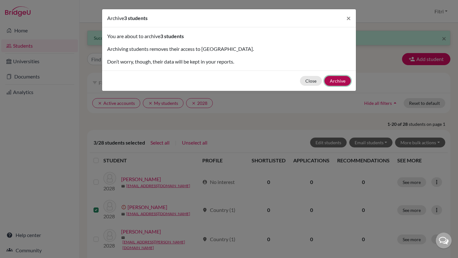
click at [338, 80] on button "Archive" at bounding box center [338, 81] width 26 height 10
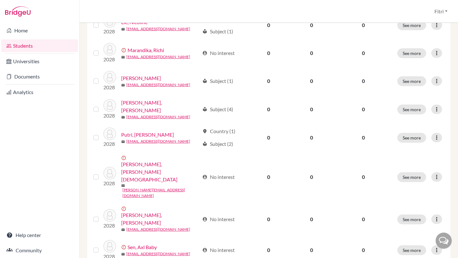
scroll to position [498, 0]
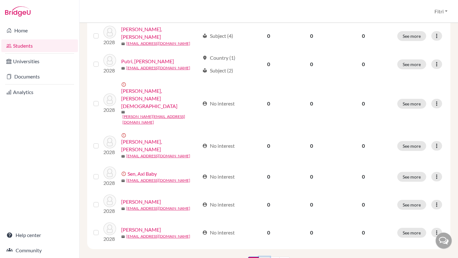
click at [266, 257] on link "2" at bounding box center [264, 263] width 11 height 12
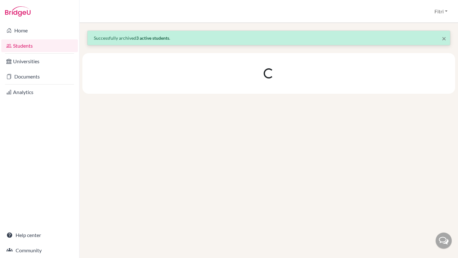
scroll to position [0, 0]
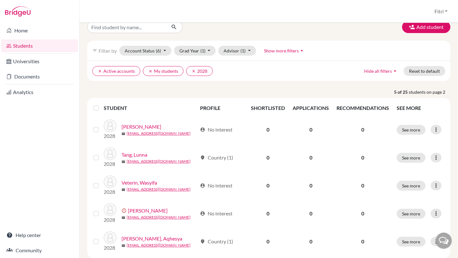
scroll to position [72, 0]
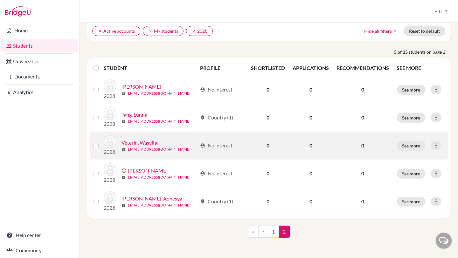
click at [101, 142] on label at bounding box center [101, 142] width 0 height 0
click at [0, 0] on input "checkbox" at bounding box center [0, 0] width 0 height 0
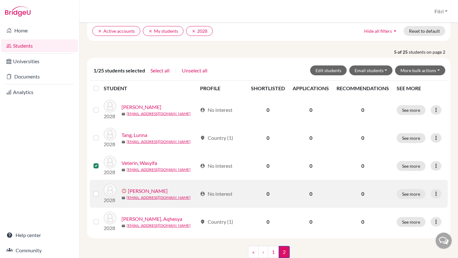
click at [101, 190] on label at bounding box center [101, 190] width 0 height 0
click at [0, 0] on input "checkbox" at bounding box center [0, 0] width 0 height 0
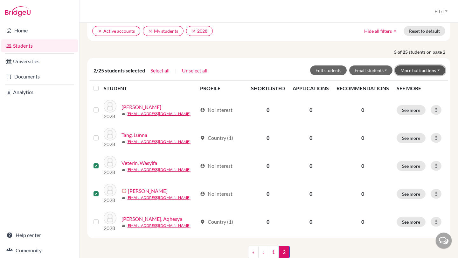
click at [422, 67] on button "More bulk actions" at bounding box center [420, 71] width 50 height 10
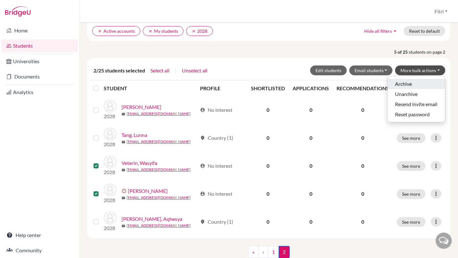
click at [417, 81] on button "Archive" at bounding box center [417, 84] width 58 height 10
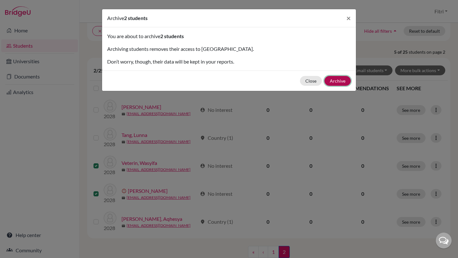
click at [334, 82] on button "Archive" at bounding box center [338, 81] width 26 height 10
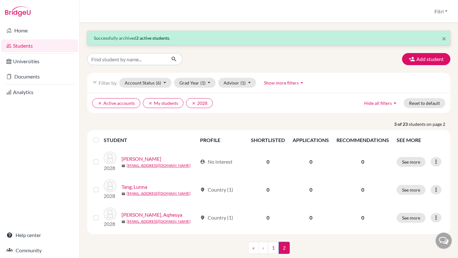
scroll to position [16, 0]
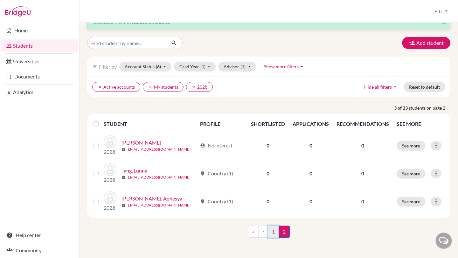
click at [274, 234] on link "1" at bounding box center [273, 232] width 11 height 12
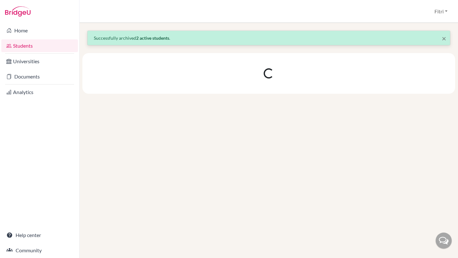
scroll to position [0, 0]
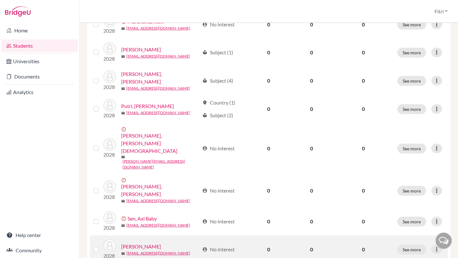
scroll to position [498, 0]
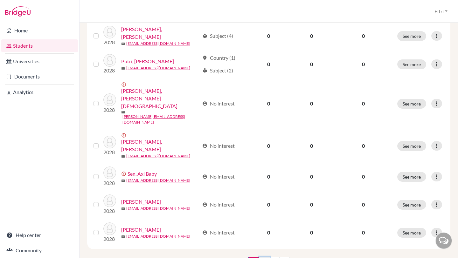
click at [263, 257] on link "2" at bounding box center [264, 263] width 11 height 12
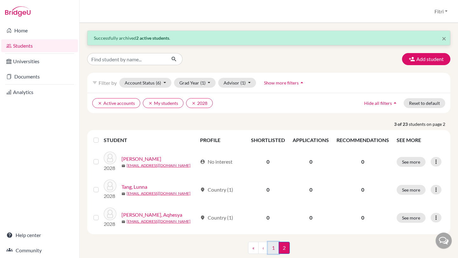
click at [271, 249] on link "1" at bounding box center [273, 248] width 11 height 12
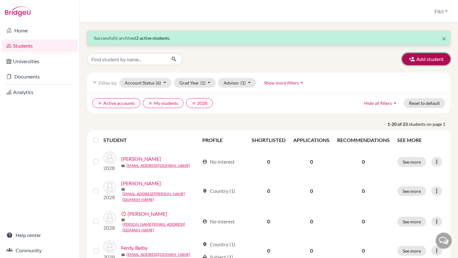
click at [427, 62] on button "Add student" at bounding box center [426, 59] width 48 height 12
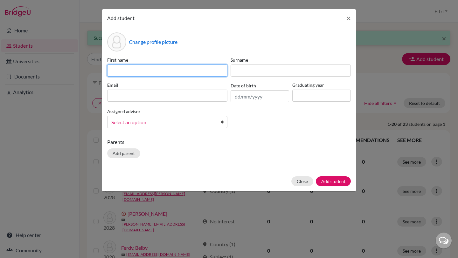
click at [217, 71] on input at bounding box center [167, 71] width 120 height 12
paste input "[PERSON_NAME]"
drag, startPoint x: 150, startPoint y: 73, endPoint x: 130, endPoint y: 73, distance: 20.1
click at [130, 73] on input "[PERSON_NAME]" at bounding box center [167, 71] width 120 height 12
type input "Chelsea"
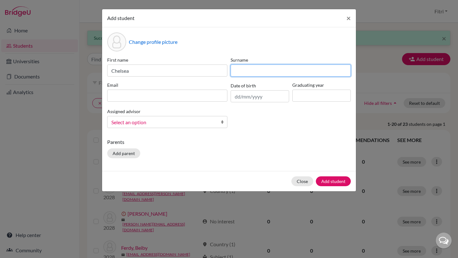
click at [236, 69] on input at bounding box center [291, 71] width 120 height 12
paste input "Gladies"
type input "Gladies"
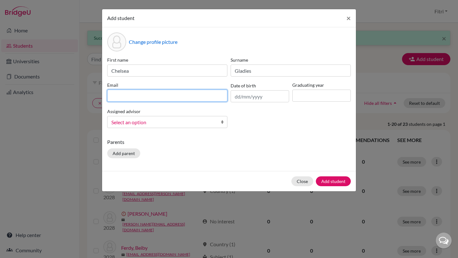
click at [169, 99] on input at bounding box center [167, 96] width 120 height 12
paste input "[EMAIL_ADDRESS][DOMAIN_NAME]"
type input "[EMAIL_ADDRESS][DOMAIN_NAME]"
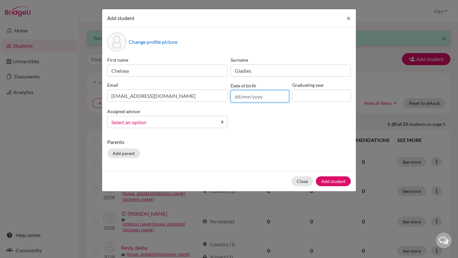
click at [254, 97] on input "text" at bounding box center [260, 96] width 59 height 12
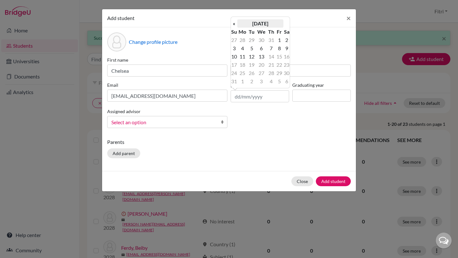
click at [264, 25] on th "[DATE]" at bounding box center [260, 23] width 46 height 8
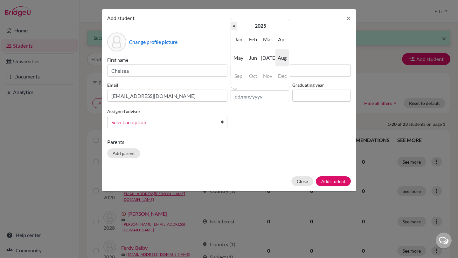
click at [236, 24] on th "«" at bounding box center [234, 26] width 6 height 8
click at [250, 23] on th "2024" at bounding box center [260, 26] width 46 height 8
click at [234, 26] on th "«" at bounding box center [234, 26] width 6 height 8
click at [247, 39] on span "2010" at bounding box center [253, 39] width 13 height 17
click at [267, 72] on span "Nov" at bounding box center [267, 75] width 13 height 17
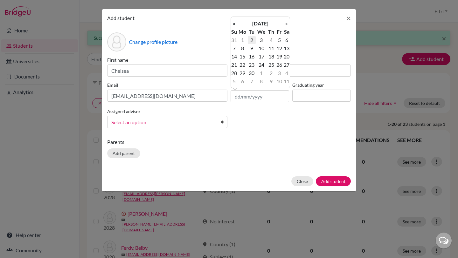
click at [250, 42] on td "2" at bounding box center [252, 40] width 8 height 8
type input "[DATE]"
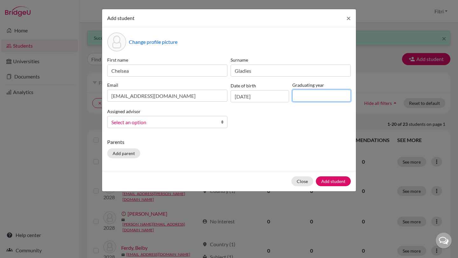
click at [299, 94] on input at bounding box center [322, 96] width 59 height 12
type input "2028"
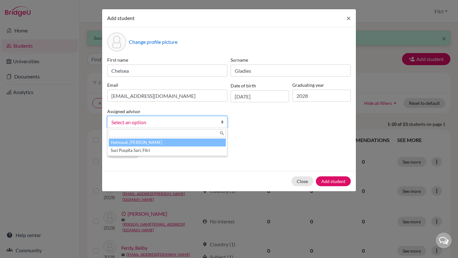
click at [208, 121] on span "Select an option" at bounding box center [163, 122] width 104 height 8
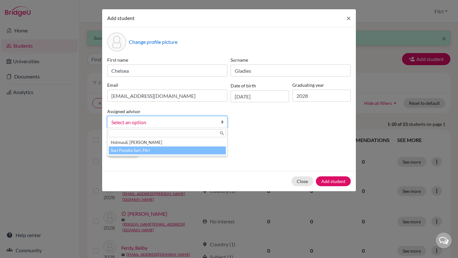
click at [206, 151] on li "Suci Puspita Sari, Fitri" at bounding box center [167, 151] width 117 height 8
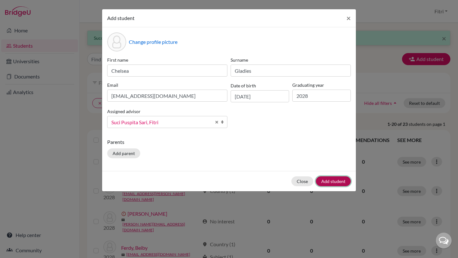
click at [321, 184] on button "Add student" at bounding box center [333, 182] width 35 height 10
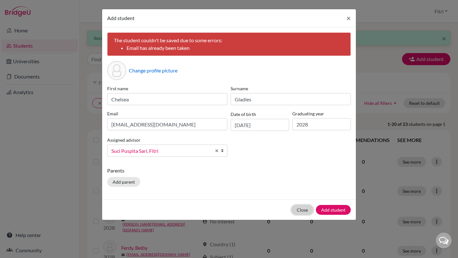
click at [301, 210] on button "Close" at bounding box center [303, 210] width 22 height 10
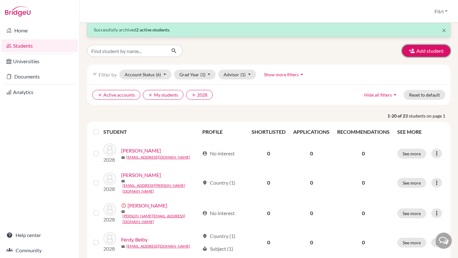
scroll to position [10, 0]
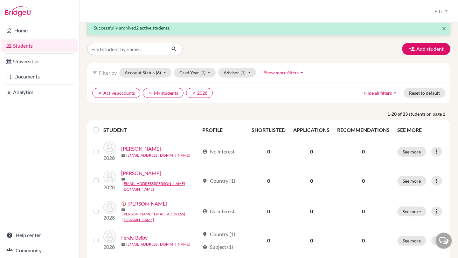
click at [291, 73] on span "Show more filters" at bounding box center [281, 72] width 35 height 5
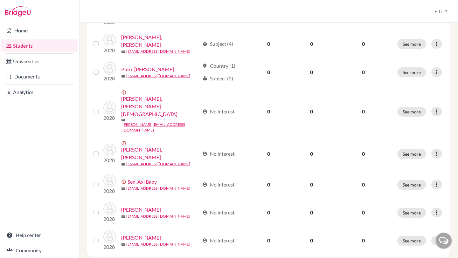
scroll to position [513, 0]
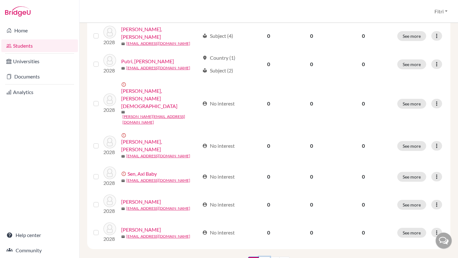
click at [264, 257] on link "2" at bounding box center [264, 263] width 11 height 12
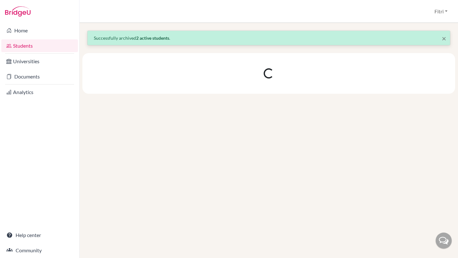
scroll to position [0, 0]
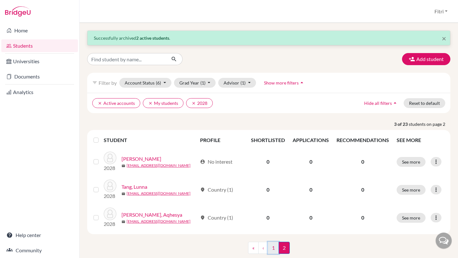
click at [274, 248] on link "1" at bounding box center [273, 248] width 11 height 12
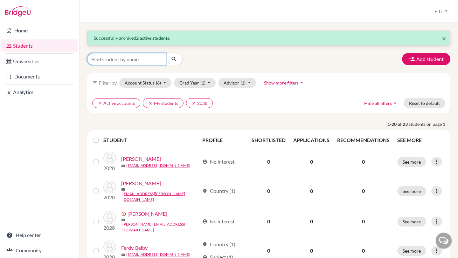
click at [137, 57] on input "Find student by name..." at bounding box center [126, 59] width 79 height 12
type input "[PERSON_NAME]"
click button "submit" at bounding box center [174, 59] width 17 height 12
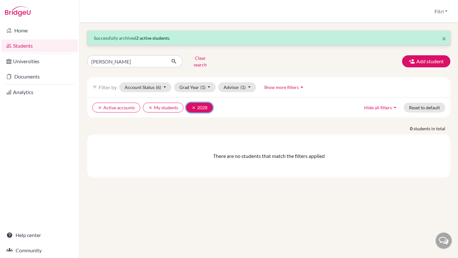
click at [195, 106] on icon "clear" at bounding box center [194, 108] width 4 height 4
click at [174, 61] on icon "submit" at bounding box center [174, 61] width 6 height 6
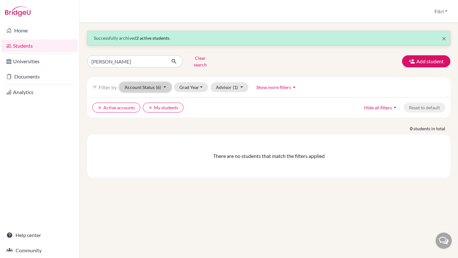
click at [164, 82] on button "Account Status (6)" at bounding box center [145, 87] width 52 height 10
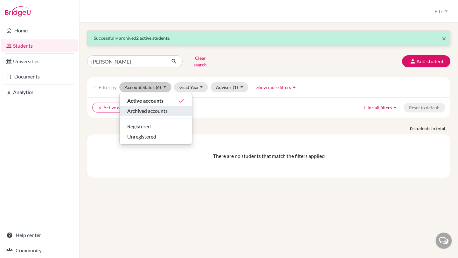
click at [162, 108] on span "Archived accounts" at bounding box center [147, 111] width 40 height 8
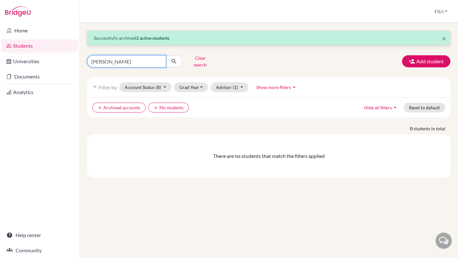
click at [163, 60] on input "[PERSON_NAME]" at bounding box center [126, 61] width 79 height 12
click at [159, 60] on input "[PERSON_NAME]" at bounding box center [126, 61] width 79 height 12
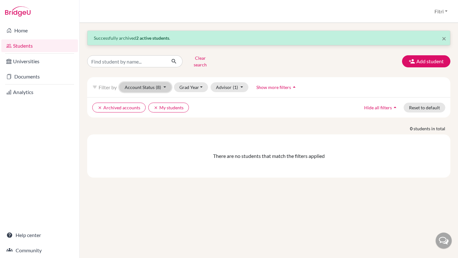
click at [162, 83] on button "Account Status (8)" at bounding box center [145, 87] width 52 height 10
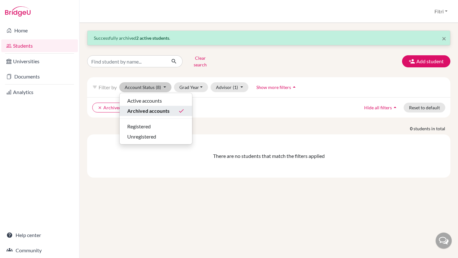
click at [160, 107] on span "Archived accounts" at bounding box center [148, 111] width 42 height 8
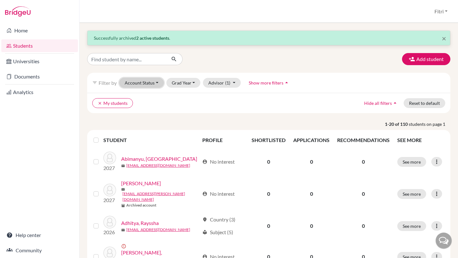
click at [158, 82] on button "Account Status" at bounding box center [141, 83] width 45 height 10
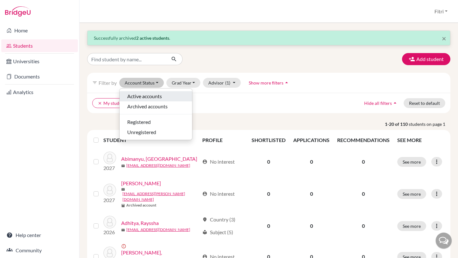
click at [158, 97] on span "Active accounts" at bounding box center [144, 97] width 35 height 8
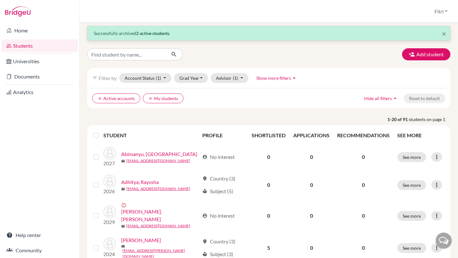
scroll to position [9, 0]
